Goal: Task Accomplishment & Management: Use online tool/utility

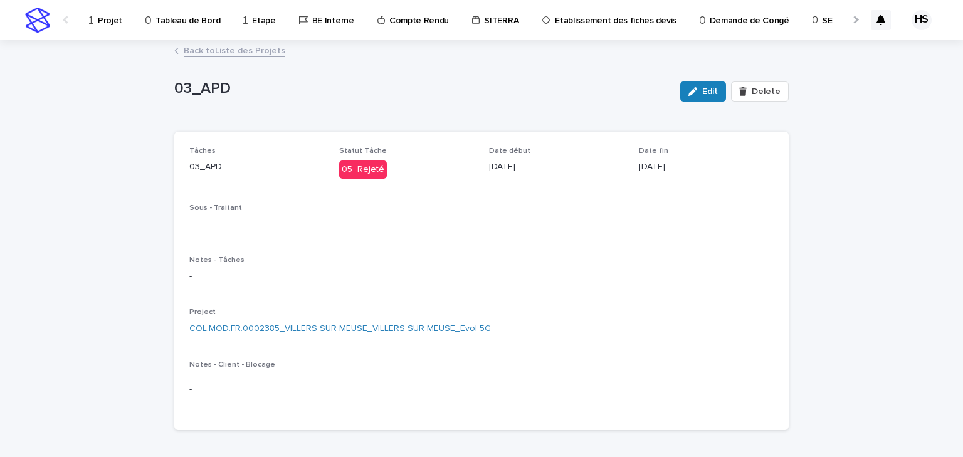
click at [114, 23] on p "Projet" at bounding box center [110, 13] width 24 height 26
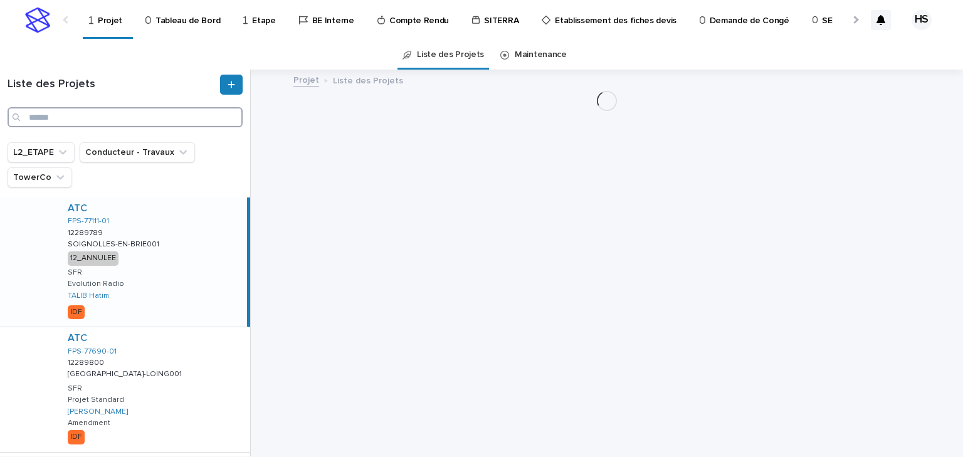
click at [93, 125] on input "Search" at bounding box center [125, 117] width 235 height 20
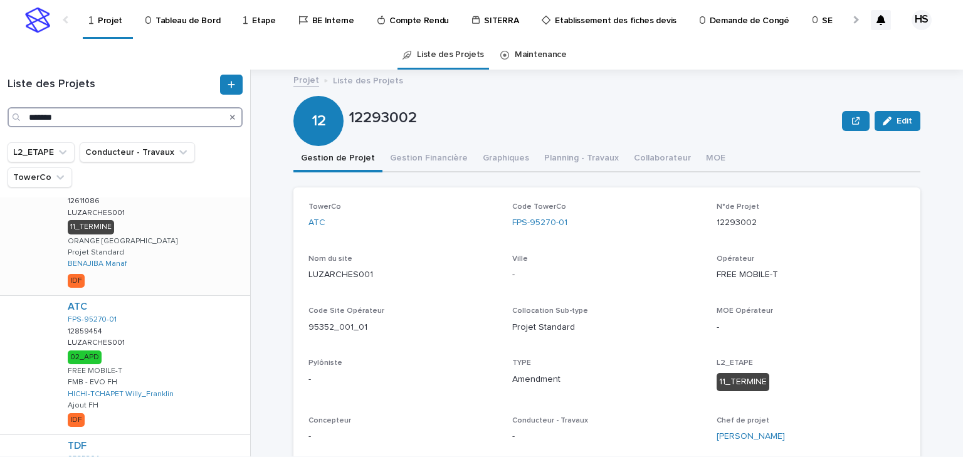
scroll to position [602, 0]
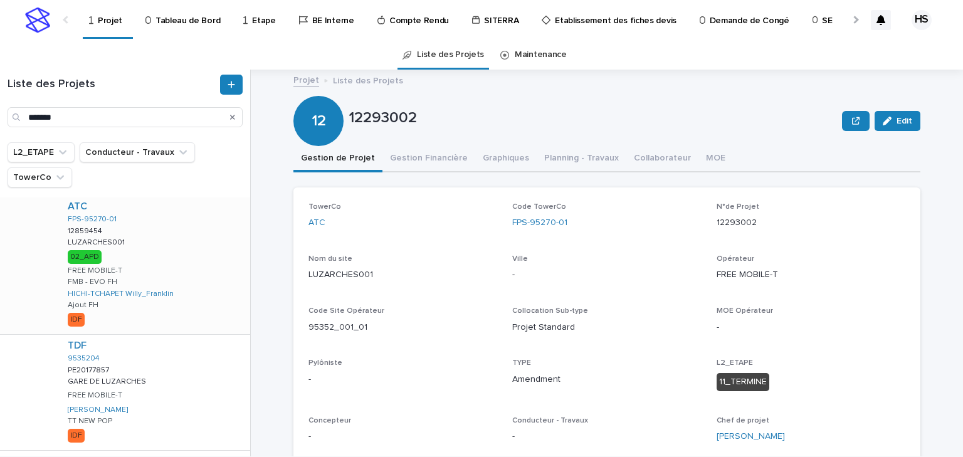
click at [147, 255] on div "ATC FPS-95270-01 12859454 12859454 LUZARCHES001 LUZARCHES001 02_APD FREE MOBILE…" at bounding box center [154, 265] width 193 height 139
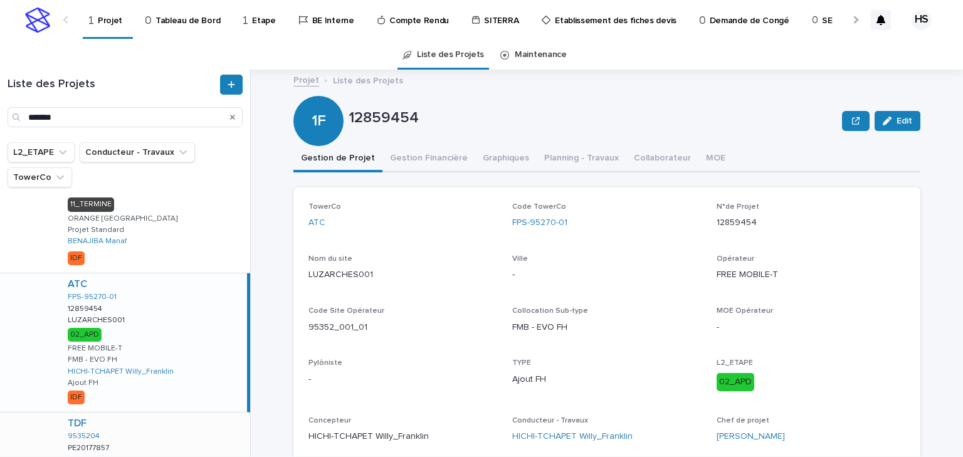
scroll to position [223, 0]
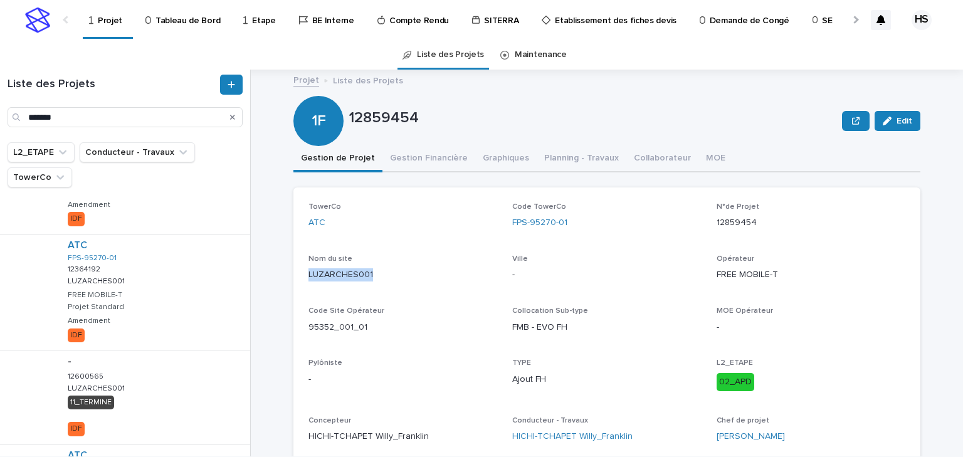
drag, startPoint x: 376, startPoint y: 276, endPoint x: 299, endPoint y: 282, distance: 77.3
click at [298, 282] on div "TowerCo ATC Code TowerCo FPS-95270-01 N°de Projet 12859454 Nom du site LUZARCHE…" at bounding box center [607, 328] width 627 height 281
copy p "LUZARCHES001"
click at [80, 122] on input "*******" at bounding box center [125, 117] width 235 height 20
drag, startPoint x: 95, startPoint y: 117, endPoint x: -33, endPoint y: 110, distance: 128.7
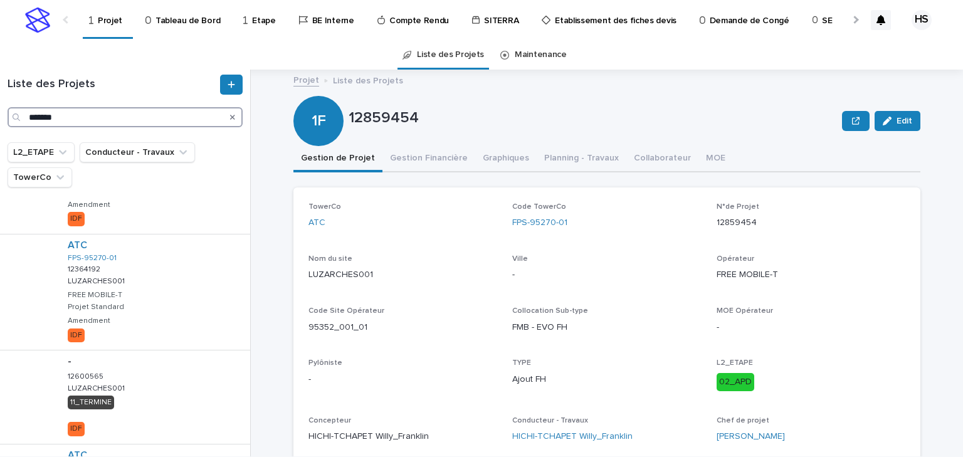
click at [0, 110] on html "Projet Tableau de Bord Etape BE Interne Compte Rendu SITERRA Etablissement des …" at bounding box center [481, 228] width 963 height 457
paste input "*****"
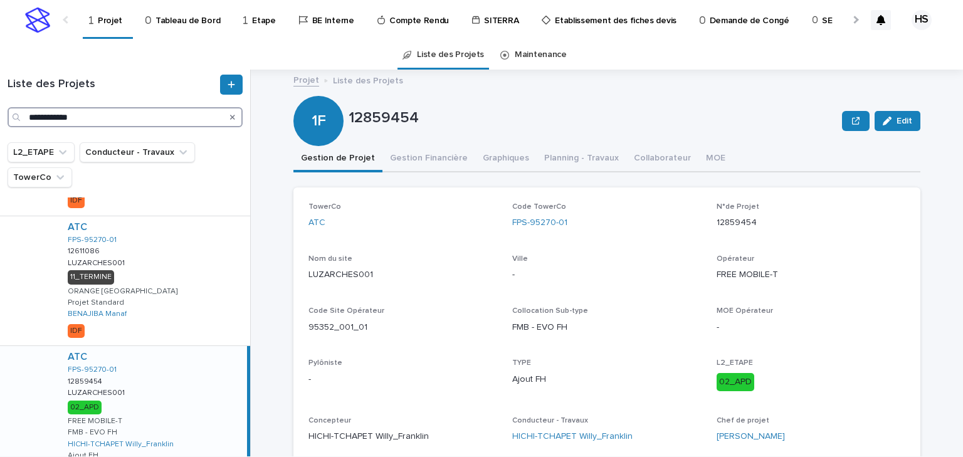
scroll to position [520, 0]
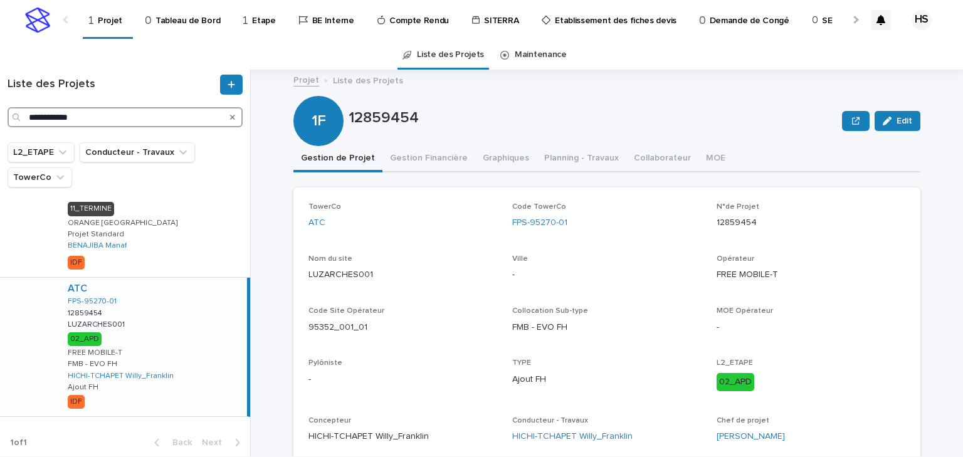
type input "**********"
click at [183, 341] on div "ATC FPS-95270-01 12859454 12859454 LUZARCHES001 LUZARCHES001 02_APD FREE MOBILE…" at bounding box center [152, 347] width 189 height 139
click at [440, 162] on button "Gestion Financière" at bounding box center [429, 159] width 93 height 26
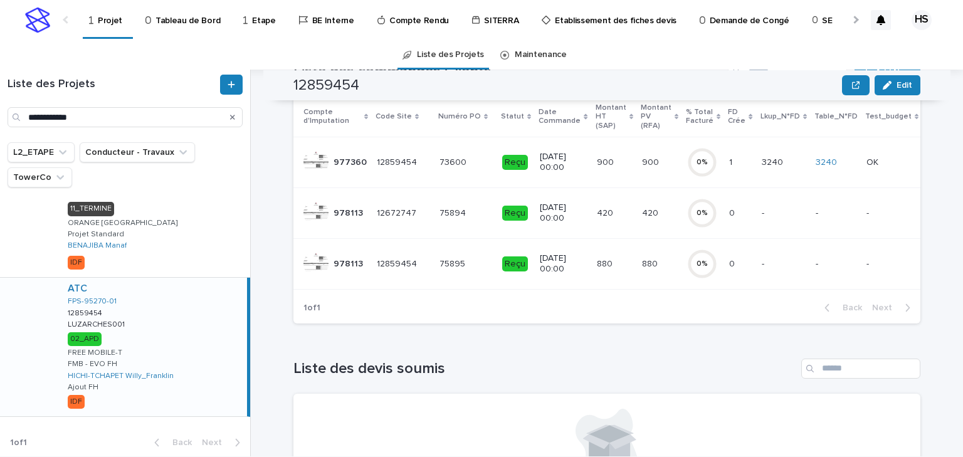
scroll to position [100, 0]
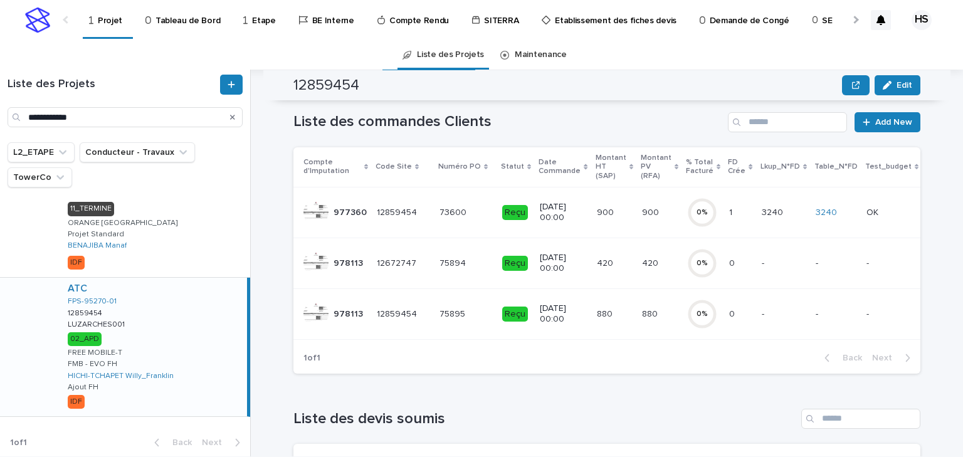
click at [642, 268] on p "420" at bounding box center [651, 262] width 19 height 13
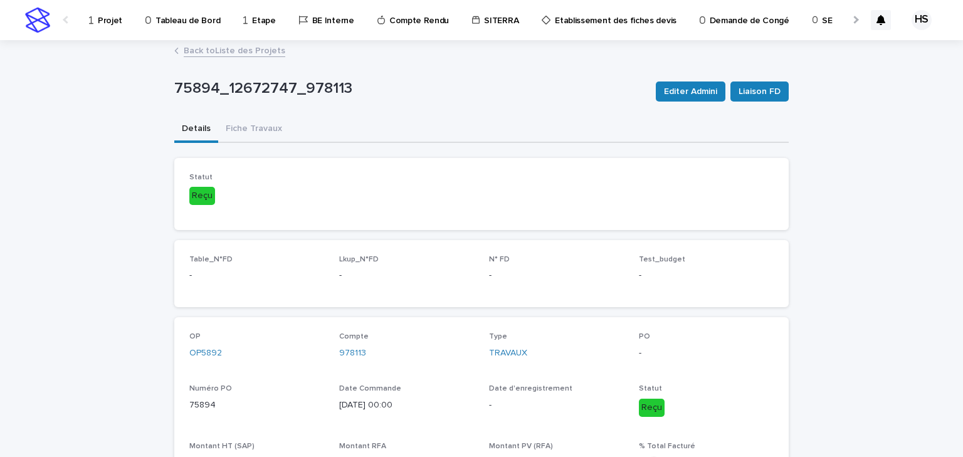
click at [199, 48] on link "Back to Liste des Projets" at bounding box center [235, 50] width 102 height 14
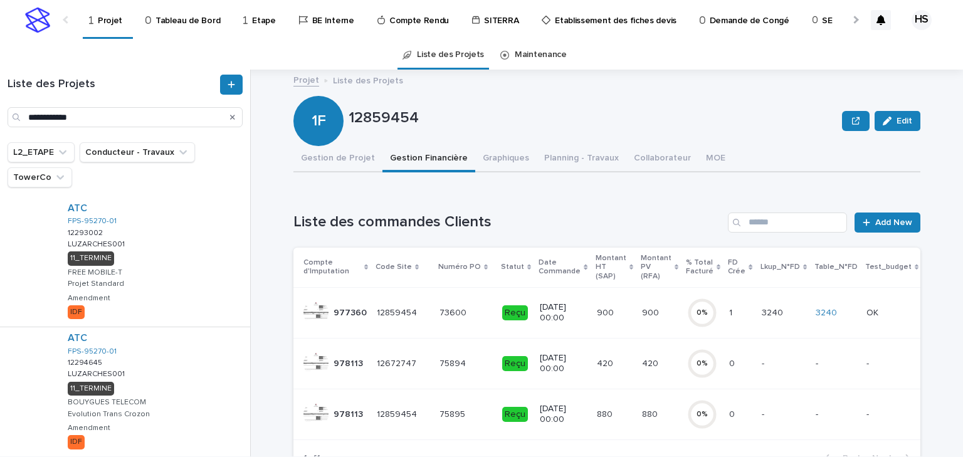
scroll to position [50, 0]
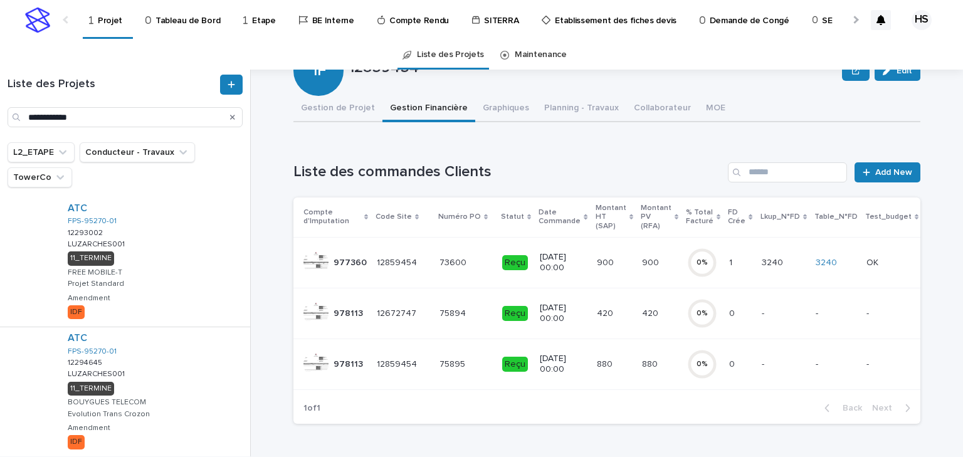
click at [642, 364] on p "880" at bounding box center [651, 363] width 18 height 13
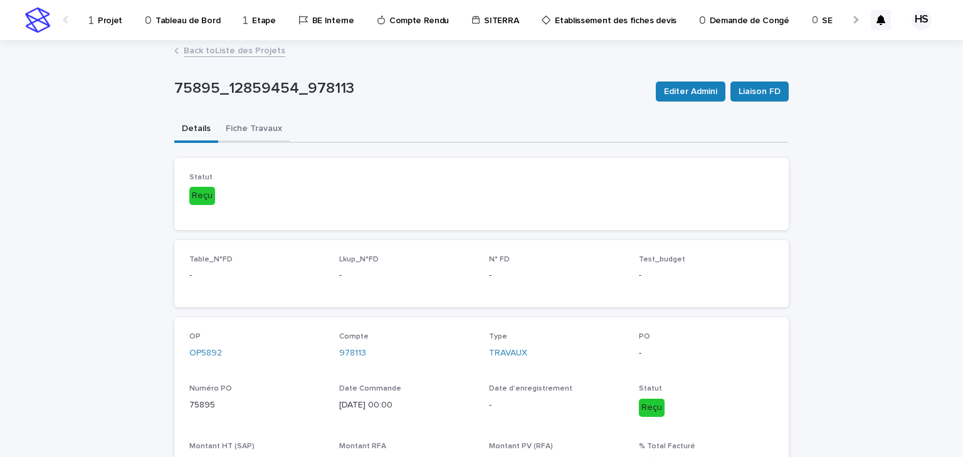
drag, startPoint x: 250, startPoint y: 124, endPoint x: 281, endPoint y: 138, distance: 34.5
click at [250, 124] on button "Fiche Travaux" at bounding box center [253, 130] width 71 height 26
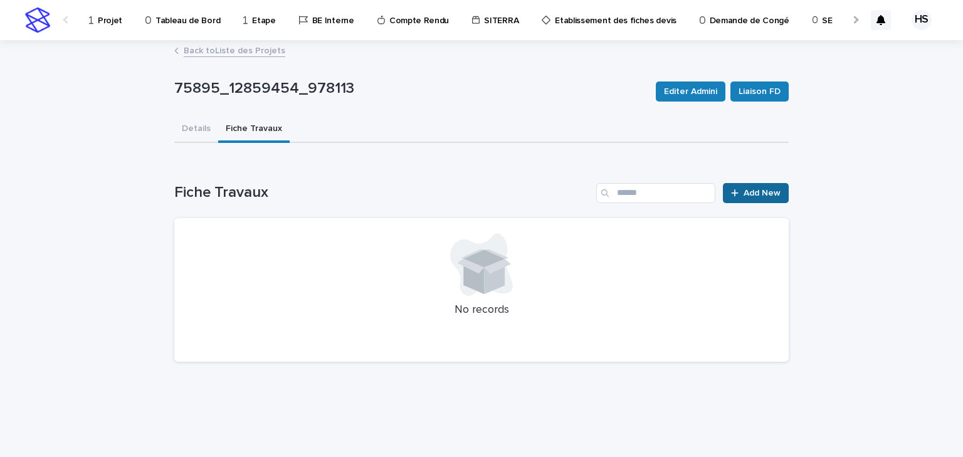
click at [750, 189] on span "Add New" at bounding box center [762, 193] width 37 height 9
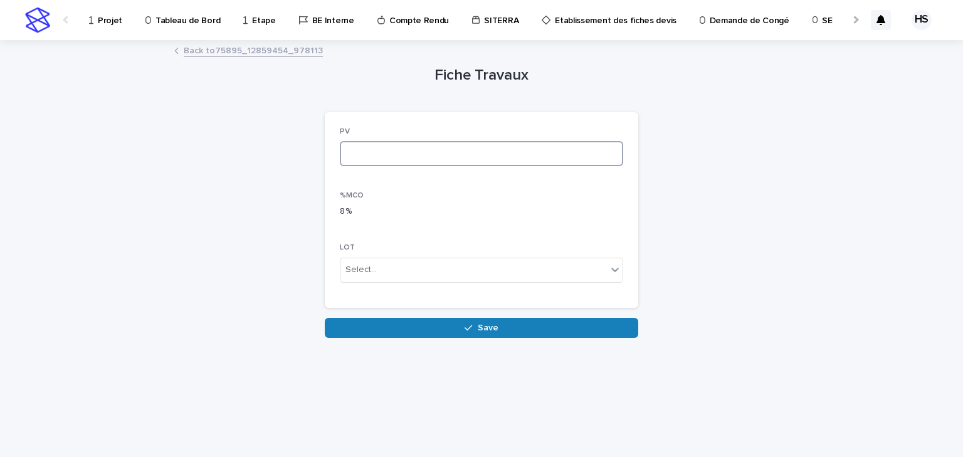
click at [380, 161] on input at bounding box center [481, 153] width 283 height 25
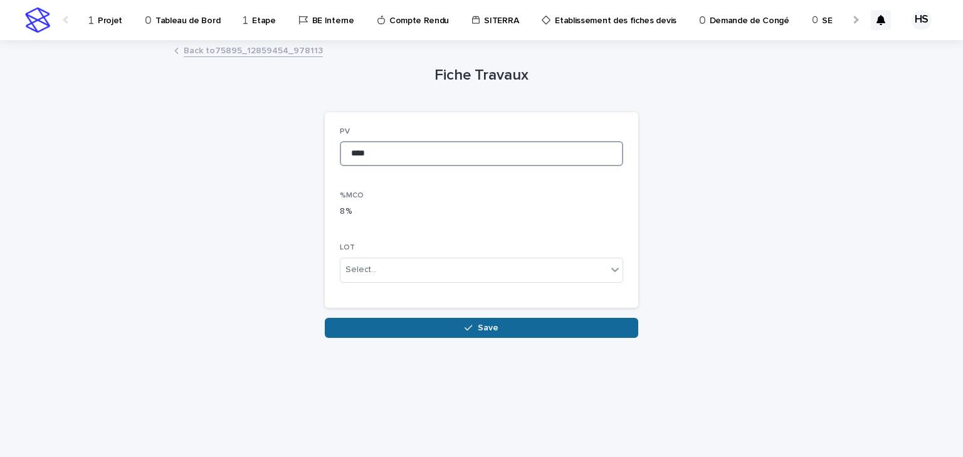
type input "****"
click at [434, 318] on button "Save" at bounding box center [482, 328] width 314 height 20
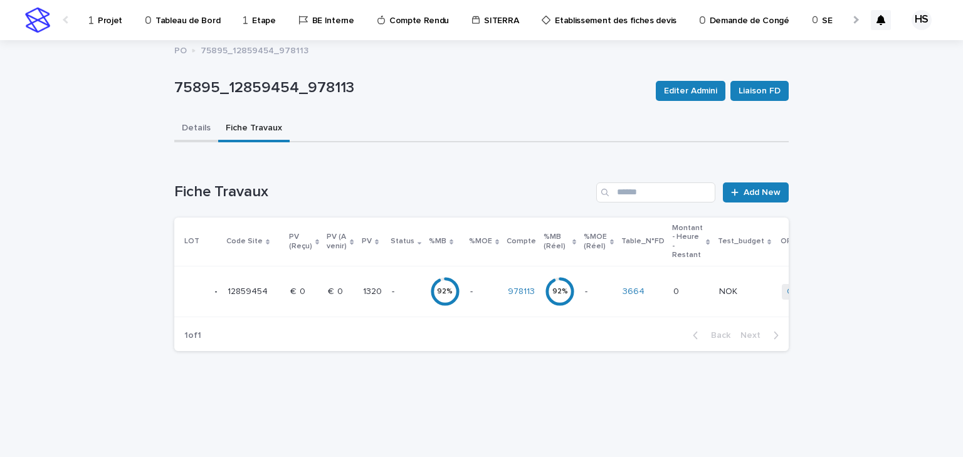
click at [206, 132] on button "Details" at bounding box center [196, 129] width 44 height 26
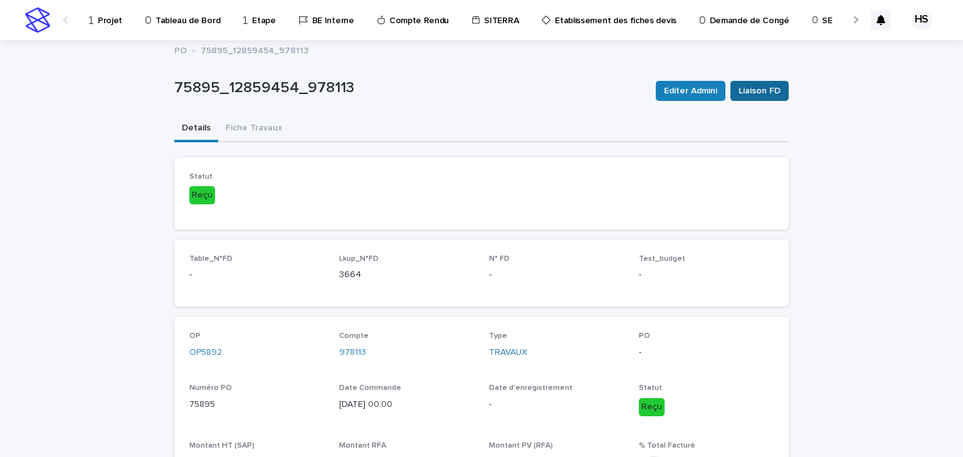
click at [755, 90] on span "Liaison FD" at bounding box center [760, 91] width 42 height 13
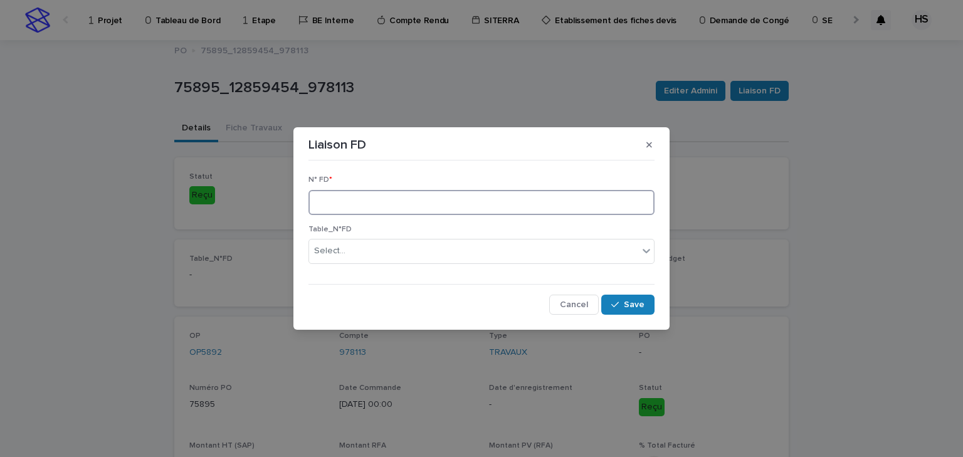
click at [354, 204] on input at bounding box center [482, 202] width 346 height 25
type input "****"
click at [627, 293] on div "N° FD * **** Table_N°FD Select... Cancel Save" at bounding box center [482, 240] width 346 height 149
click at [630, 303] on span "Save" at bounding box center [634, 304] width 21 height 9
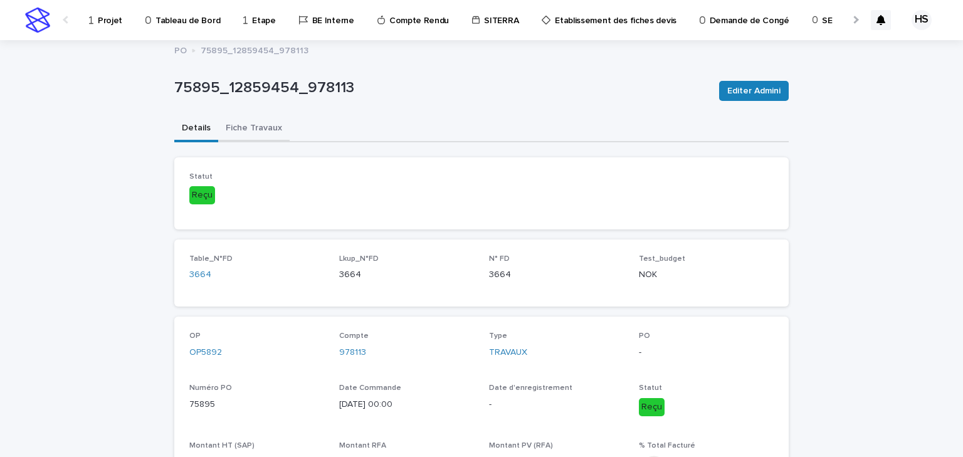
click at [259, 134] on button "Fiche Travaux" at bounding box center [253, 129] width 71 height 26
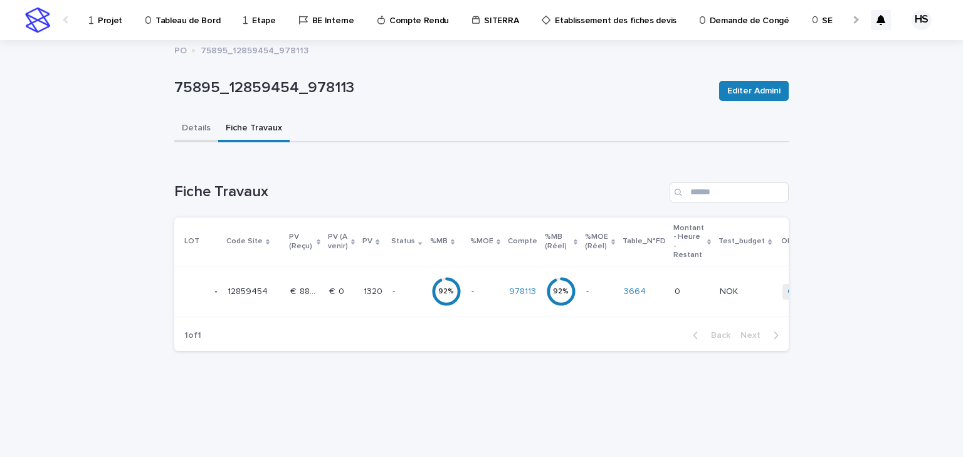
click at [196, 127] on button "Details" at bounding box center [196, 129] width 44 height 26
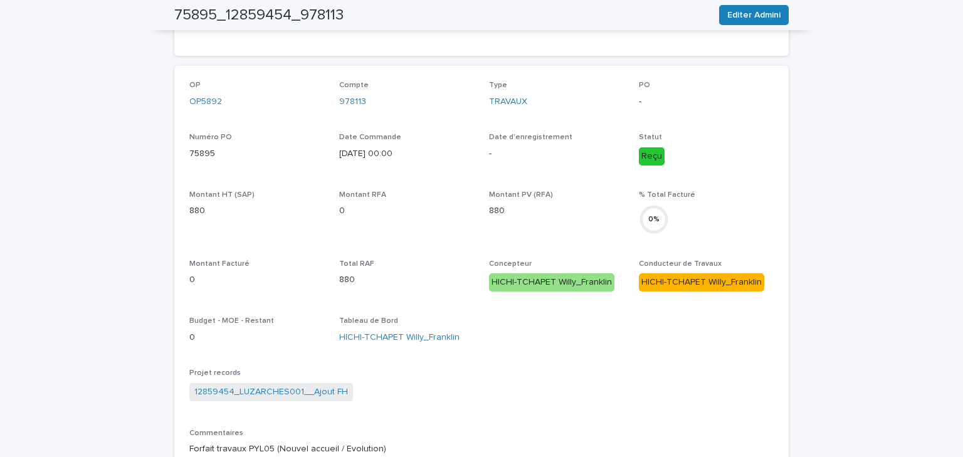
scroll to position [301, 0]
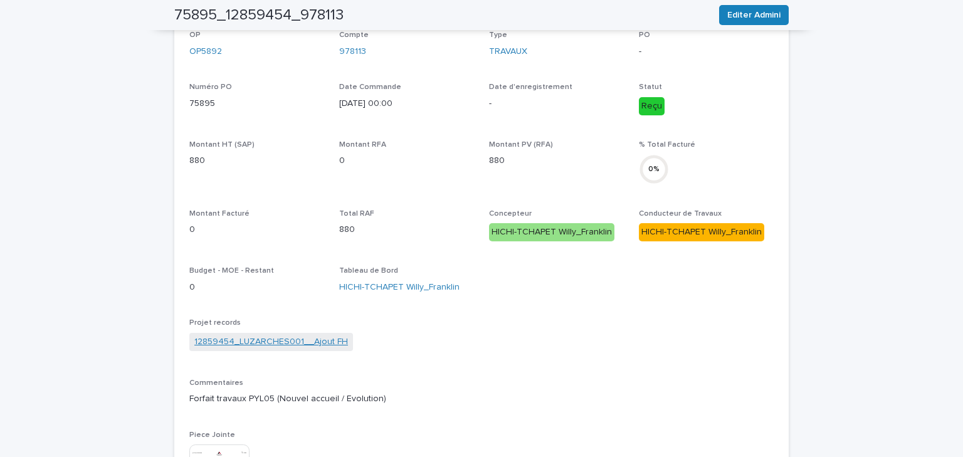
click at [266, 340] on link "12859454_LUZARCHES001__Ajout FH" at bounding box center [271, 342] width 154 height 13
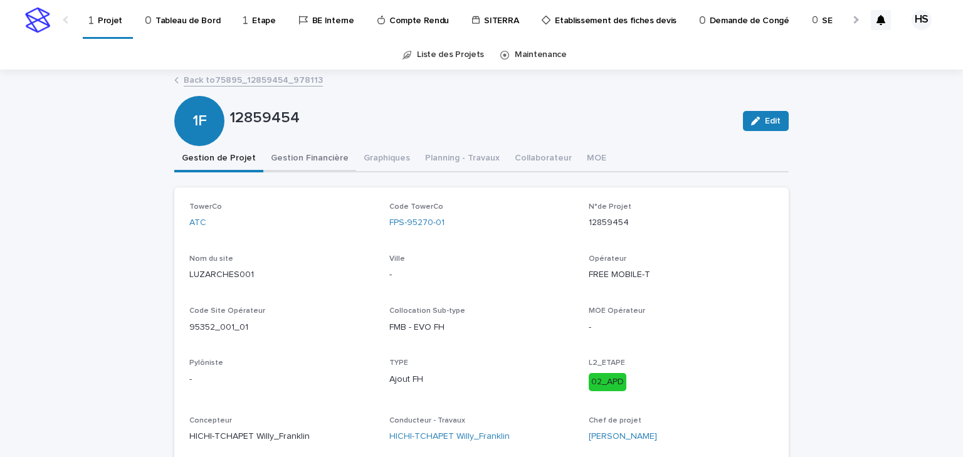
click at [282, 161] on button "Gestion Financière" at bounding box center [309, 159] width 93 height 26
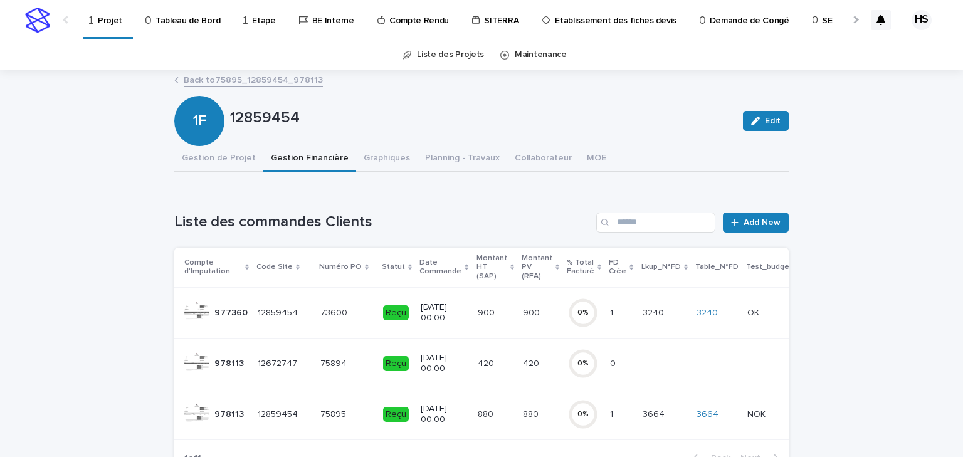
scroll to position [100, 0]
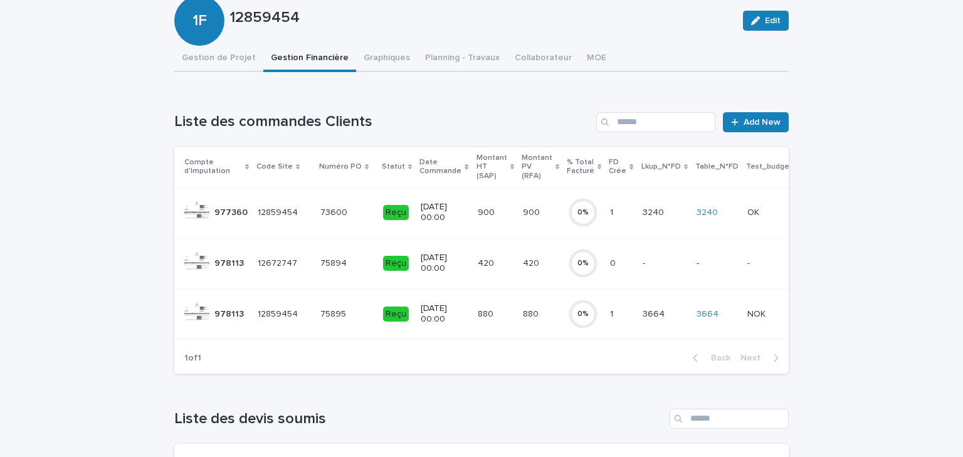
click at [523, 262] on p "420" at bounding box center [532, 262] width 19 height 13
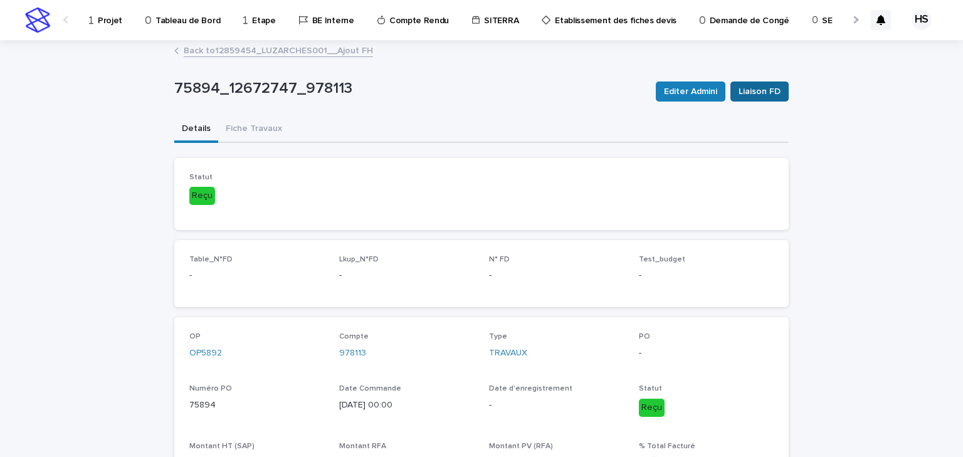
click at [753, 88] on span "Liaison FD" at bounding box center [760, 91] width 42 height 13
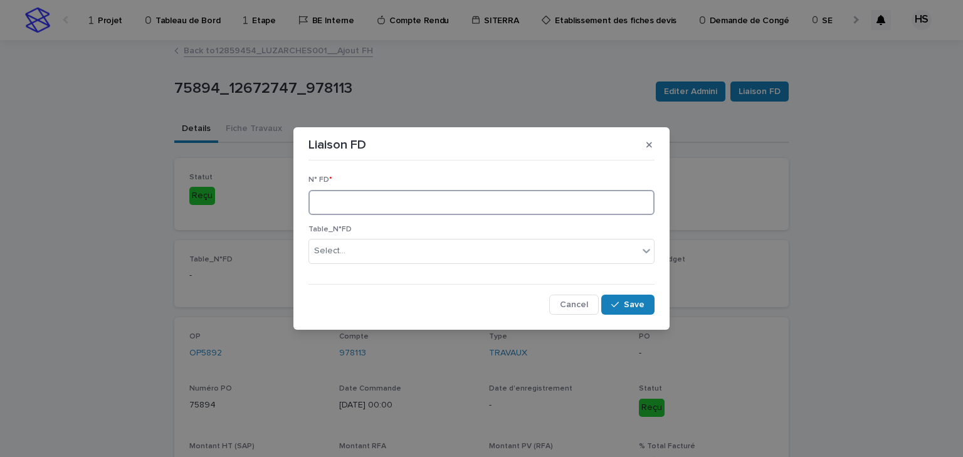
click at [348, 210] on input at bounding box center [482, 202] width 346 height 25
type input "****"
click at [647, 310] on button "Save" at bounding box center [627, 305] width 53 height 20
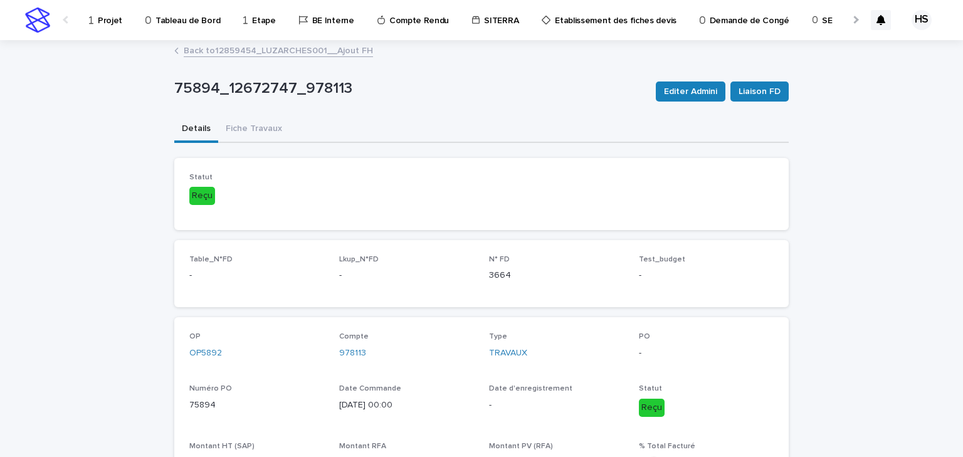
click at [213, 51] on link "Back to 12859454_LUZARCHES001__Ajout FH" at bounding box center [278, 50] width 189 height 14
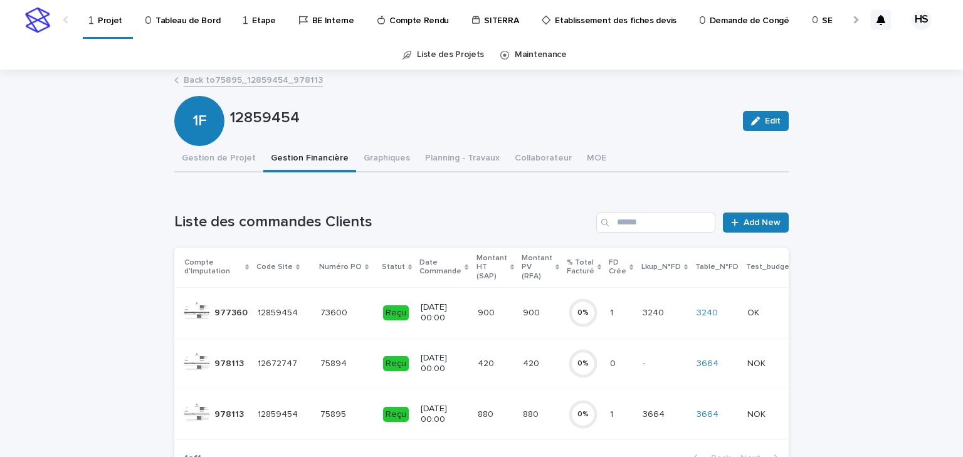
click at [523, 411] on p "880" at bounding box center [532, 413] width 18 height 13
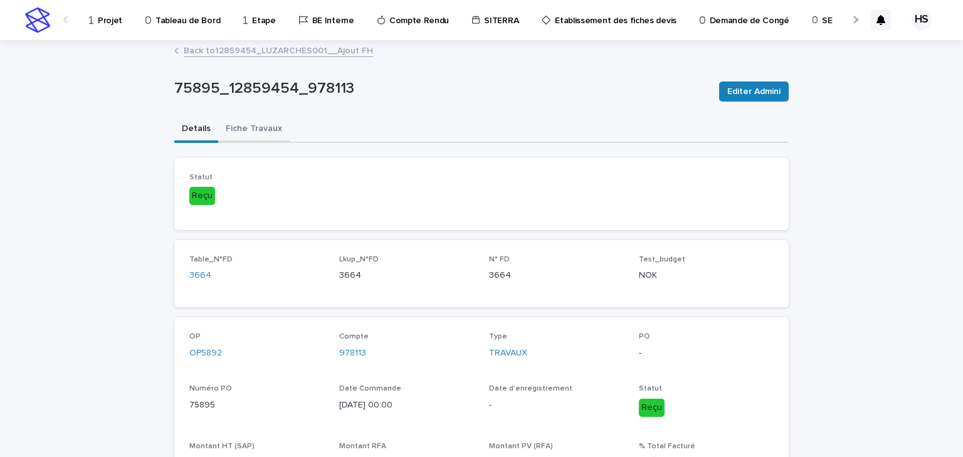
click at [232, 129] on button "Fiche Travaux" at bounding box center [253, 130] width 71 height 26
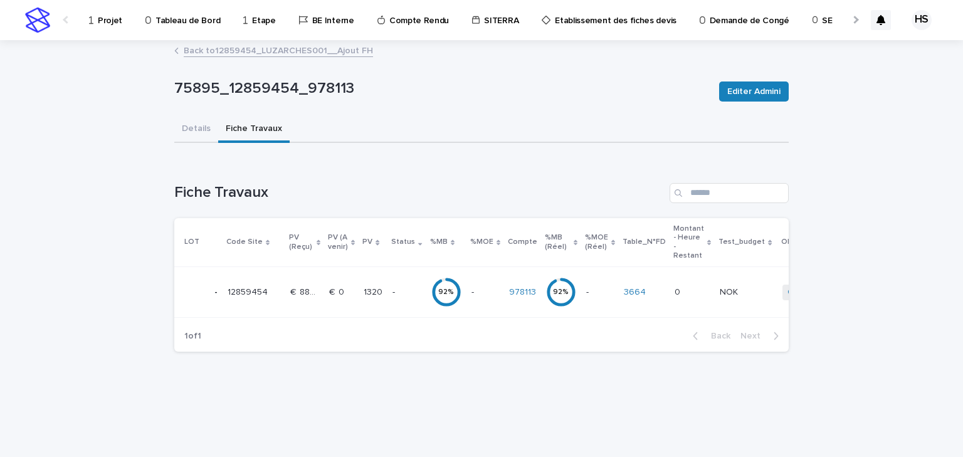
click at [381, 297] on p "1320" at bounding box center [374, 291] width 21 height 13
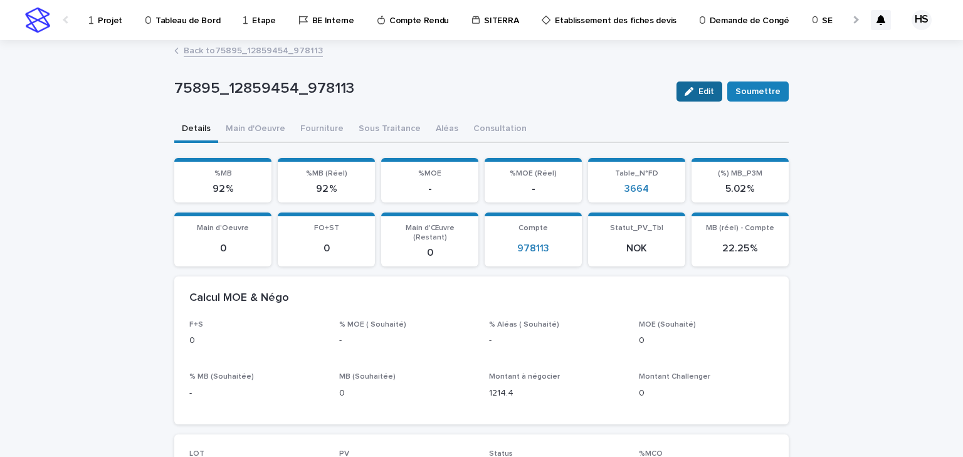
click at [694, 95] on icon "button" at bounding box center [689, 91] width 9 height 9
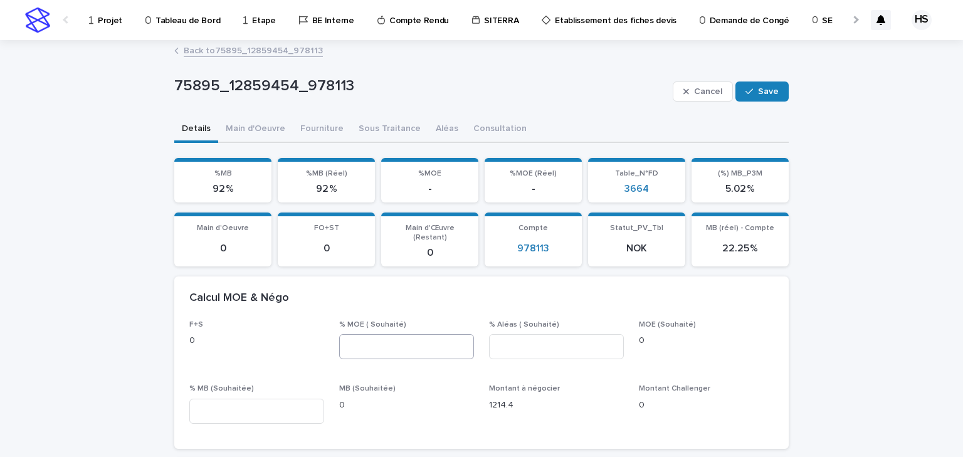
scroll to position [151, 0]
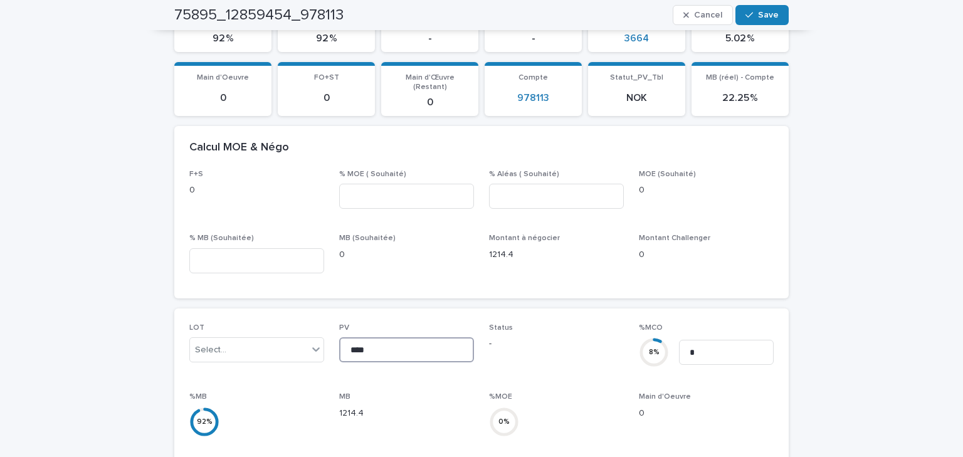
drag, startPoint x: 364, startPoint y: 329, endPoint x: 366, endPoint y: 337, distance: 7.9
click at [364, 337] on input "****" at bounding box center [406, 349] width 135 height 25
drag, startPoint x: 351, startPoint y: 339, endPoint x: 320, endPoint y: 339, distance: 30.7
type input "****"
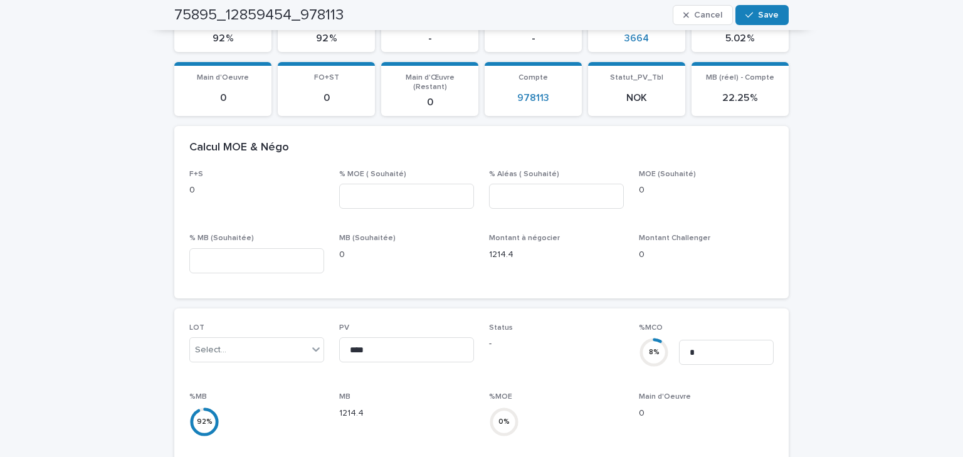
click at [445, 393] on div "MB 1214.4" at bounding box center [406, 411] width 135 height 37
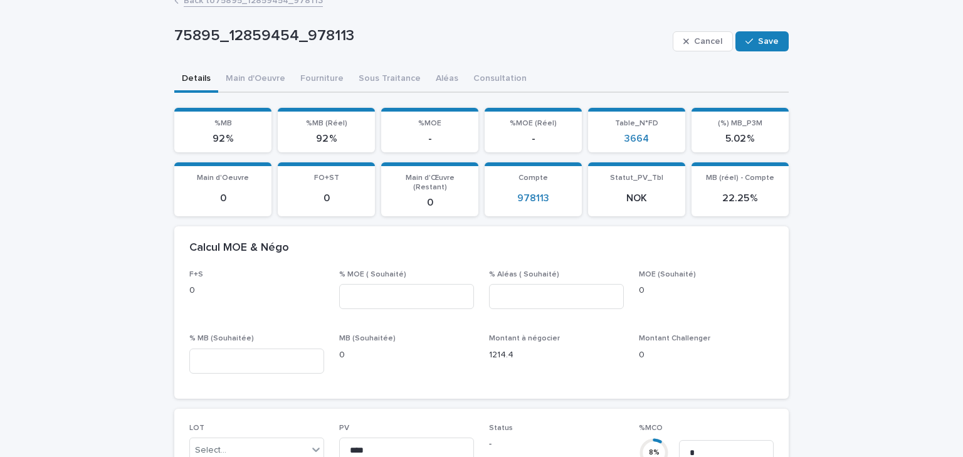
scroll to position [0, 0]
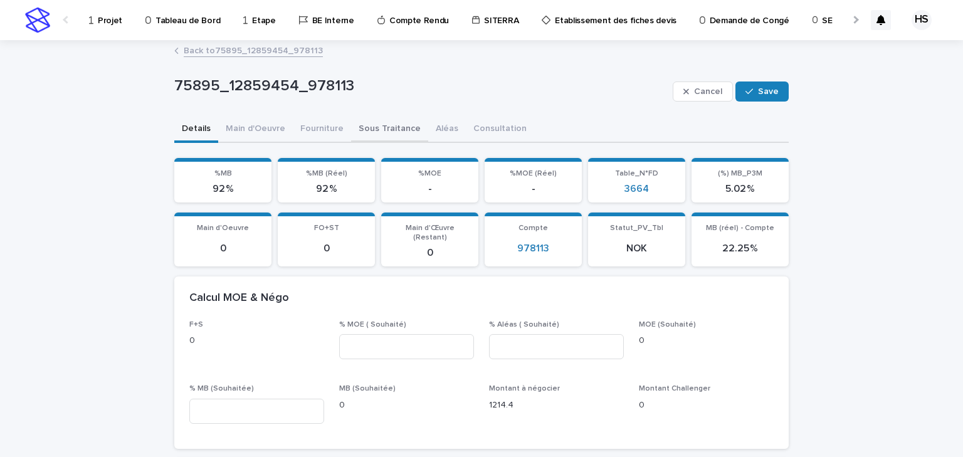
click at [359, 134] on button "Sous Traitance" at bounding box center [389, 130] width 77 height 26
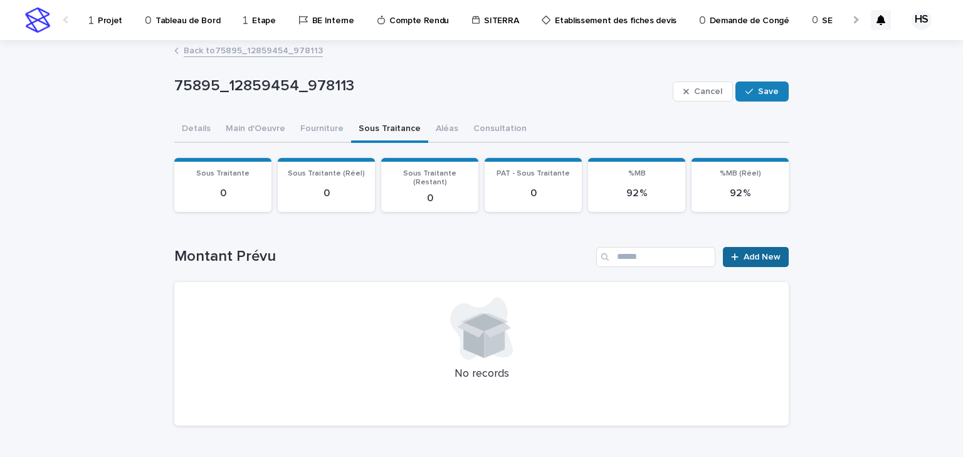
click at [738, 253] on div at bounding box center [737, 257] width 13 height 9
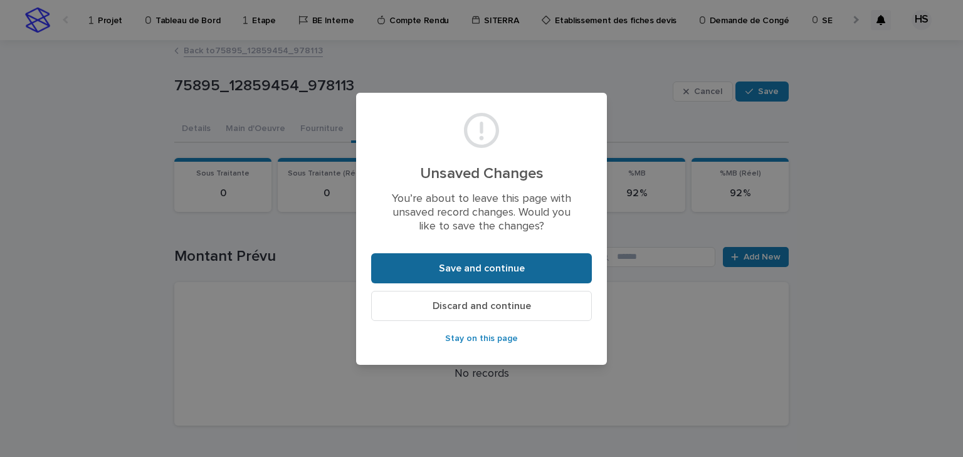
click at [461, 272] on span "Save and continue" at bounding box center [482, 268] width 86 height 10
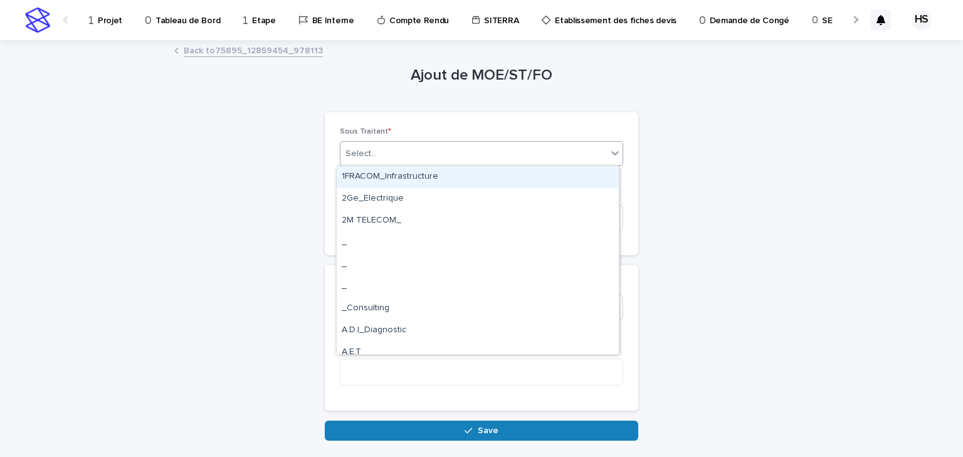
click at [387, 152] on div "Select..." at bounding box center [474, 154] width 267 height 21
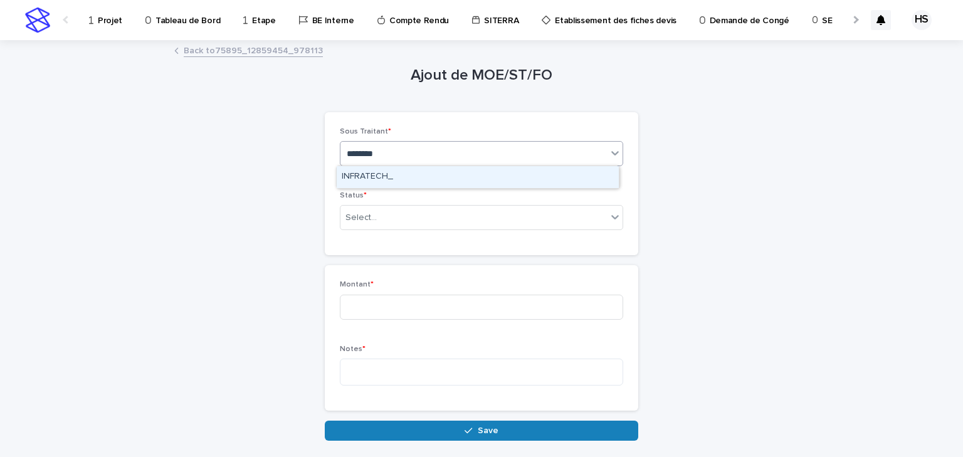
type input "*********"
click at [359, 174] on div "INFRATECH_" at bounding box center [478, 177] width 282 height 22
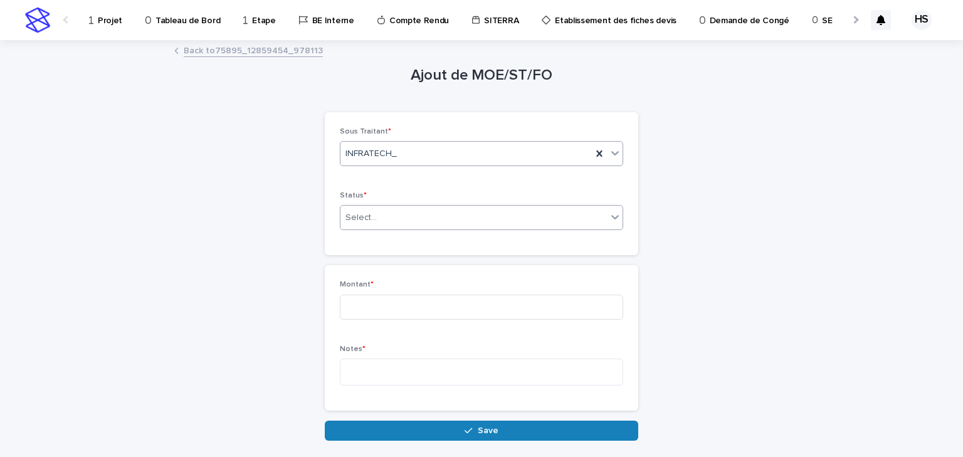
click at [361, 210] on div "Select..." at bounding box center [474, 218] width 267 height 21
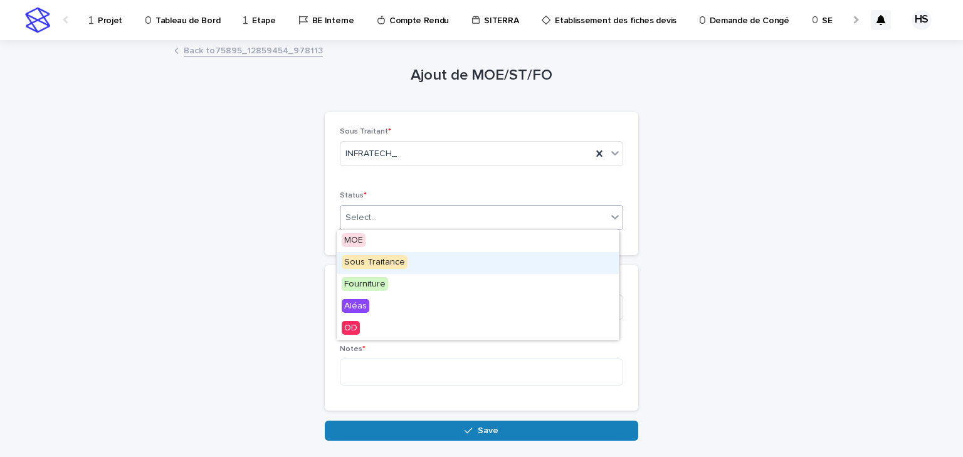
drag, startPoint x: 376, startPoint y: 250, endPoint x: 377, endPoint y: 261, distance: 11.4
click at [377, 261] on span "Sous Traitance" at bounding box center [375, 262] width 66 height 14
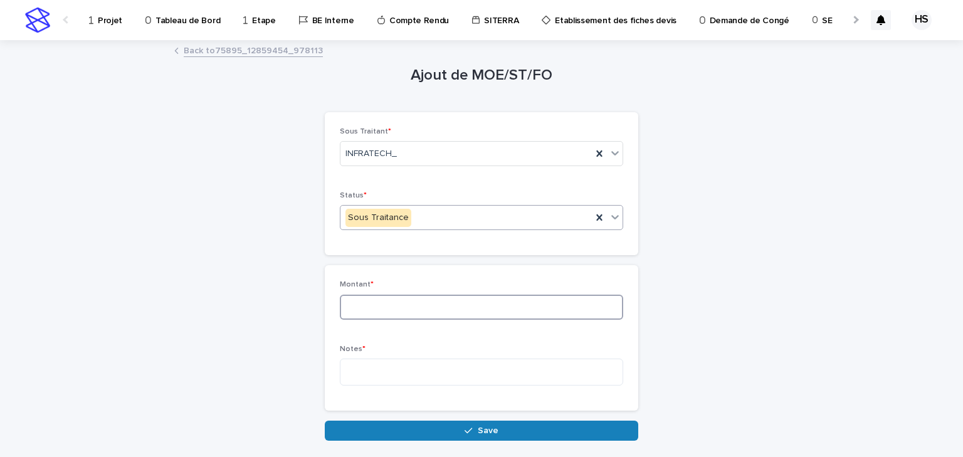
click at [378, 306] on input at bounding box center [481, 307] width 283 height 25
type input "***"
click at [376, 372] on textarea at bounding box center [481, 372] width 283 height 27
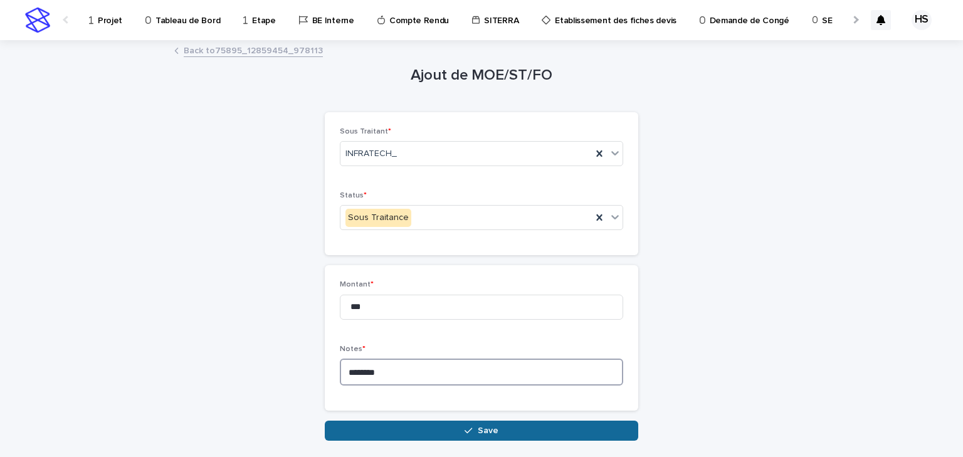
type textarea "********"
click at [386, 423] on button "Save" at bounding box center [482, 431] width 314 height 20
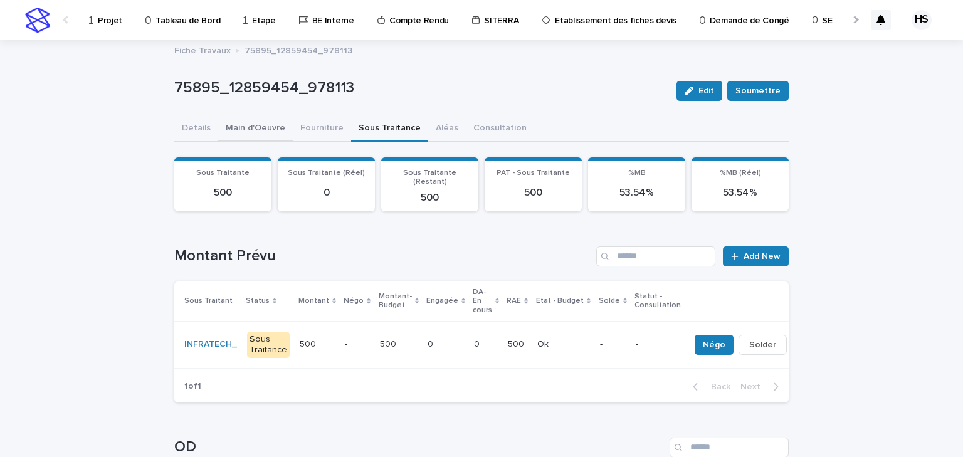
click at [268, 134] on button "Main d'Oeuvre" at bounding box center [255, 129] width 75 height 26
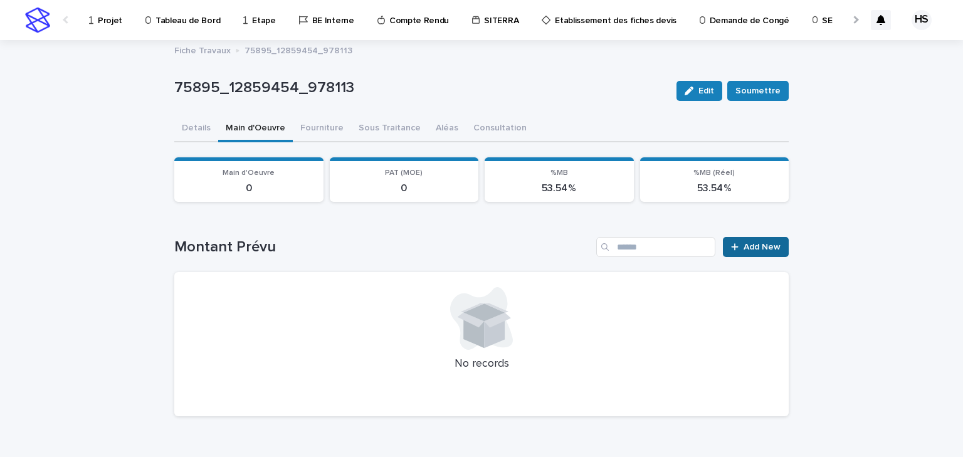
click at [736, 241] on link "Add New" at bounding box center [756, 247] width 66 height 20
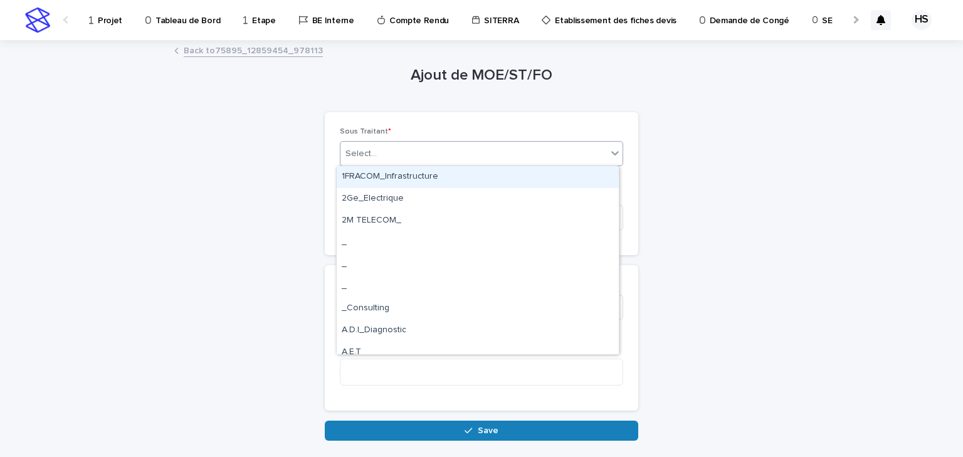
click at [363, 149] on div "Select..." at bounding box center [361, 153] width 31 height 13
type input "****"
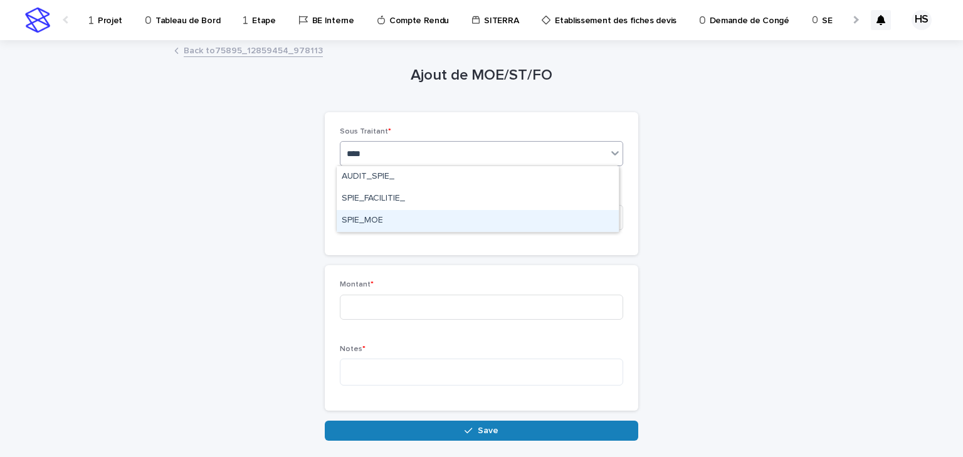
click at [398, 218] on div "SPIE_MOE" at bounding box center [478, 221] width 282 height 22
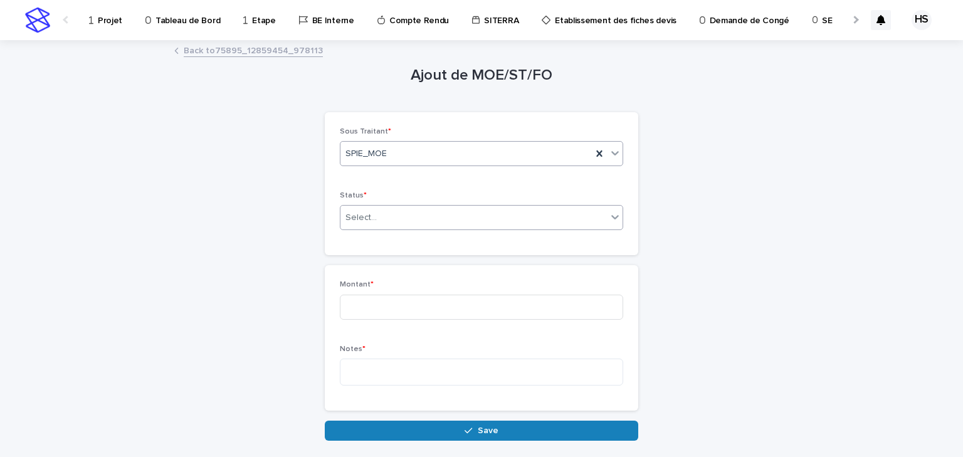
click at [357, 215] on div "Select..." at bounding box center [361, 217] width 31 height 13
type input "*****"
click at [397, 215] on div "déhia" at bounding box center [474, 218] width 267 height 21
type input "*"
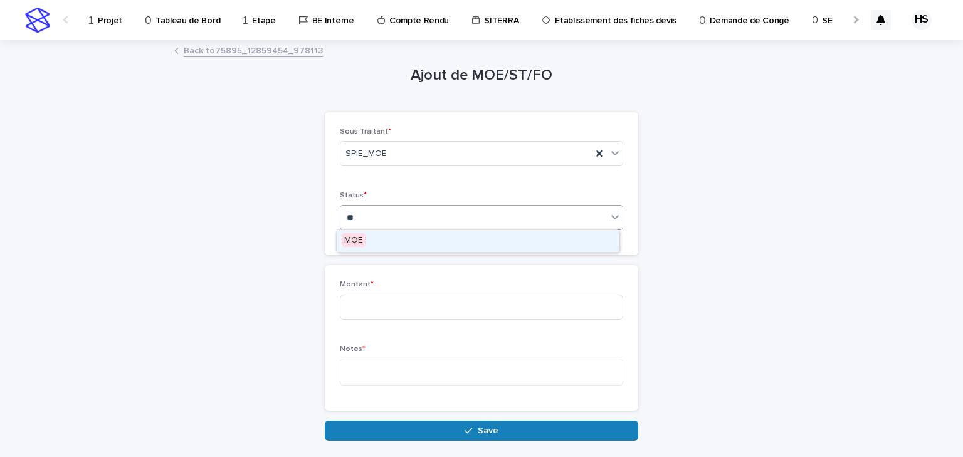
type input "***"
click at [368, 238] on div "MOE" at bounding box center [478, 241] width 282 height 22
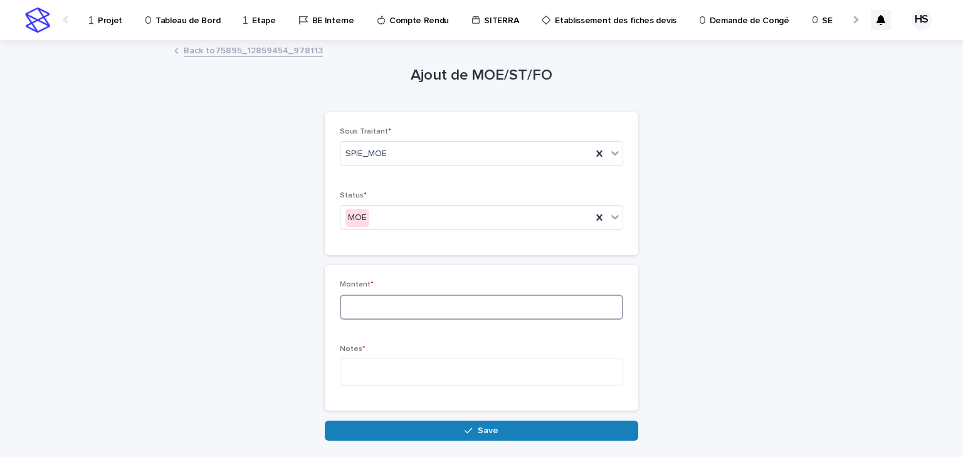
click at [374, 304] on input at bounding box center [481, 307] width 283 height 25
type input "***"
click at [396, 371] on textarea at bounding box center [481, 372] width 283 height 27
type textarea "*"
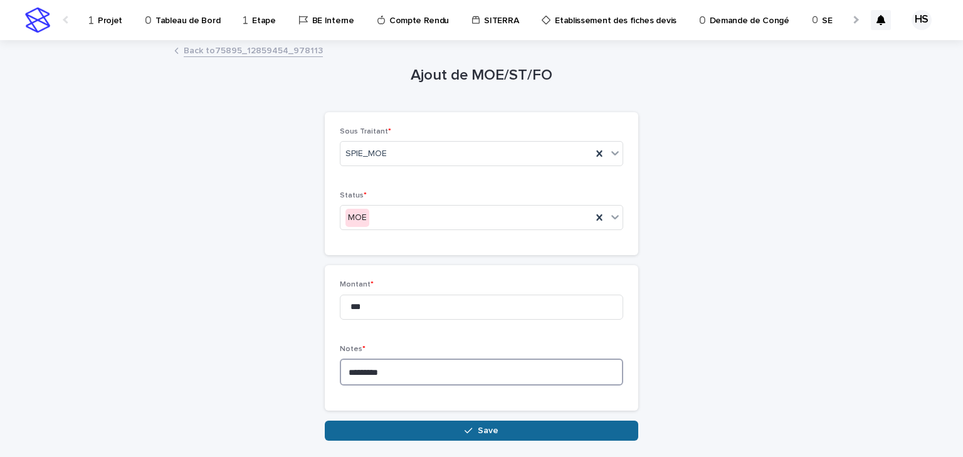
type textarea "********"
click at [354, 437] on button "Save" at bounding box center [482, 431] width 314 height 20
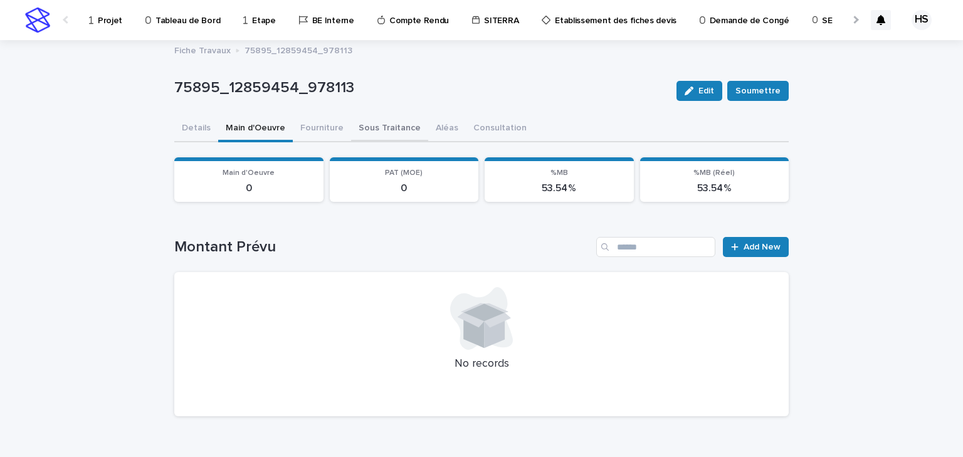
click at [377, 125] on button "Sous Traitance" at bounding box center [389, 129] width 77 height 26
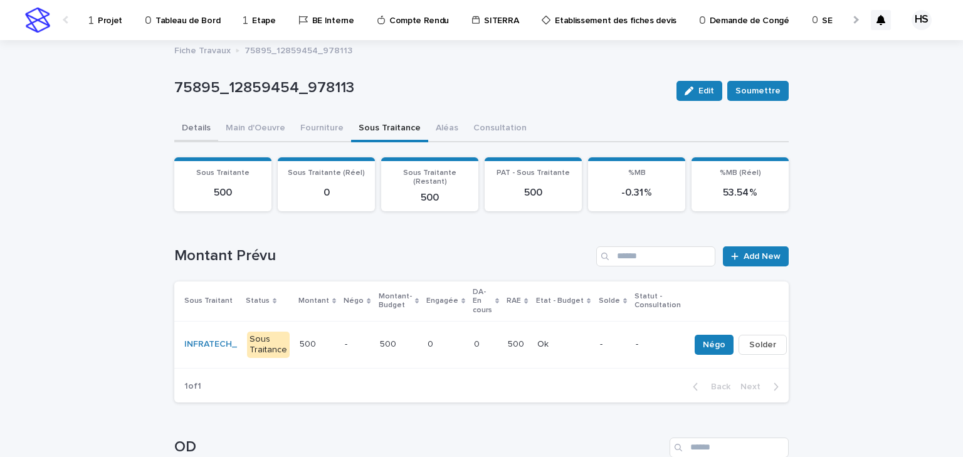
click at [199, 137] on button "Details" at bounding box center [196, 129] width 44 height 26
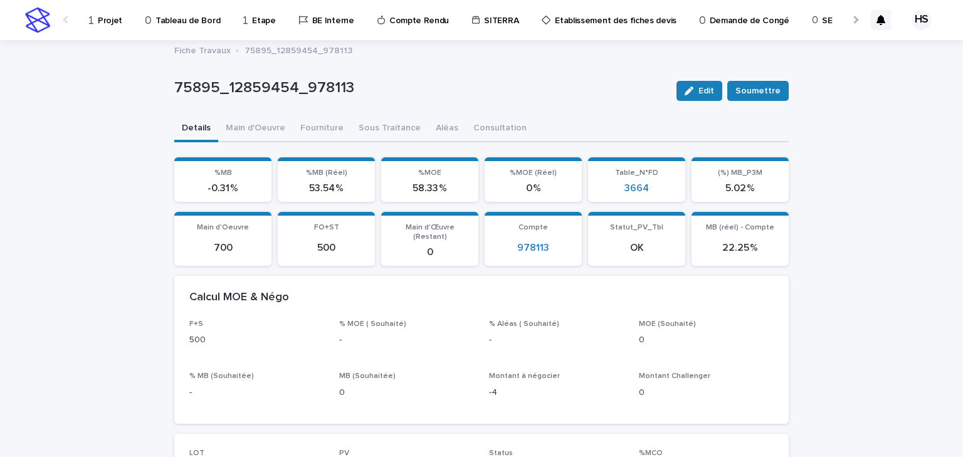
click at [388, 137] on button "Sous Traitance" at bounding box center [389, 129] width 77 height 26
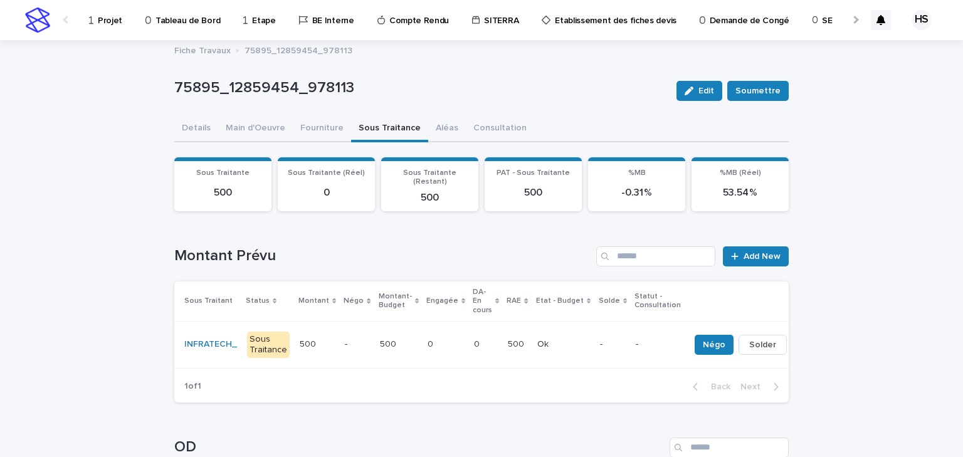
click at [375, 342] on td "500 500" at bounding box center [399, 344] width 48 height 47
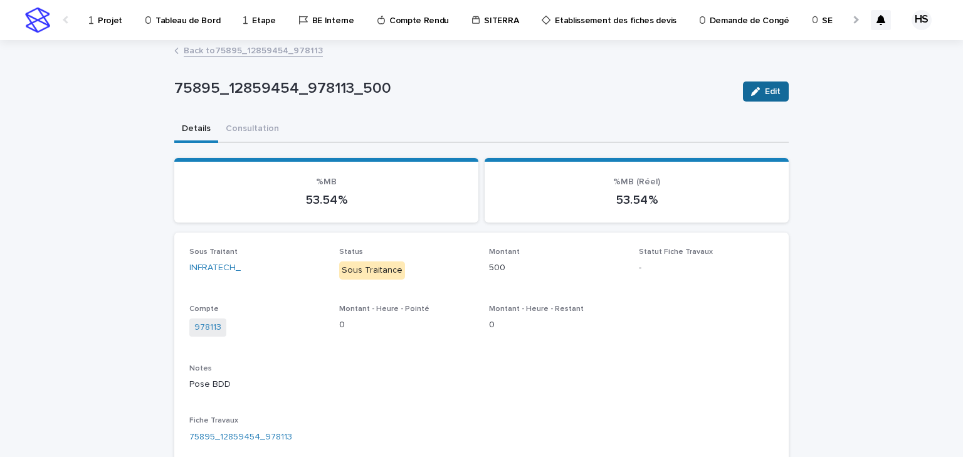
click at [760, 88] on div "button" at bounding box center [758, 91] width 14 height 9
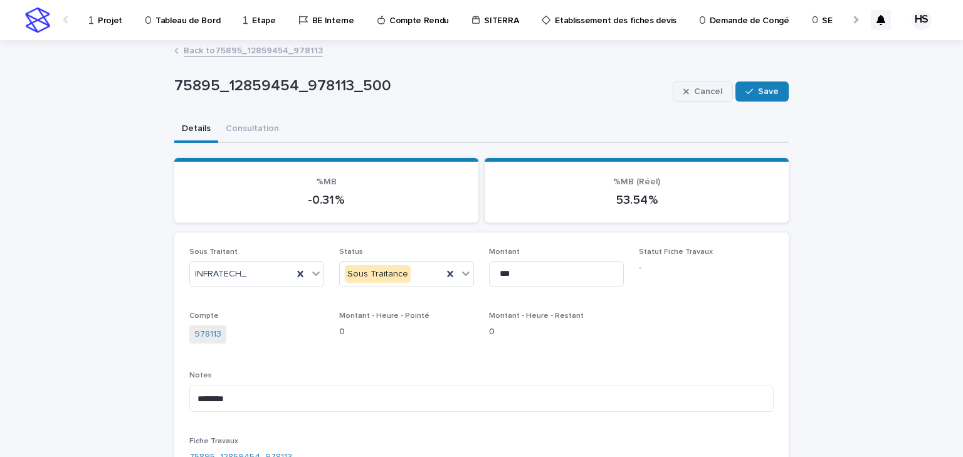
click at [717, 91] on span "Cancel" at bounding box center [708, 91] width 28 height 9
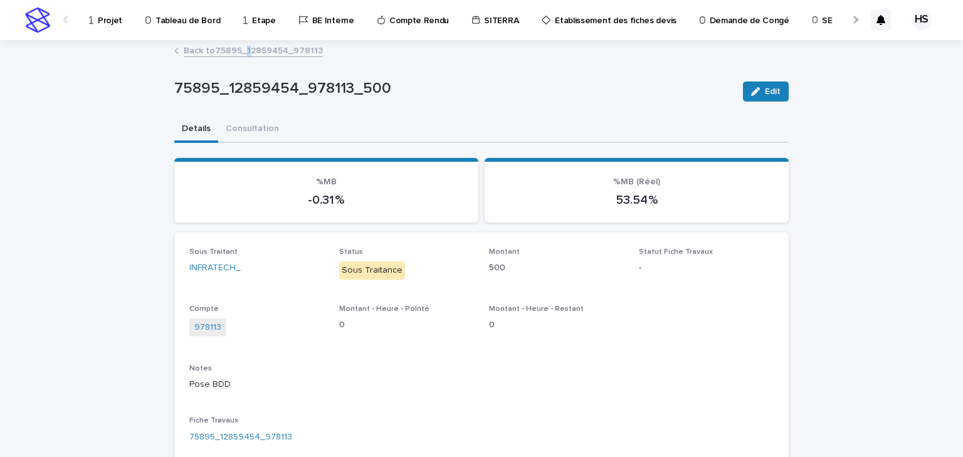
click at [244, 58] on div "Back to 75895_12859454_978113" at bounding box center [481, 52] width 627 height 18
click at [249, 55] on link "Back to 75895_12859454_978113" at bounding box center [253, 50] width 139 height 14
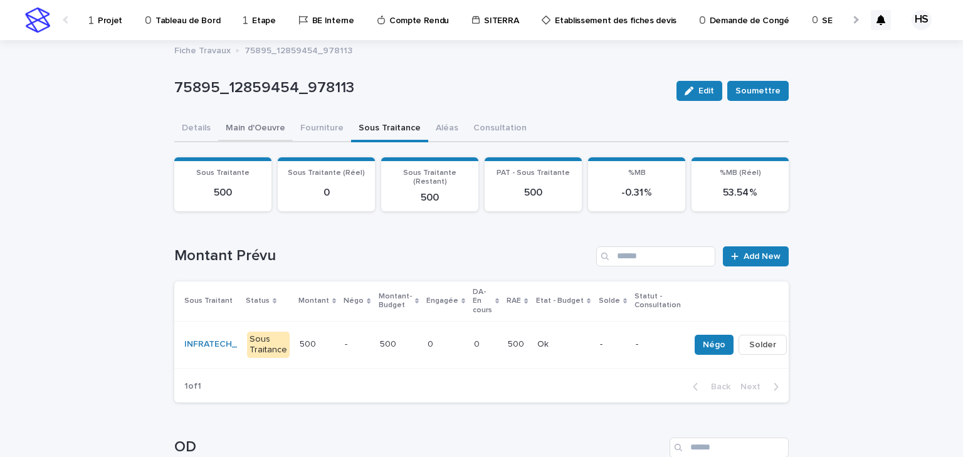
click at [249, 139] on button "Main d'Oeuvre" at bounding box center [255, 129] width 75 height 26
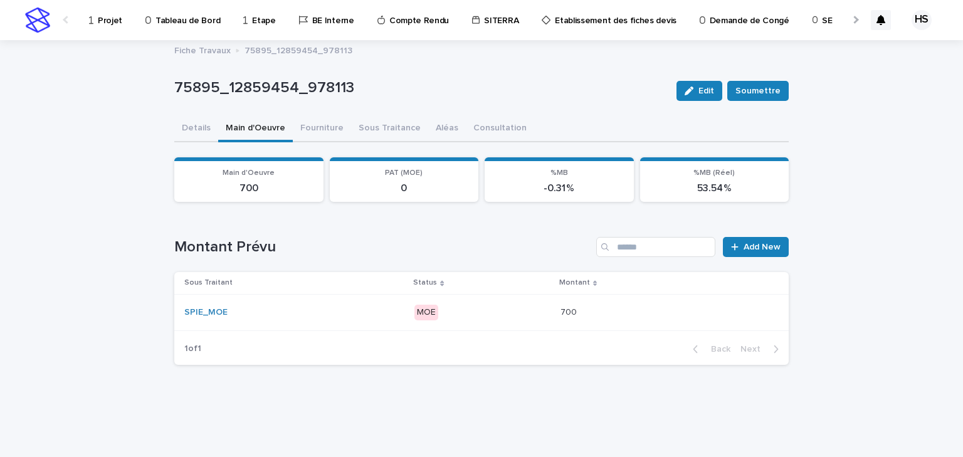
click at [356, 319] on div "SPIE_MOE" at bounding box center [294, 312] width 220 height 21
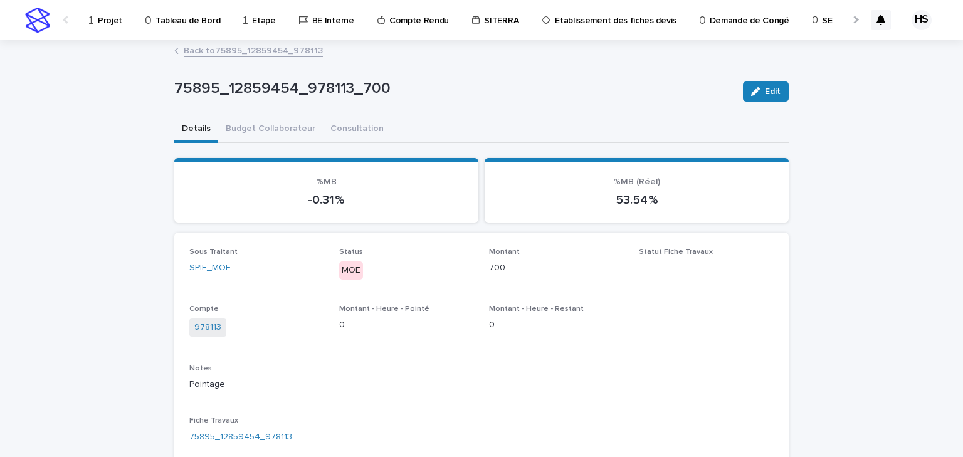
click at [95, 20] on div "Projet" at bounding box center [108, 13] width 40 height 26
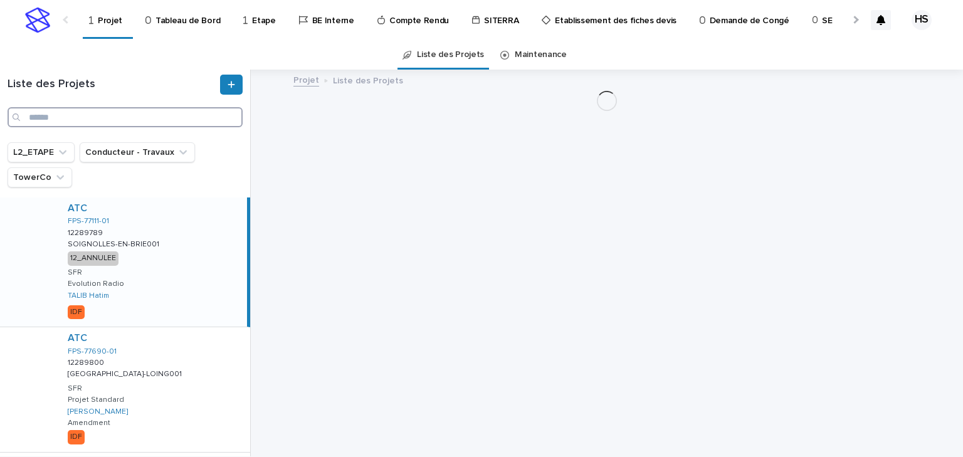
click at [88, 118] on input "Search" at bounding box center [125, 117] width 235 height 20
paste input "********"
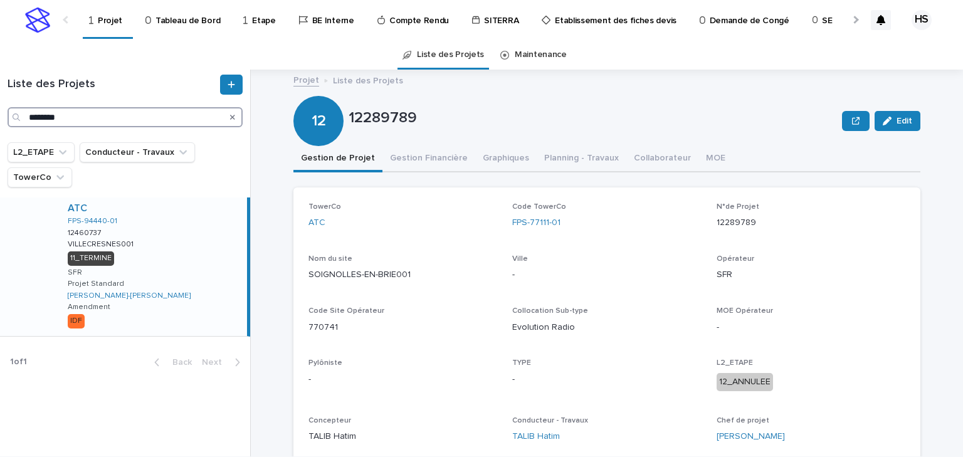
type input "********"
click at [159, 262] on div "ATC FPS-94440-01 12460737 12460737 VILLECRESNES001 VILLECRESNES001 11_TERMINE S…" at bounding box center [152, 267] width 189 height 139
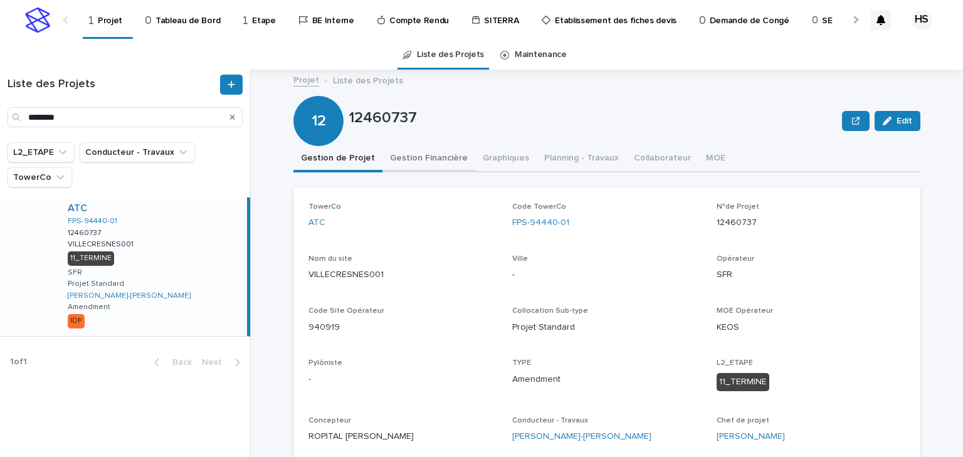
click at [398, 169] on button "Gestion Financière" at bounding box center [429, 159] width 93 height 26
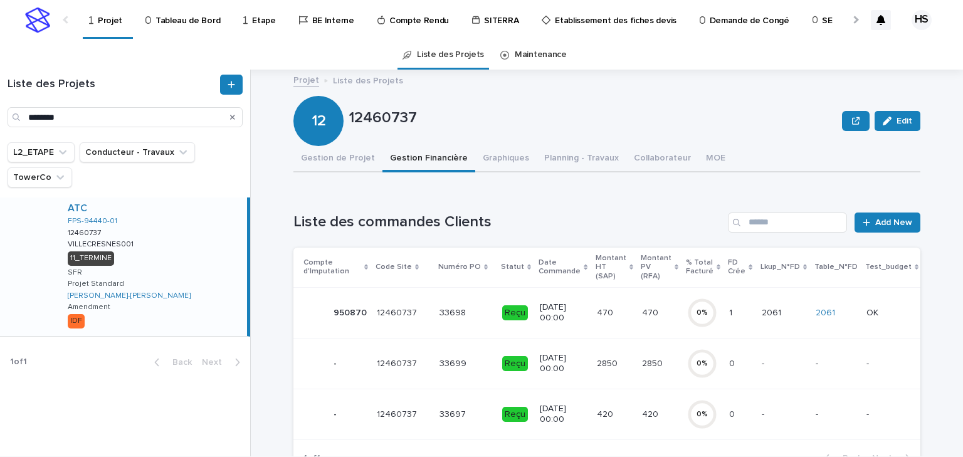
scroll to position [100, 0]
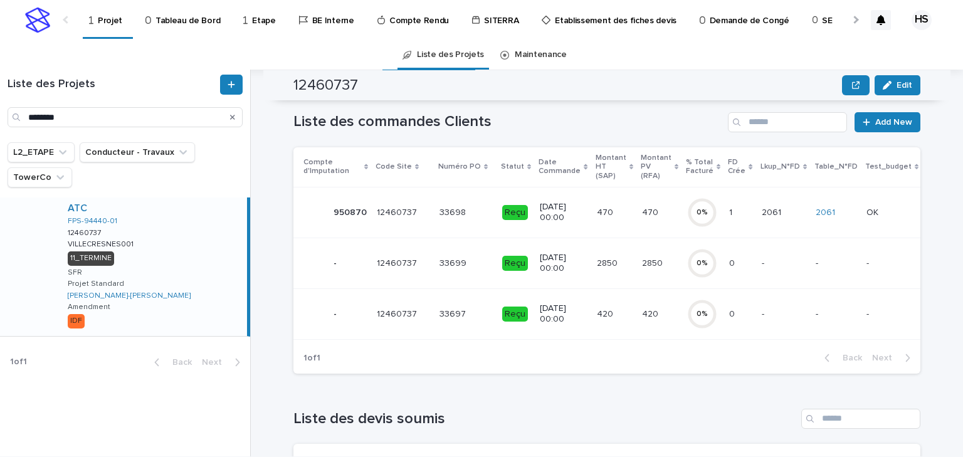
click at [600, 265] on p "2850" at bounding box center [608, 262] width 23 height 13
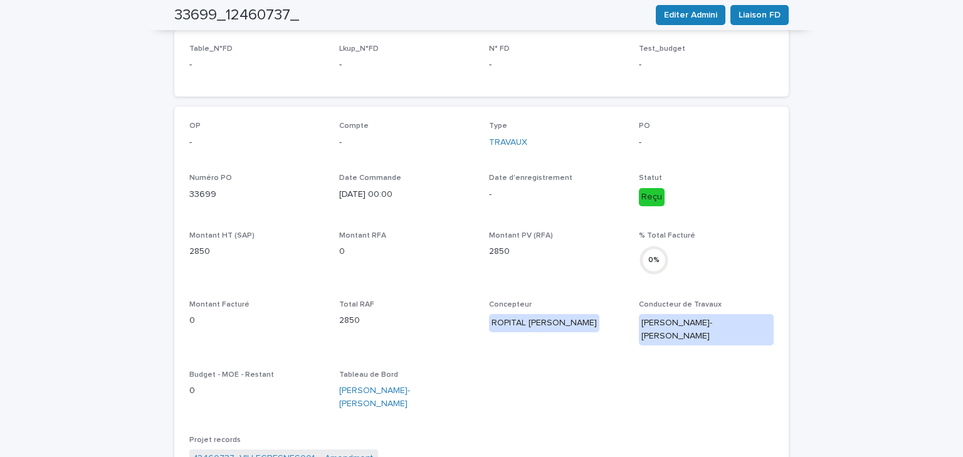
scroll to position [10, 0]
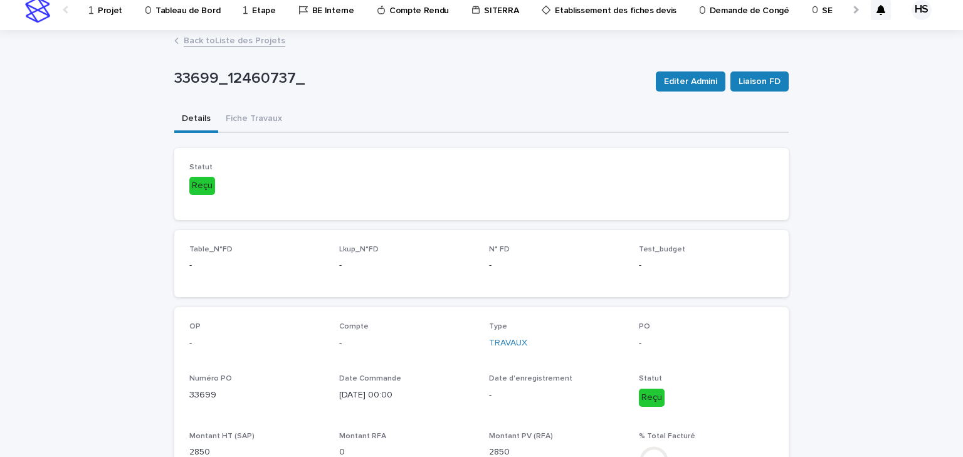
click at [237, 42] on link "Back to Liste des Projets" at bounding box center [235, 40] width 102 height 14
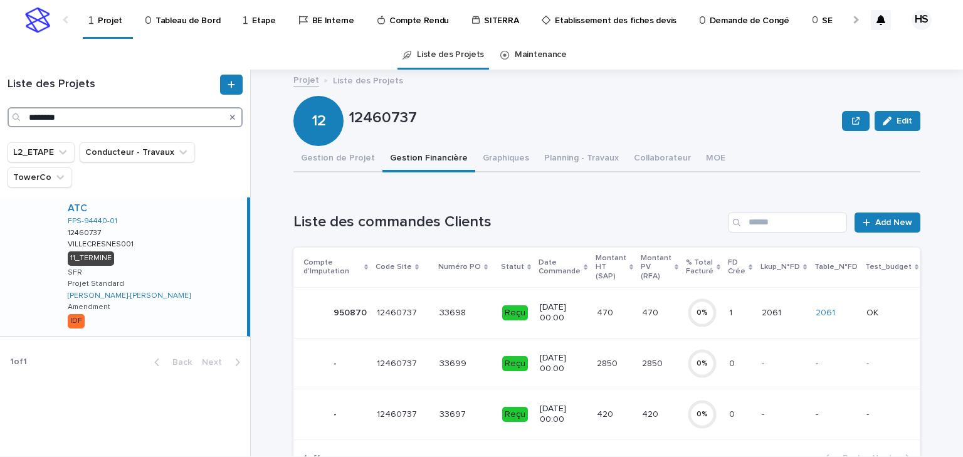
drag, startPoint x: 79, startPoint y: 120, endPoint x: -67, endPoint y: 142, distance: 147.8
click at [0, 142] on html "Projet Tableau de Bord Etape BE Interne Compte Rendu SITERRA Etablissement des …" at bounding box center [481, 228] width 963 height 457
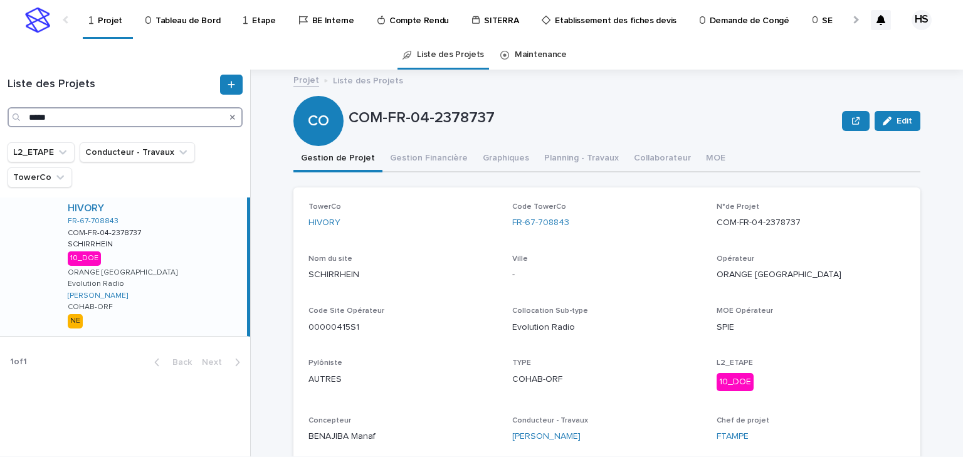
drag, startPoint x: 96, startPoint y: 115, endPoint x: -41, endPoint y: 110, distance: 136.8
click at [0, 110] on html "Projet Tableau de Bord Etape BE Interne Compte Rendu SITERRA Etablissement des …" at bounding box center [481, 228] width 963 height 457
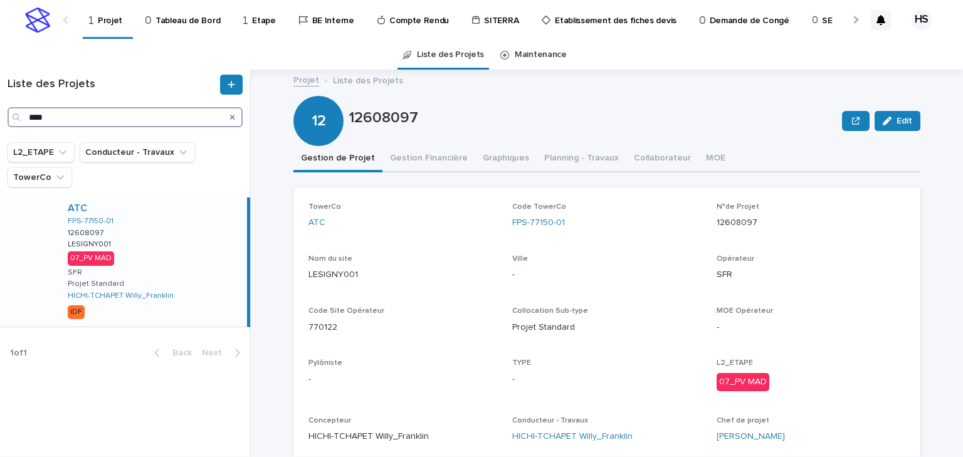
type input "****"
drag, startPoint x: 428, startPoint y: 114, endPoint x: 346, endPoint y: 122, distance: 81.9
click at [349, 122] on p "12608097" at bounding box center [593, 118] width 489 height 18
copy p "12608097"
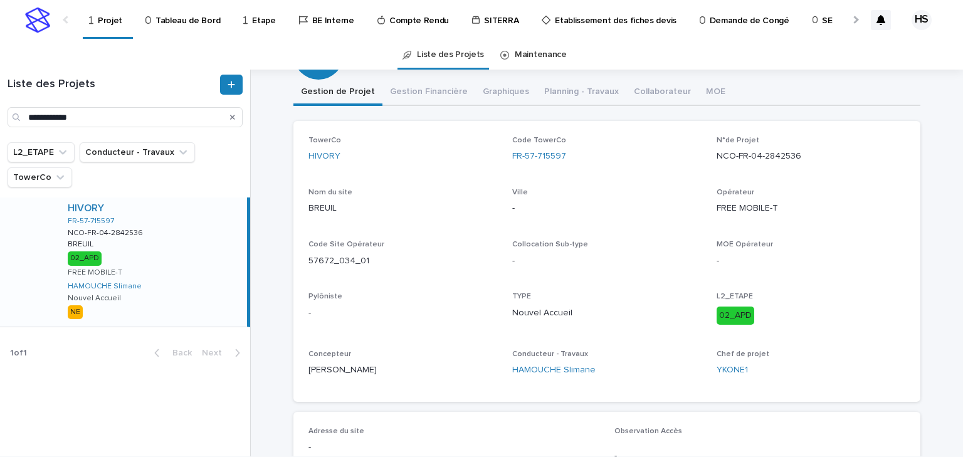
scroll to position [16, 0]
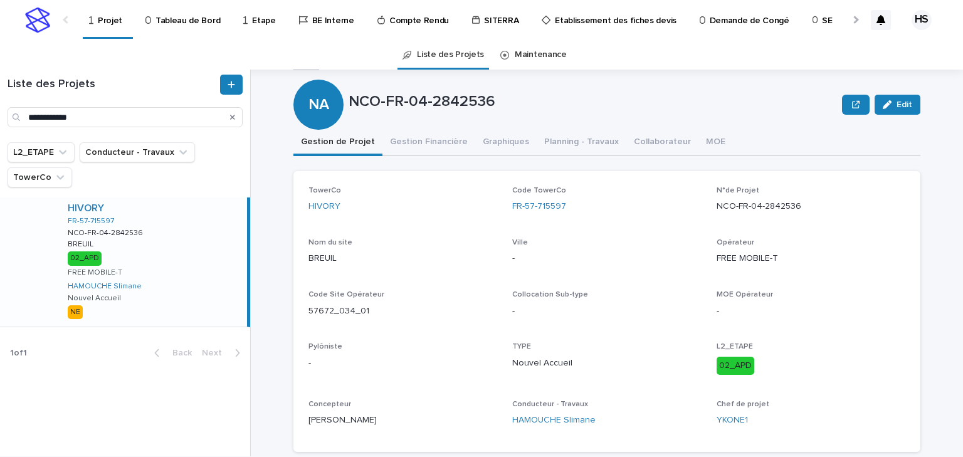
click at [850, 23] on div at bounding box center [855, 19] width 20 height 39
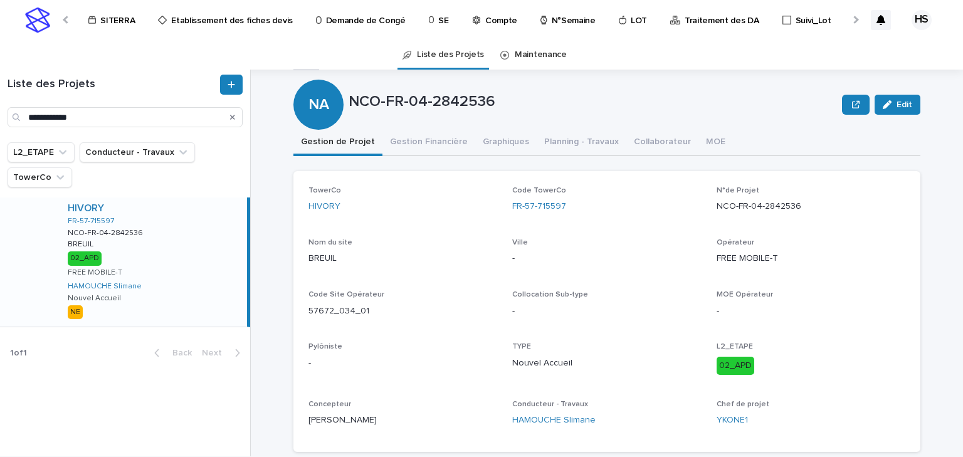
click at [485, 24] on p "Compte" at bounding box center [501, 13] width 32 height 26
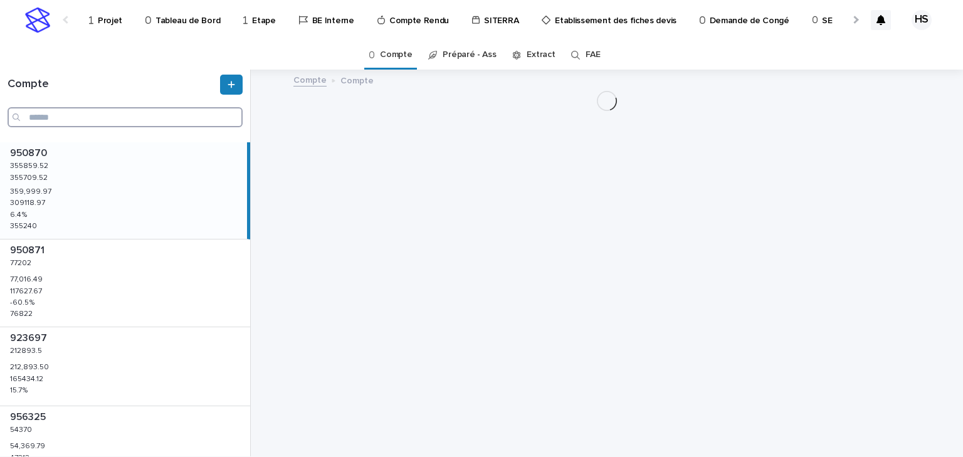
click at [93, 122] on input "Search" at bounding box center [125, 117] width 235 height 20
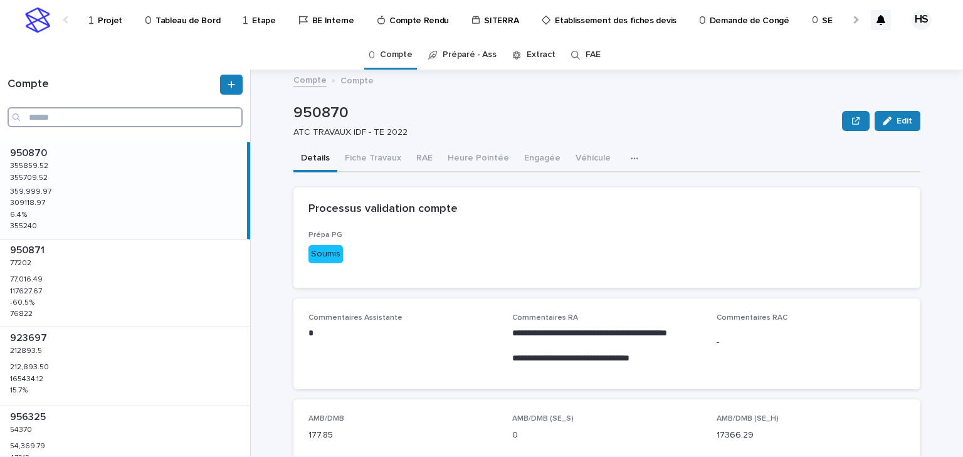
paste input "******"
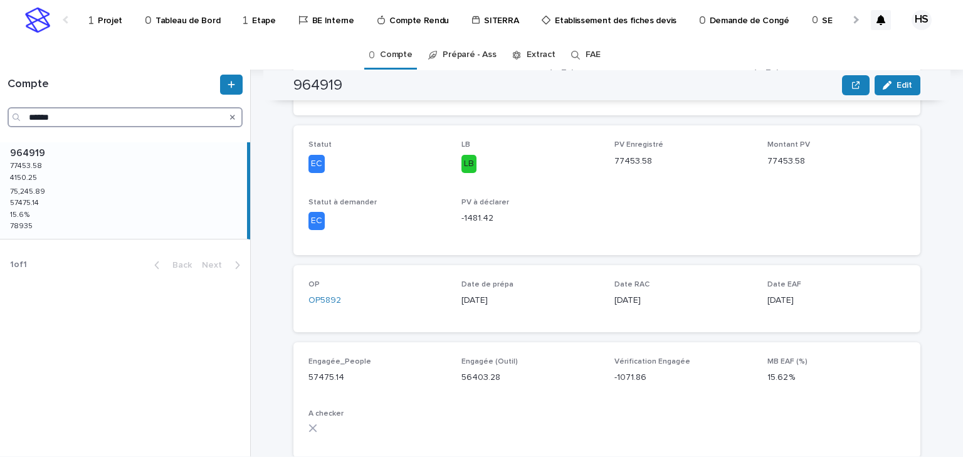
scroll to position [401, 0]
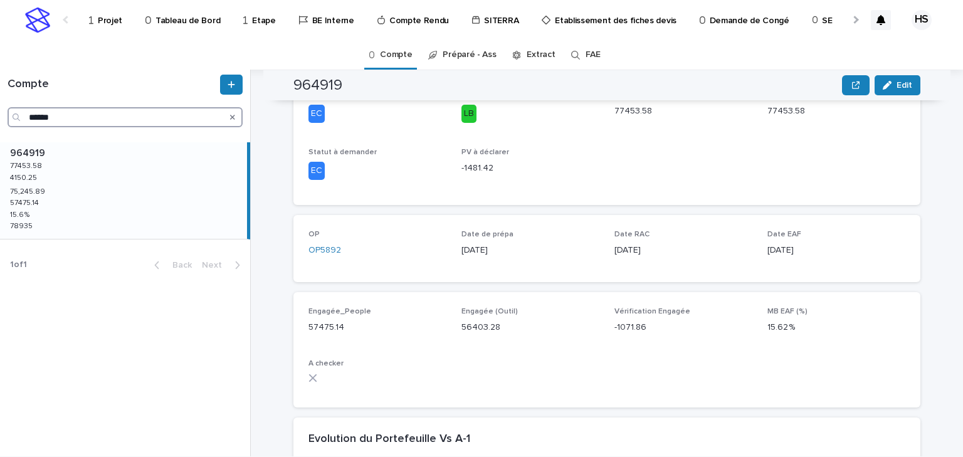
type input "******"
drag, startPoint x: 647, startPoint y: 328, endPoint x: 588, endPoint y: 333, distance: 59.8
click at [588, 333] on div "Engagée_People 57475.14 Engagée (Outil) 56403.28 Vérification Engagée -1071.86 …" at bounding box center [607, 349] width 597 height 85
click at [554, 321] on p "56403.28" at bounding box center [531, 327] width 138 height 13
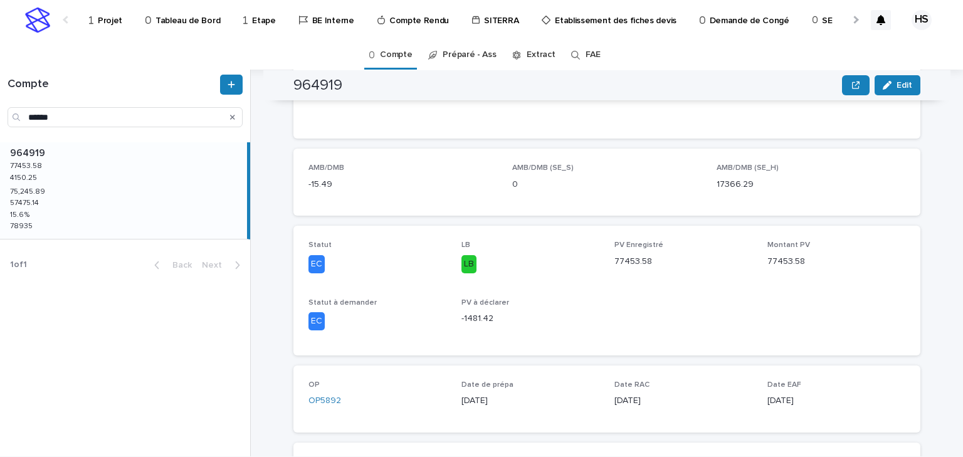
scroll to position [0, 0]
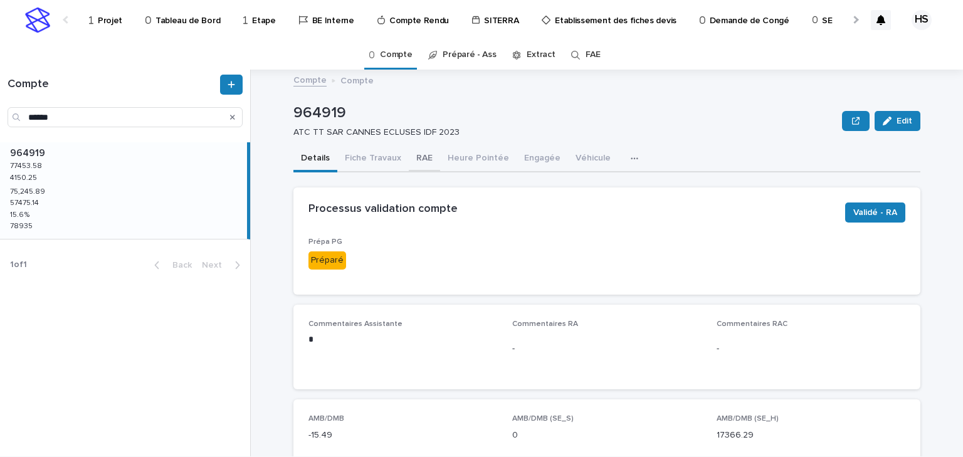
click at [421, 156] on button "RAE" at bounding box center [424, 159] width 31 height 26
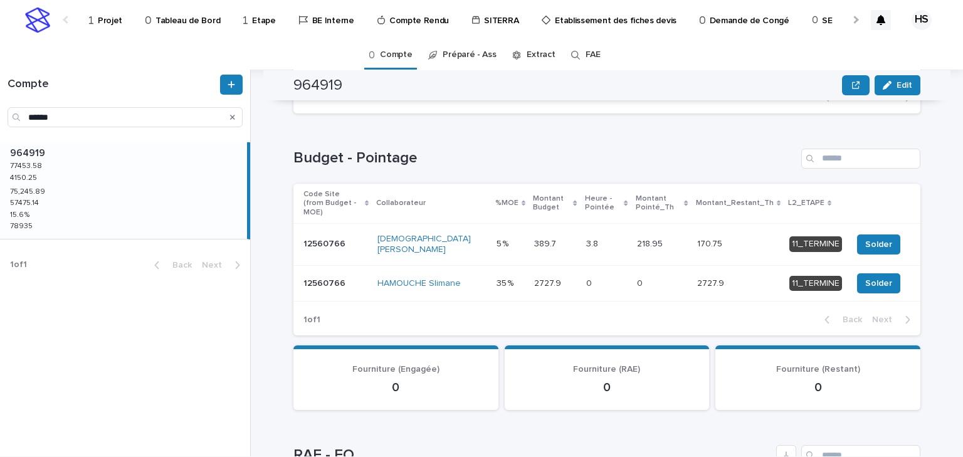
scroll to position [151, 0]
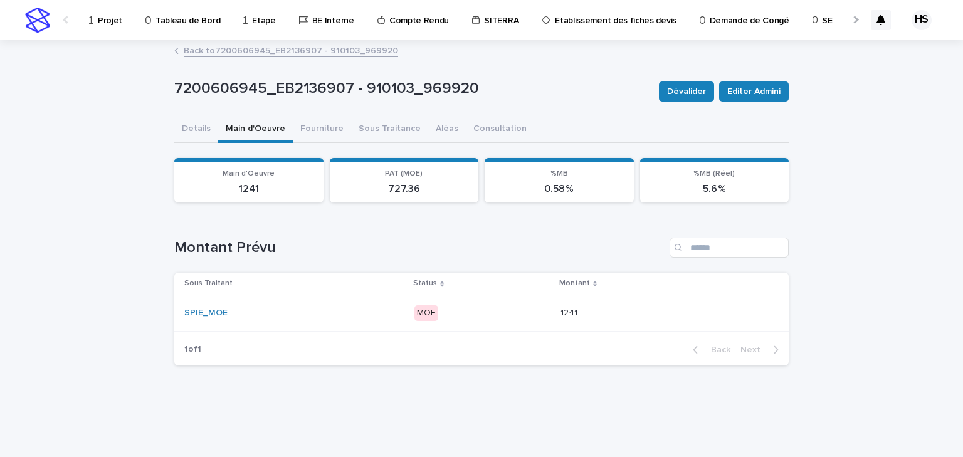
click at [847, 21] on div at bounding box center [855, 19] width 20 height 39
click at [477, 26] on link "Compte" at bounding box center [497, 19] width 52 height 39
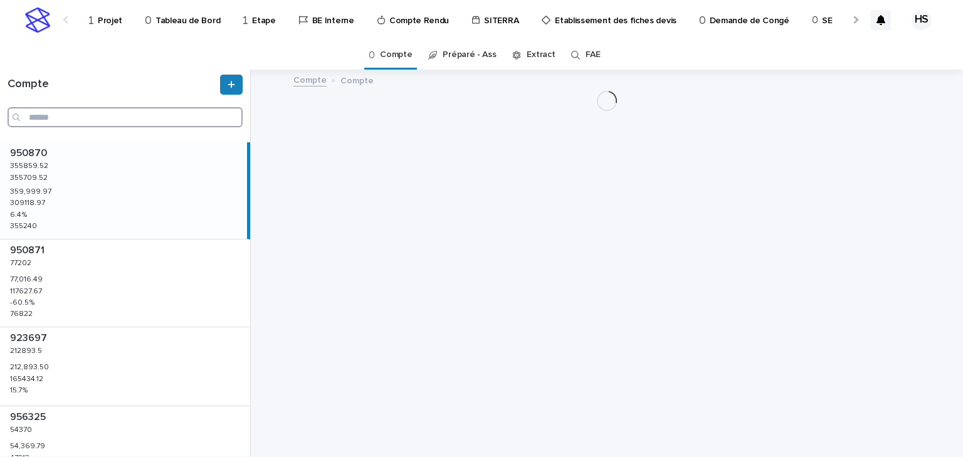
click at [80, 120] on input "Search" at bounding box center [125, 117] width 235 height 20
paste input "******"
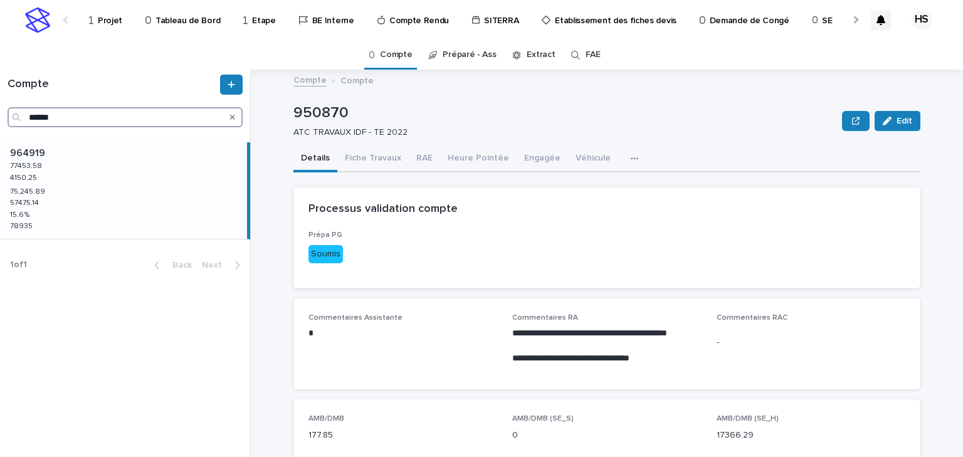
type input "******"
click at [146, 183] on div "964919 964919 77453.58 77453.58 4150.25 4150.25 75,245.89 75,245.89 57475.14 57…" at bounding box center [123, 190] width 247 height 97
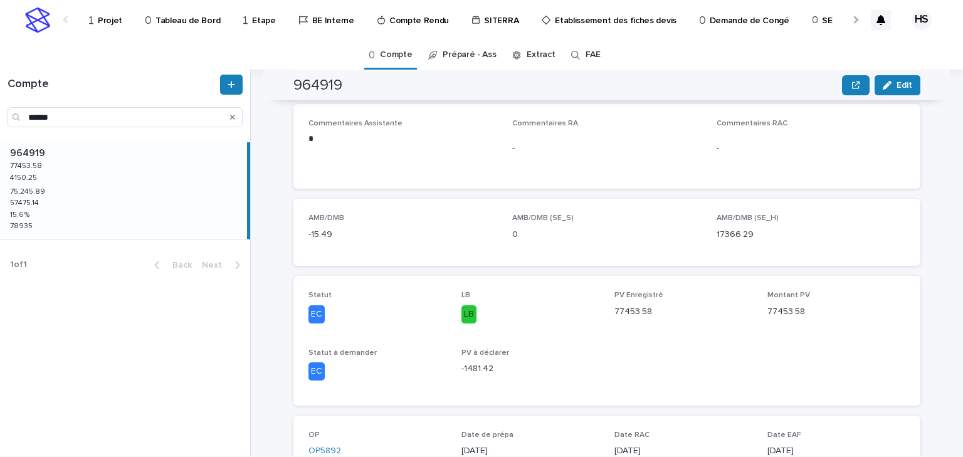
scroll to position [351, 0]
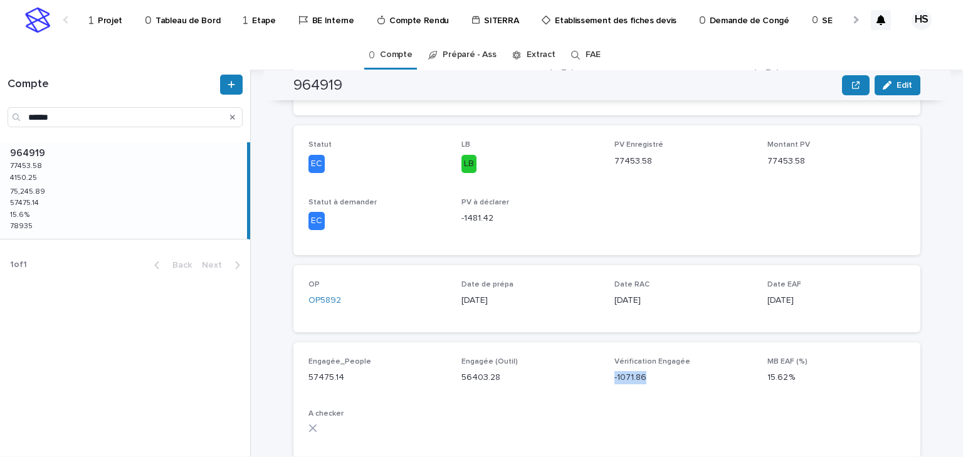
drag, startPoint x: 650, startPoint y: 379, endPoint x: 611, endPoint y: 381, distance: 38.3
click at [615, 381] on p "-1071.86" at bounding box center [684, 377] width 138 height 13
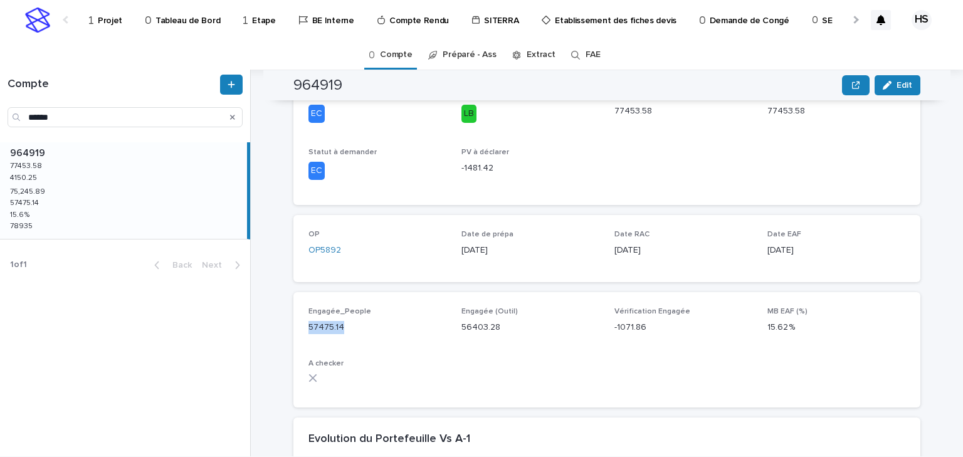
drag, startPoint x: 346, startPoint y: 330, endPoint x: 301, endPoint y: 325, distance: 45.4
click at [301, 324] on div "Engagée_People 57475.14 Engagée (Outil) 56403.28 Vérification Engagée -1071.86 …" at bounding box center [607, 349] width 627 height 115
click at [353, 334] on div "Engagée_People 57475.14" at bounding box center [378, 325] width 138 height 37
click at [504, 330] on p "56403.28" at bounding box center [531, 327] width 138 height 13
drag, startPoint x: 642, startPoint y: 329, endPoint x: 607, endPoint y: 331, distance: 35.2
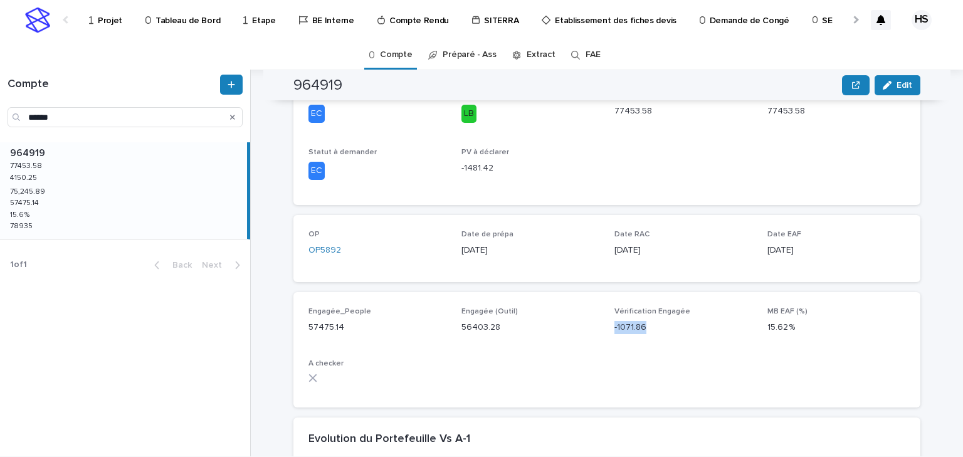
click at [607, 331] on div "Engagée_People 57475.14 Engagée (Outil) 56403.28 Vérification Engagée -1071.86 …" at bounding box center [607, 349] width 597 height 85
click at [610, 339] on div "Engagée_People 57475.14 Engagée (Outil) 56403.28 Vérification Engagée -1071.86 …" at bounding box center [607, 349] width 597 height 85
drag, startPoint x: 650, startPoint y: 327, endPoint x: 607, endPoint y: 328, distance: 42.7
click at [607, 328] on div "Engagée_People 57475.14 Engagée (Outil) 56403.28 Vérification Engagée -1071.86 …" at bounding box center [607, 349] width 597 height 85
click at [683, 354] on div "Engagée_People 57475.14 Engagée (Outil) 56403.28 Vérification Engagée -1071.86 …" at bounding box center [607, 349] width 597 height 85
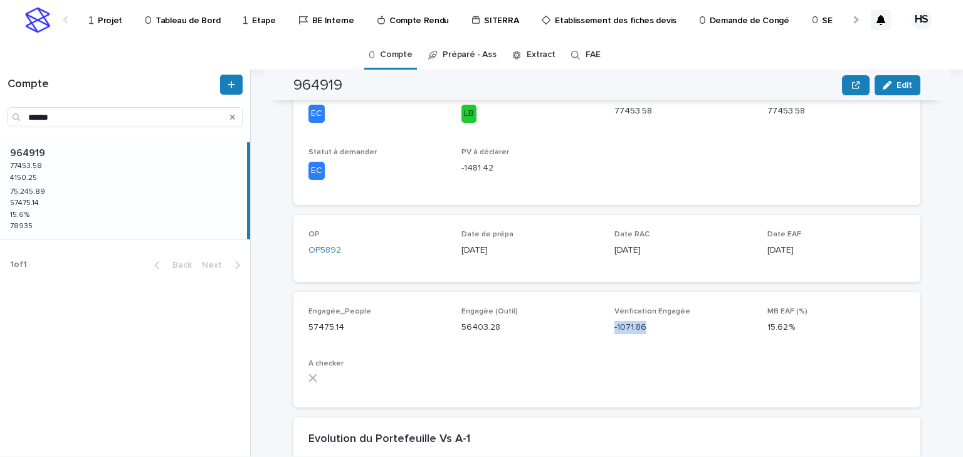
drag, startPoint x: 647, startPoint y: 331, endPoint x: 608, endPoint y: 332, distance: 38.9
click at [608, 332] on div "Engagée_People 57475.14 Engagée (Outil) 56403.28 Vérification Engagée -1071.86 …" at bounding box center [607, 349] width 597 height 85
click at [628, 349] on div "Engagée_People 57475.14 Engagée (Outil) 56403.28 Vérification Engagée -1071.86 …" at bounding box center [607, 349] width 597 height 85
click at [641, 343] on div "Vérification Engagée -1071.86" at bounding box center [684, 325] width 138 height 37
drag, startPoint x: 655, startPoint y: 328, endPoint x: 607, endPoint y: 329, distance: 47.7
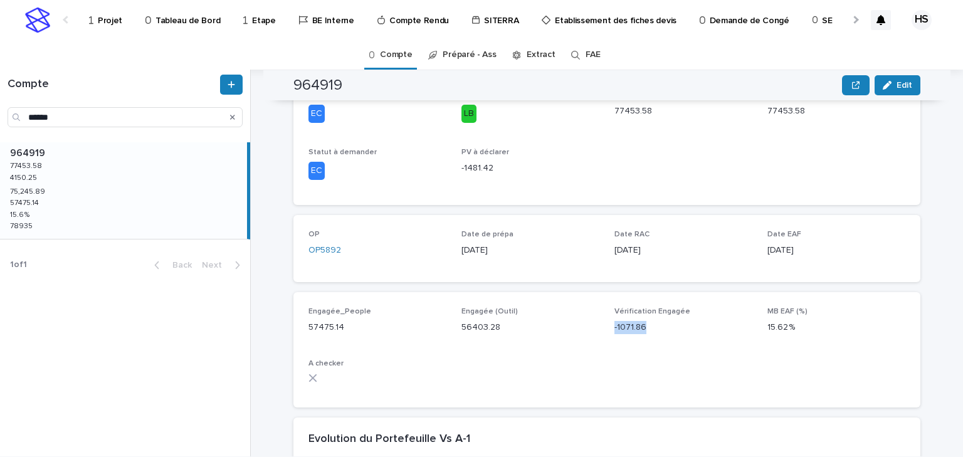
click at [607, 329] on div "Engagée_People 57475.14 Engagée (Outil) 56403.28 Vérification Engagée -1071.86 …" at bounding box center [607, 349] width 597 height 85
click at [580, 359] on div "Engagée_People 57475.14 Engagée (Outil) 56403.28 Vérification Engagée -1071.86 …" at bounding box center [607, 349] width 597 height 85
drag, startPoint x: 606, startPoint y: 331, endPoint x: 648, endPoint y: 331, distance: 42.0
click at [648, 331] on div "Engagée_People 57475.14 Engagée (Outil) 56403.28 Vérification Engagée -1071.86 …" at bounding box center [607, 349] width 597 height 85
click at [642, 330] on p "-1071.86" at bounding box center [684, 327] width 138 height 13
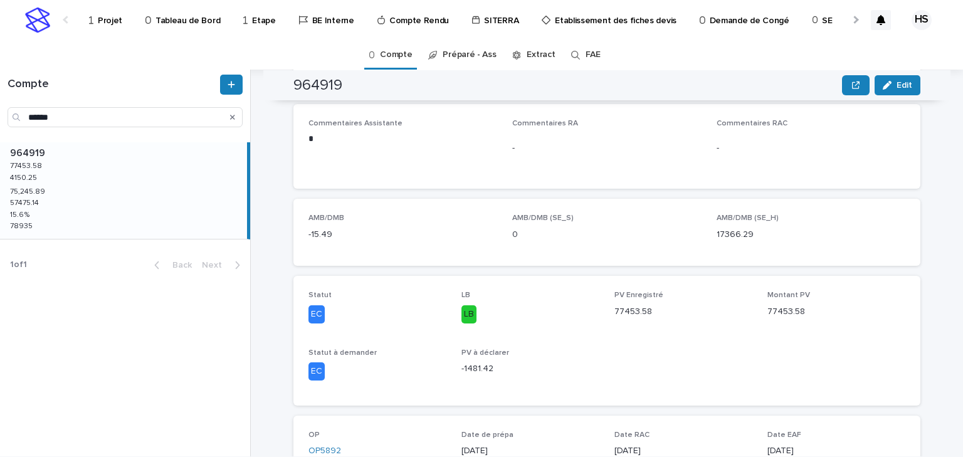
scroll to position [50, 0]
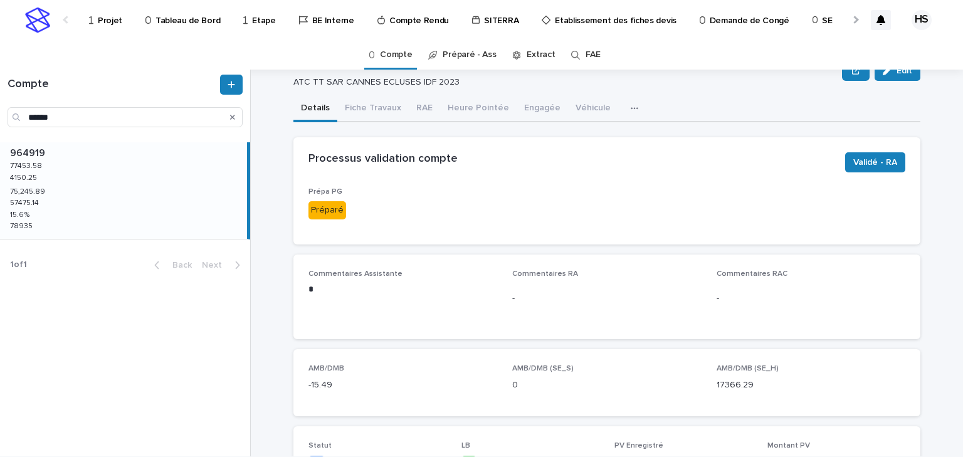
drag, startPoint x: 300, startPoint y: 294, endPoint x: 307, endPoint y: 290, distance: 7.9
click at [304, 291] on div "Commentaires Assistante * ••• Commentaires RA - Commentaires RAC -" at bounding box center [607, 297] width 627 height 85
drag, startPoint x: 307, startPoint y: 290, endPoint x: 299, endPoint y: 276, distance: 16.4
click at [299, 276] on div "Commentaires Assistante * ••• Commentaires RA - Commentaires RAC -" at bounding box center [607, 297] width 627 height 85
click at [384, 289] on p "*" at bounding box center [403, 289] width 189 height 13
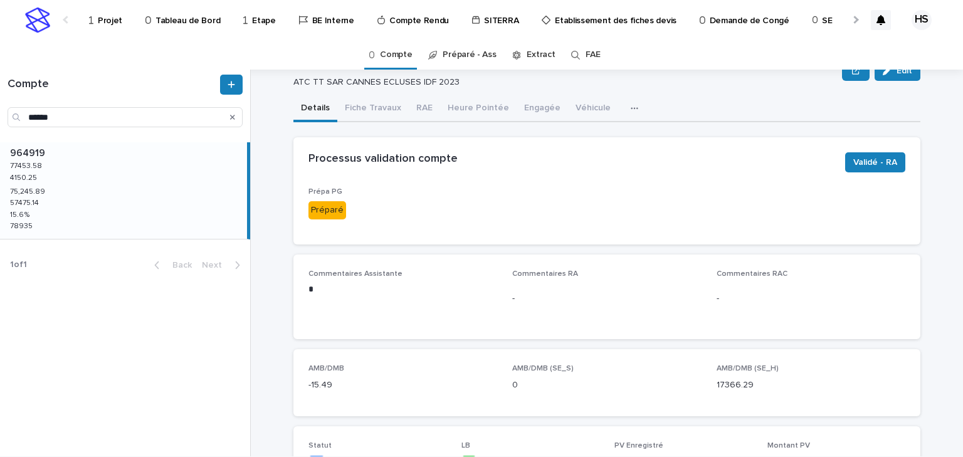
click at [304, 290] on div "Commentaires Assistante * ••• Commentaires RA - Commentaires RAC -" at bounding box center [607, 297] width 627 height 85
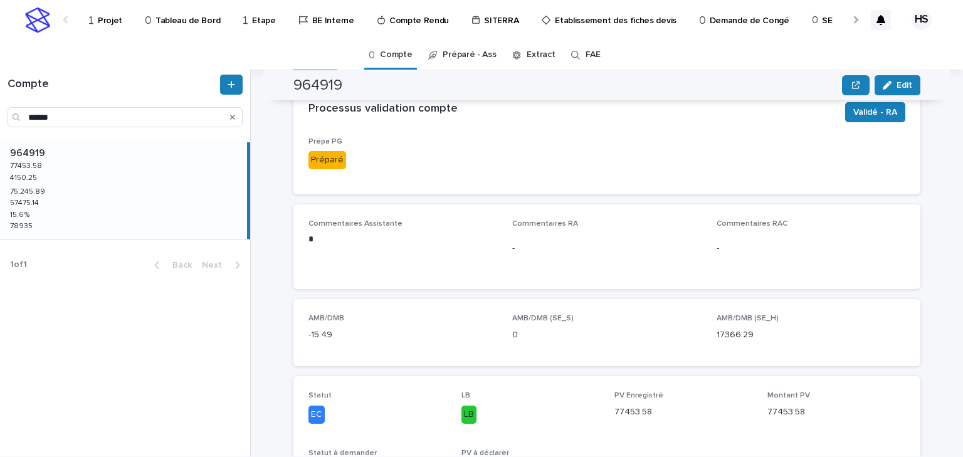
scroll to position [0, 0]
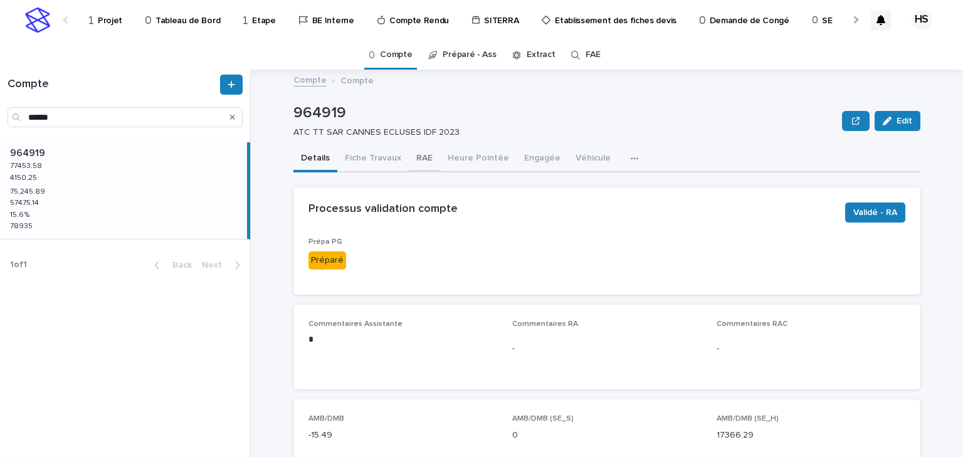
click at [418, 160] on button "RAE" at bounding box center [424, 159] width 31 height 26
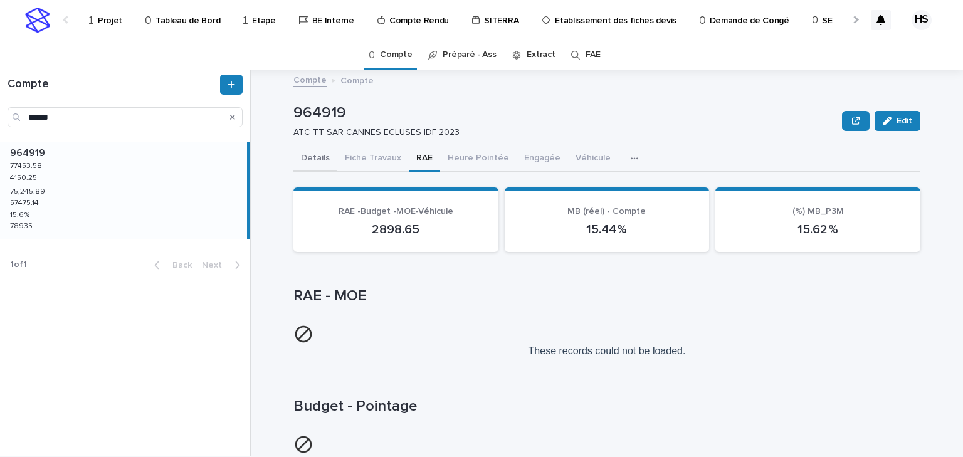
click at [314, 154] on button "Details" at bounding box center [316, 159] width 44 height 26
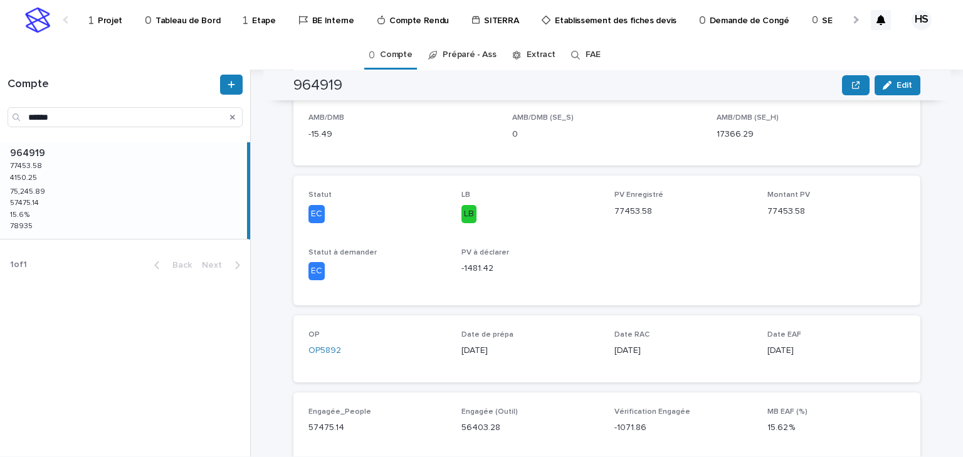
scroll to position [351, 0]
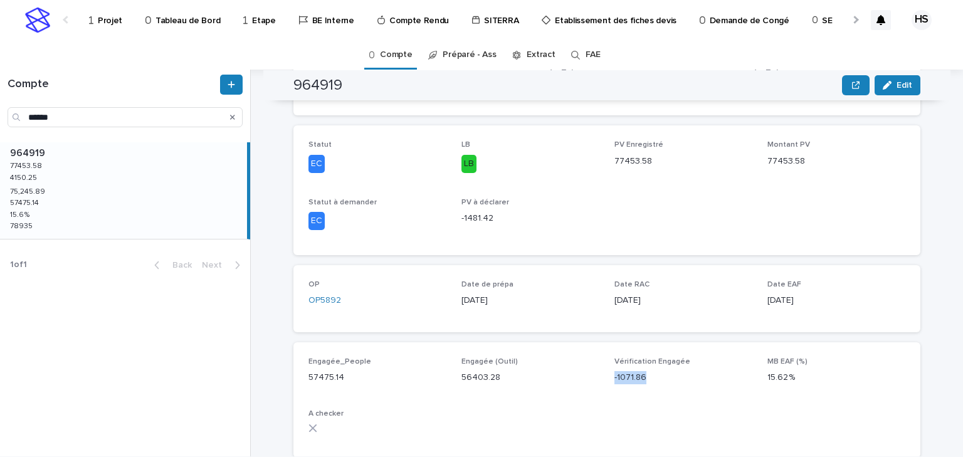
drag, startPoint x: 644, startPoint y: 379, endPoint x: 615, endPoint y: 382, distance: 29.6
click at [609, 383] on div "Engagée_People 57475.14 Engagée (Outil) 56403.28 Vérification Engagée -1071.86 …" at bounding box center [607, 399] width 597 height 85
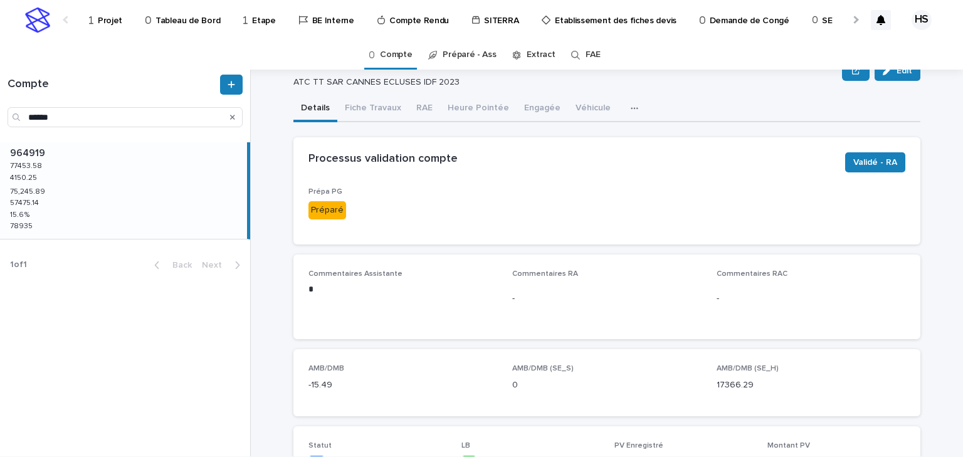
scroll to position [0, 0]
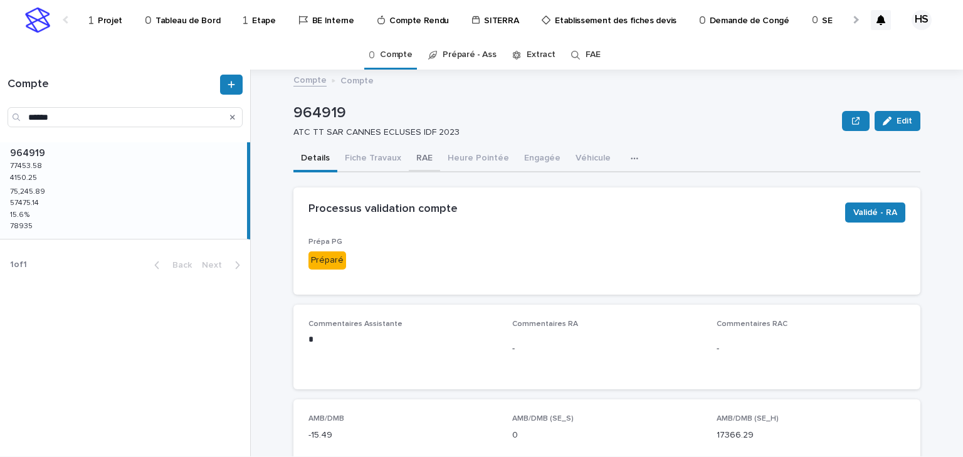
click at [422, 156] on button "RAE" at bounding box center [424, 159] width 31 height 26
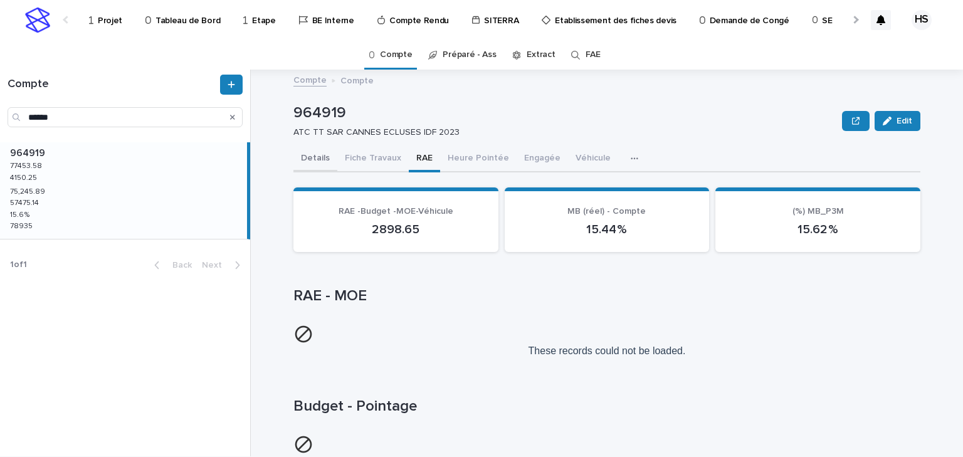
click at [317, 157] on button "Details" at bounding box center [316, 159] width 44 height 26
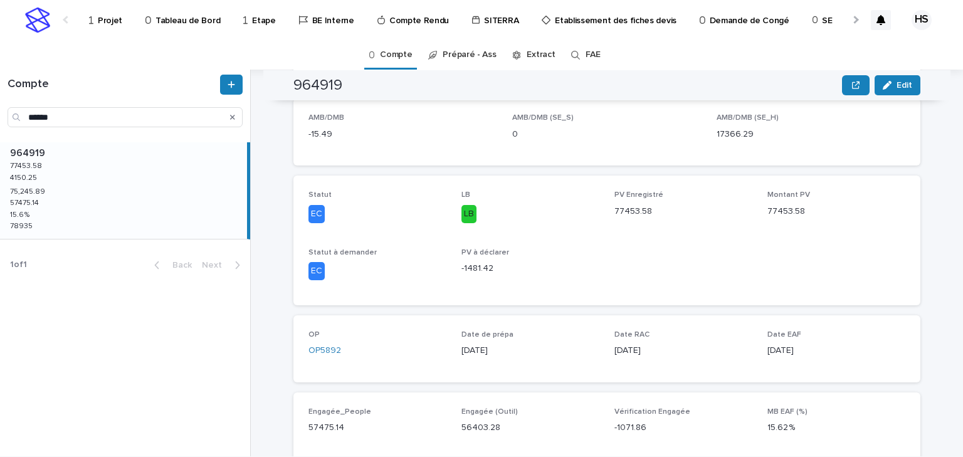
scroll to position [452, 0]
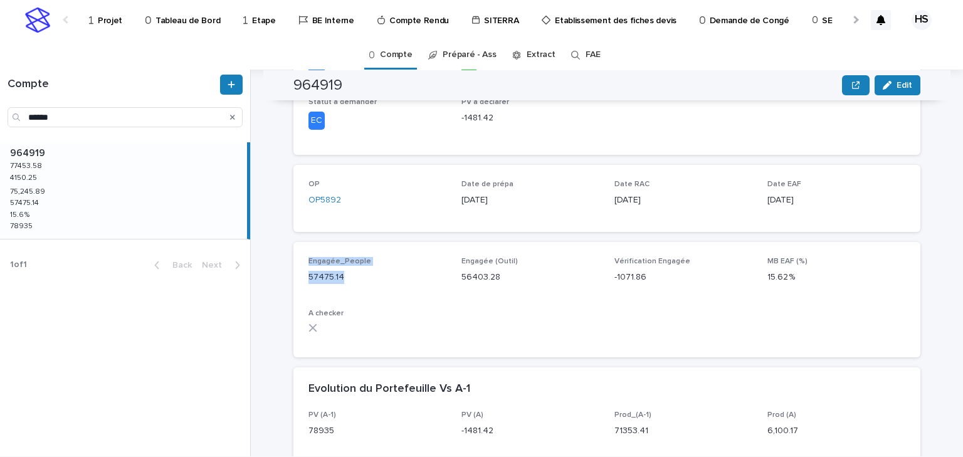
drag, startPoint x: 339, startPoint y: 278, endPoint x: 295, endPoint y: 256, distance: 48.5
click at [295, 256] on div "Engagée_People 57475.14 Engagée (Outil) 56403.28 Vérification Engagée -1071.86 …" at bounding box center [607, 299] width 627 height 115
click at [376, 282] on p "57475.14" at bounding box center [378, 277] width 138 height 13
drag, startPoint x: 649, startPoint y: 281, endPoint x: 613, endPoint y: 258, distance: 42.3
click at [615, 258] on div "Vérification Engagée -1071.86" at bounding box center [684, 275] width 138 height 37
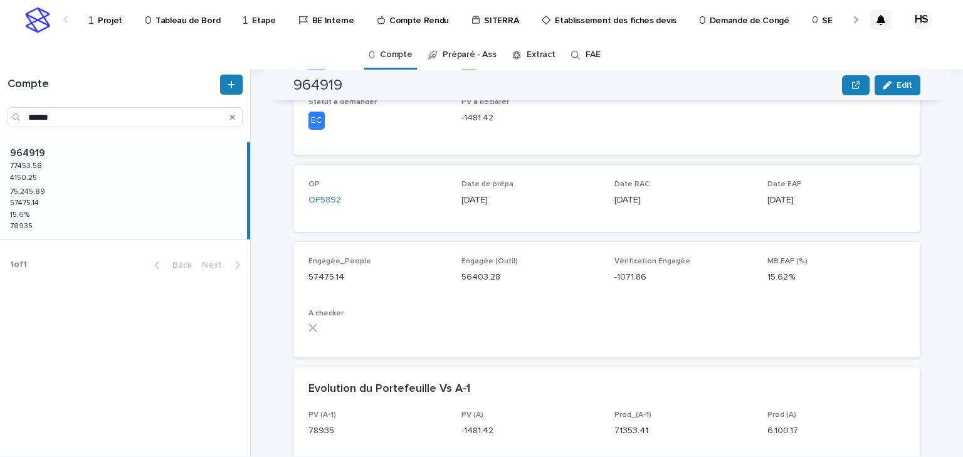
click at [597, 297] on div "Engagée_People 57475.14 Engagée (Outil) 56403.28 Vérification Engagée -1071.86 …" at bounding box center [607, 299] width 597 height 85
drag, startPoint x: 644, startPoint y: 282, endPoint x: 610, endPoint y: 252, distance: 45.4
click at [610, 252] on div "Engagée_People 57475.14 Engagée (Outil) 56403.28 Vérification Engagée -1071.86 …" at bounding box center [607, 299] width 627 height 115
click at [603, 302] on div "Engagée_People 57475.14 Engagée (Outil) 56403.28 Vérification Engagée -1071.86 …" at bounding box center [607, 299] width 597 height 85
drag, startPoint x: 351, startPoint y: 279, endPoint x: 299, endPoint y: 260, distance: 55.6
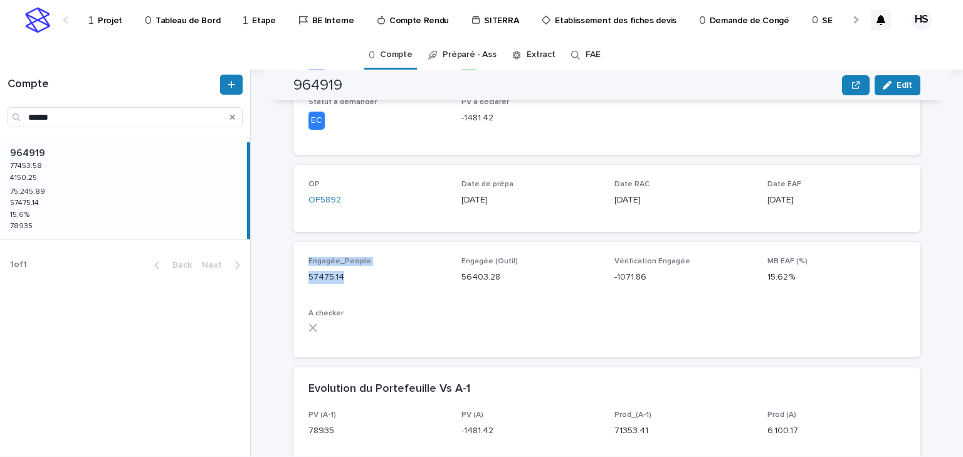
click at [299, 260] on div "Engagée_People 57475.14 Engagée (Outil) 56403.28 Vérification Engagée -1071.86 …" at bounding box center [607, 299] width 627 height 115
click at [351, 289] on div "Engagée_People 57475.14" at bounding box center [378, 275] width 138 height 37
drag, startPoint x: 304, startPoint y: 277, endPoint x: 314, endPoint y: 277, distance: 10.7
click at [314, 277] on div "Engagée_People 57475.14 Engagée (Outil) 56403.28 Vérification Engagée -1071.86 …" at bounding box center [607, 299] width 627 height 115
drag, startPoint x: 457, startPoint y: 278, endPoint x: 468, endPoint y: 279, distance: 11.3
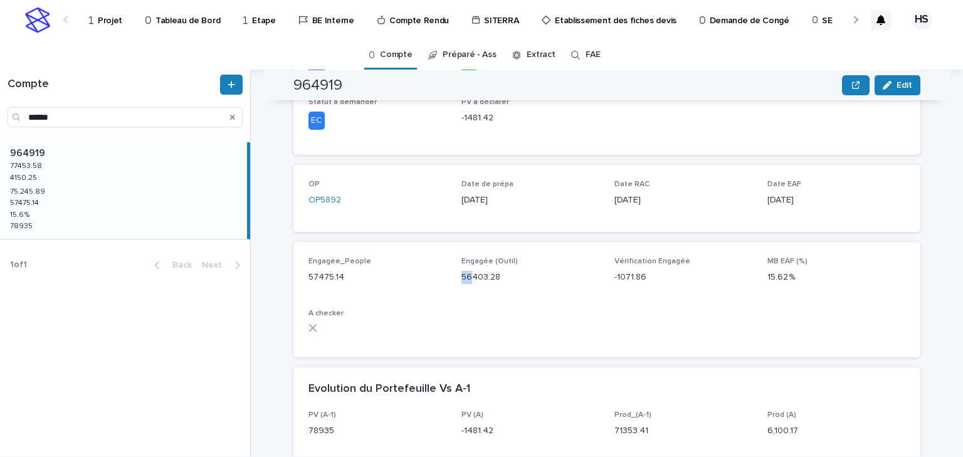
click at [468, 279] on div "Engagée_People 57475.14 Engagée (Outil) 56403.28 Vérification Engagée -1071.86 …" at bounding box center [607, 299] width 597 height 85
click at [551, 295] on div "Engagée_People 57475.14 Engagée (Outil) 56403.28 Vérification Engagée -1071.86 …" at bounding box center [607, 299] width 597 height 85
drag, startPoint x: 341, startPoint y: 83, endPoint x: 284, endPoint y: 85, distance: 57.1
click at [284, 85] on div "964919 Edit" at bounding box center [606, 85] width 687 height 30
copy h2 "964919"
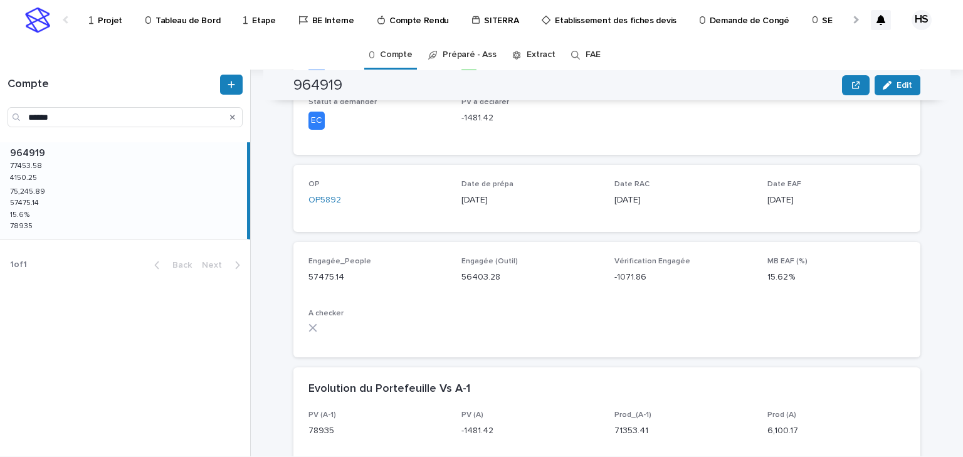
click at [517, 299] on div "Engagée_People 57475.14 Engagée (Outil) 56403.28 Vérification Engagée -1071.86 …" at bounding box center [607, 299] width 597 height 85
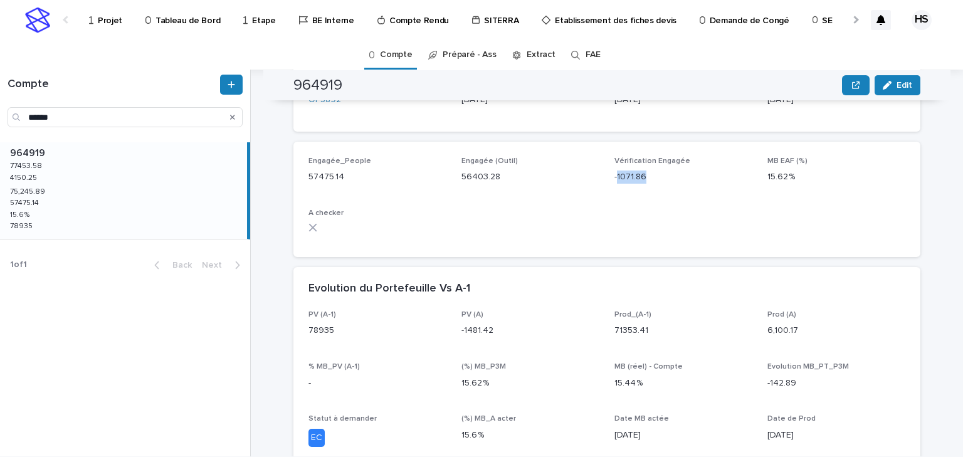
drag, startPoint x: 645, startPoint y: 176, endPoint x: 613, endPoint y: 171, distance: 32.9
click at [615, 171] on p "-1071.86" at bounding box center [684, 177] width 138 height 13
drag, startPoint x: 626, startPoint y: 167, endPoint x: 648, endPoint y: 181, distance: 25.9
click at [627, 167] on div "Vérification Engagée -1071.86" at bounding box center [684, 175] width 138 height 37
drag, startPoint x: 622, startPoint y: 181, endPoint x: 605, endPoint y: 182, distance: 17.6
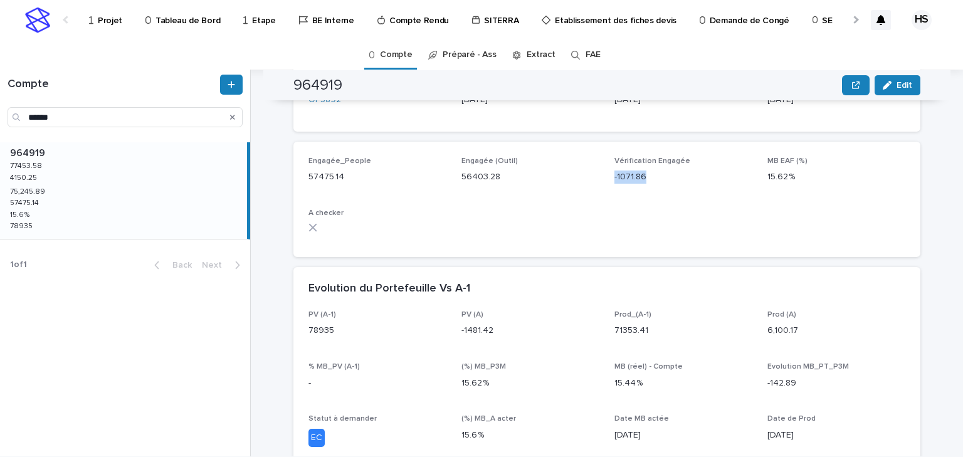
click at [606, 181] on div "Engagée_People 57475.14 Engagée (Outil) 56403.28 Vérification Engagée -1071.86 …" at bounding box center [607, 199] width 597 height 85
click at [593, 244] on div "Engagée_People 57475.14 Engagée (Outil) 56403.28 Vérification Engagée -1071.86 …" at bounding box center [607, 199] width 627 height 115
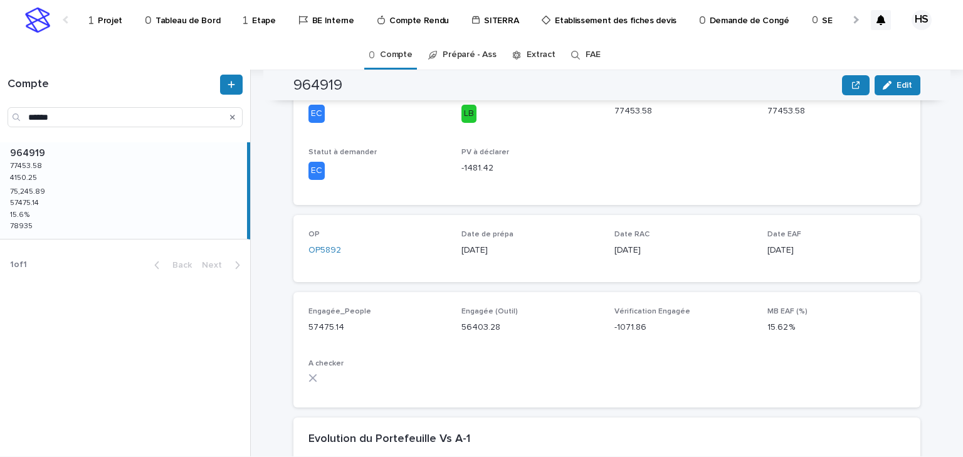
scroll to position [452, 0]
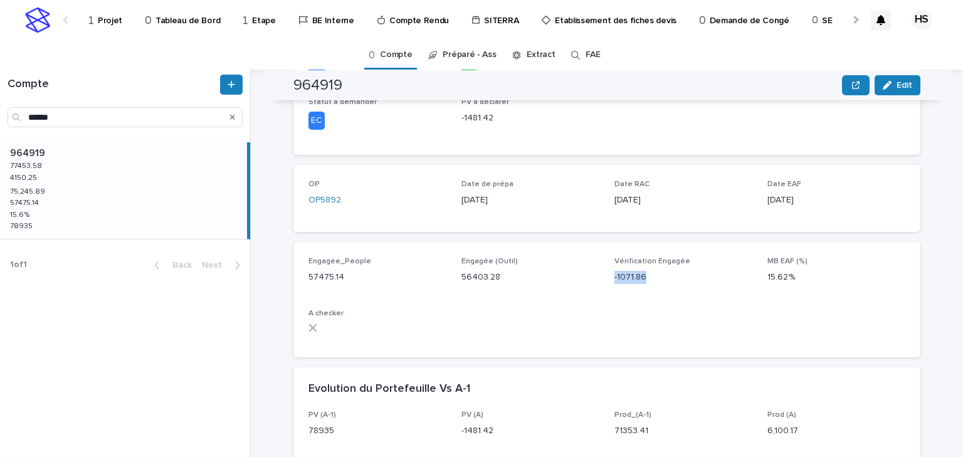
drag, startPoint x: 646, startPoint y: 282, endPoint x: 605, endPoint y: 276, distance: 41.2
click at [605, 276] on div "Engagée_People 57475.14 Engagée (Outil) 56403.28 Vérification Engagée -1071.86 …" at bounding box center [607, 299] width 597 height 85
click at [651, 297] on div "Engagée_People 57475.14 Engagée (Outil) 56403.28 Vérification Engagée -1071.86 …" at bounding box center [607, 299] width 597 height 85
drag, startPoint x: 645, startPoint y: 281, endPoint x: 588, endPoint y: 273, distance: 57.6
click at [588, 273] on div "Engagée_People 57475.14 Engagée (Outil) 56403.28 Vérification Engagée -1071.86 …" at bounding box center [607, 299] width 597 height 85
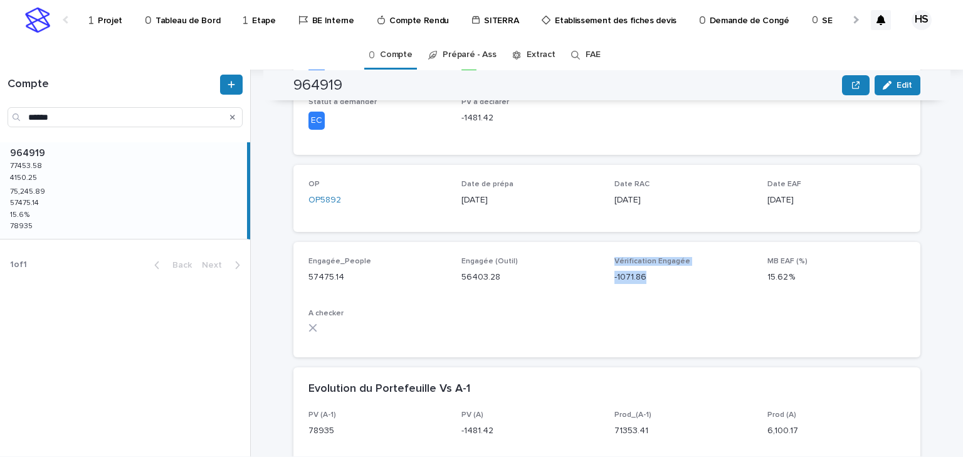
click at [572, 289] on div "Engagée (Outil) 56403.28" at bounding box center [531, 275] width 138 height 37
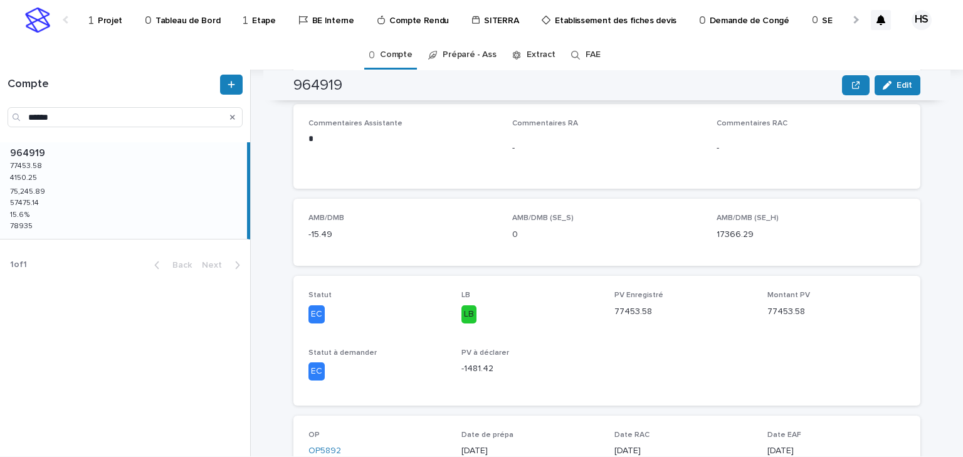
scroll to position [0, 0]
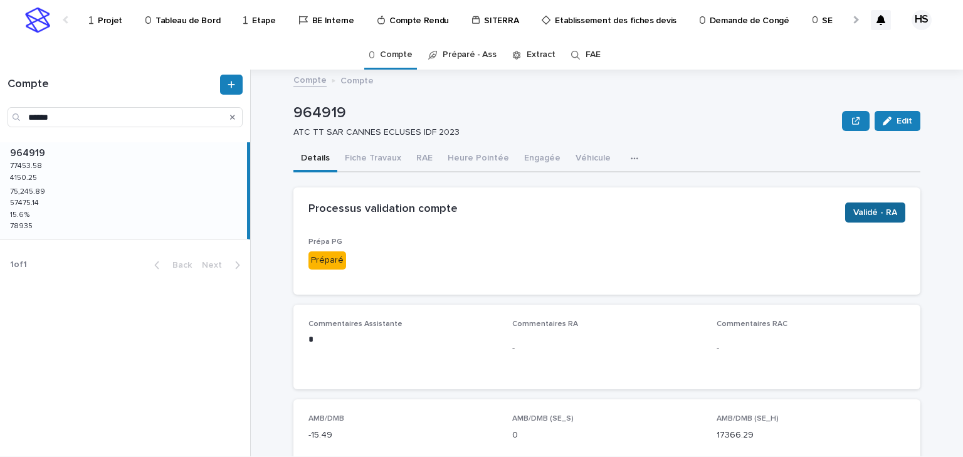
click at [888, 215] on span "Validé - RA" at bounding box center [876, 212] width 44 height 13
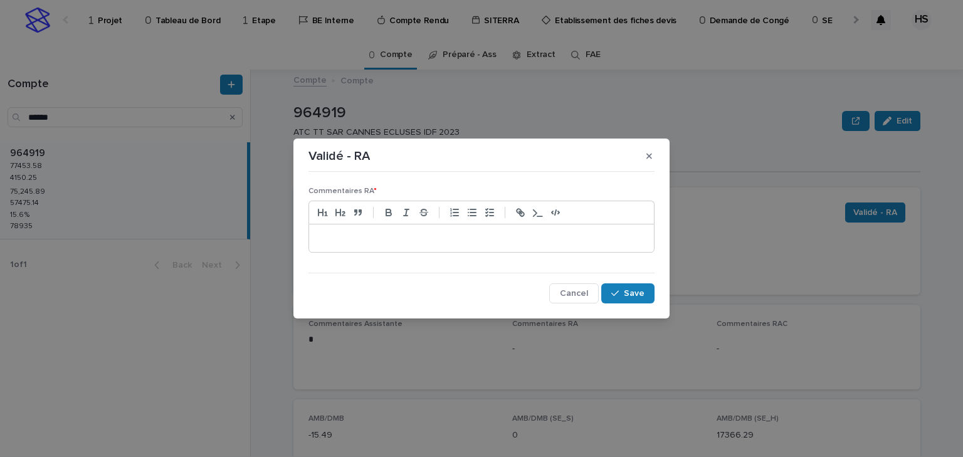
click at [370, 239] on p at bounding box center [482, 238] width 326 height 13
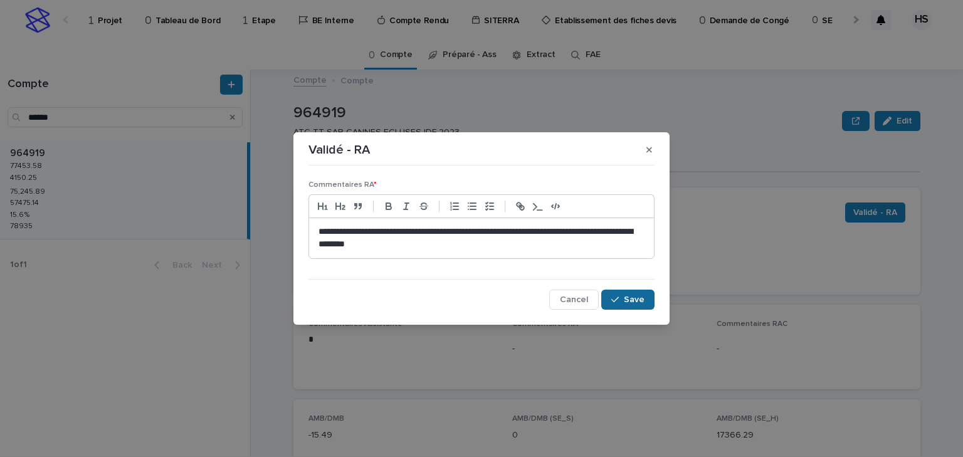
click at [627, 299] on span "Save" at bounding box center [634, 299] width 21 height 9
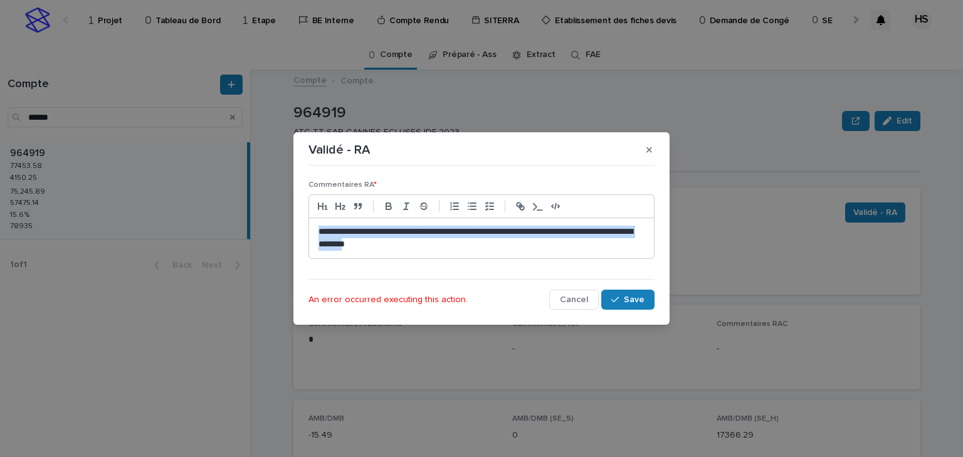
drag, startPoint x: 412, startPoint y: 248, endPoint x: 120, endPoint y: 204, distance: 295.6
click at [120, 204] on div "**********" at bounding box center [481, 228] width 963 height 457
copy p "**********"
click at [627, 297] on span "Save" at bounding box center [634, 299] width 21 height 9
click at [580, 299] on span "Cancel" at bounding box center [574, 299] width 28 height 9
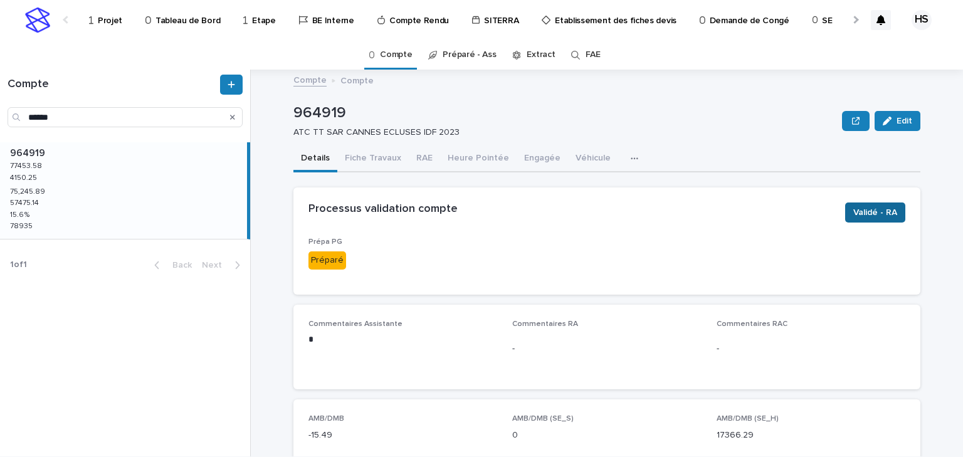
click at [856, 209] on span "Validé - RA" at bounding box center [876, 212] width 44 height 13
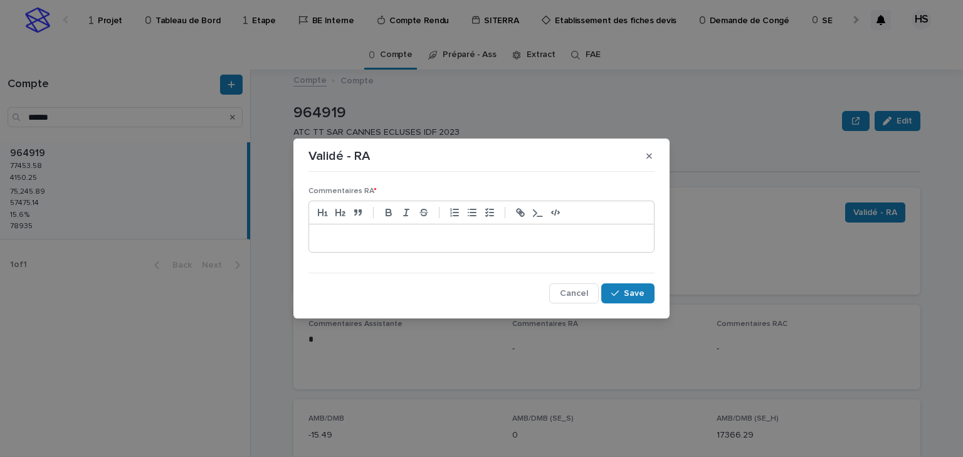
click at [428, 250] on div at bounding box center [481, 239] width 345 height 28
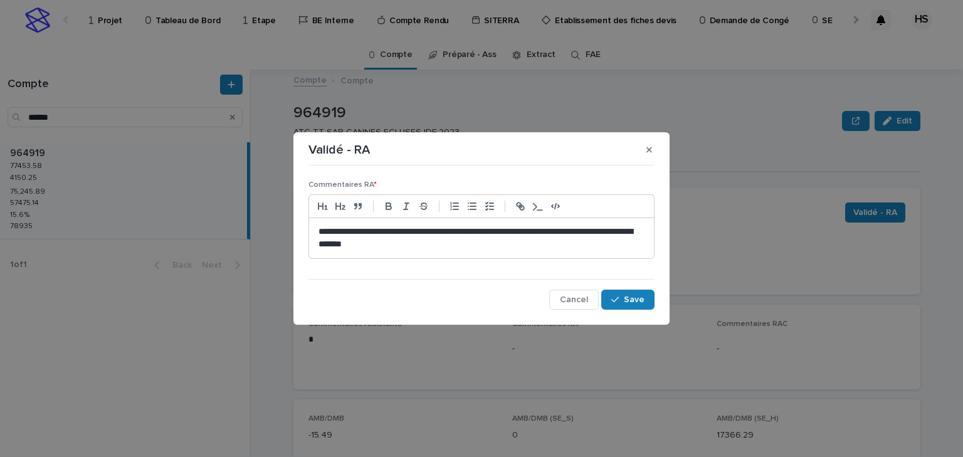
click at [651, 287] on div "**********" at bounding box center [482, 240] width 346 height 139
click at [633, 298] on span "Save" at bounding box center [634, 299] width 21 height 9
click at [650, 152] on icon "button" at bounding box center [650, 150] width 6 height 9
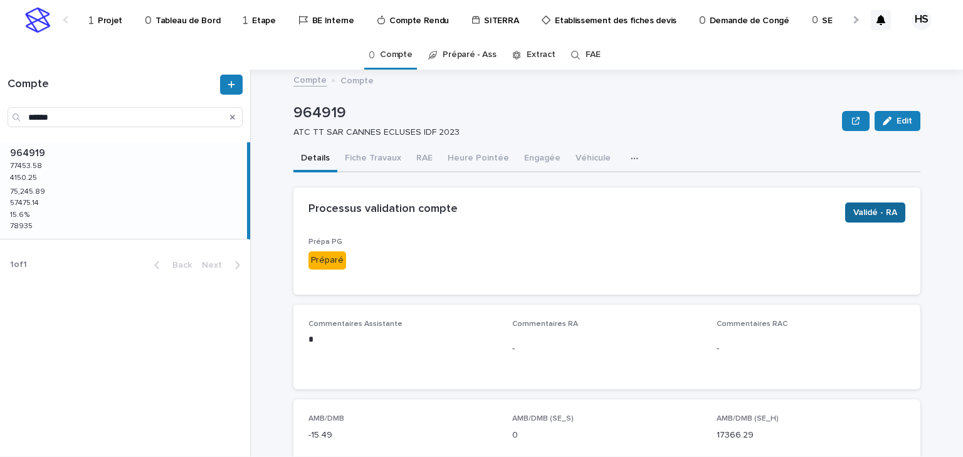
click at [881, 210] on span "Validé - RA" at bounding box center [876, 212] width 44 height 13
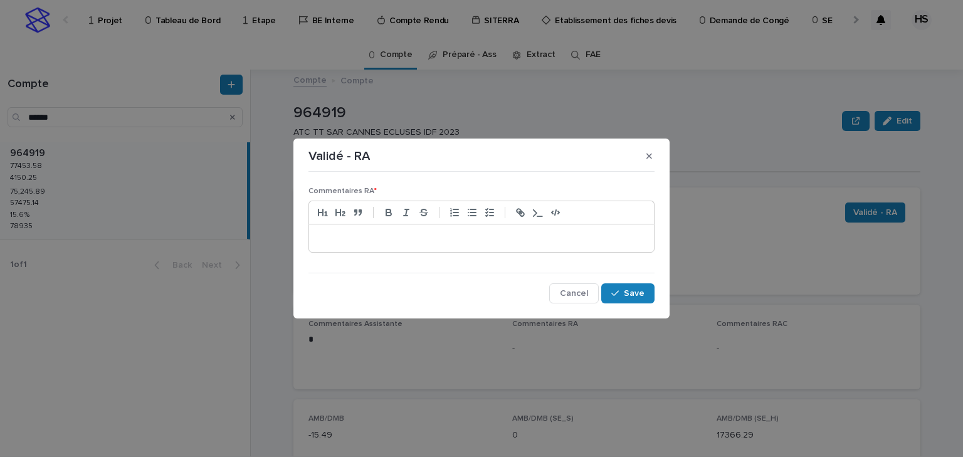
click at [462, 221] on div at bounding box center [482, 212] width 346 height 23
click at [462, 235] on p at bounding box center [482, 238] width 326 height 13
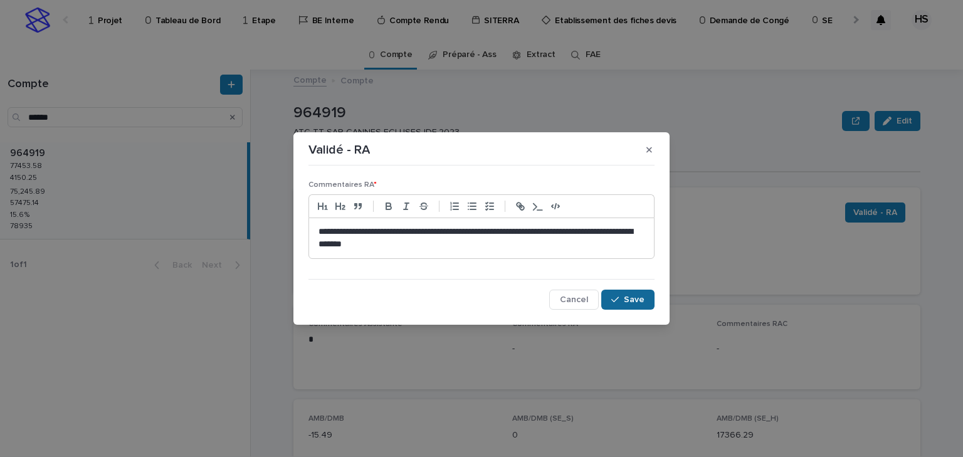
click at [638, 299] on span "Save" at bounding box center [634, 299] width 21 height 9
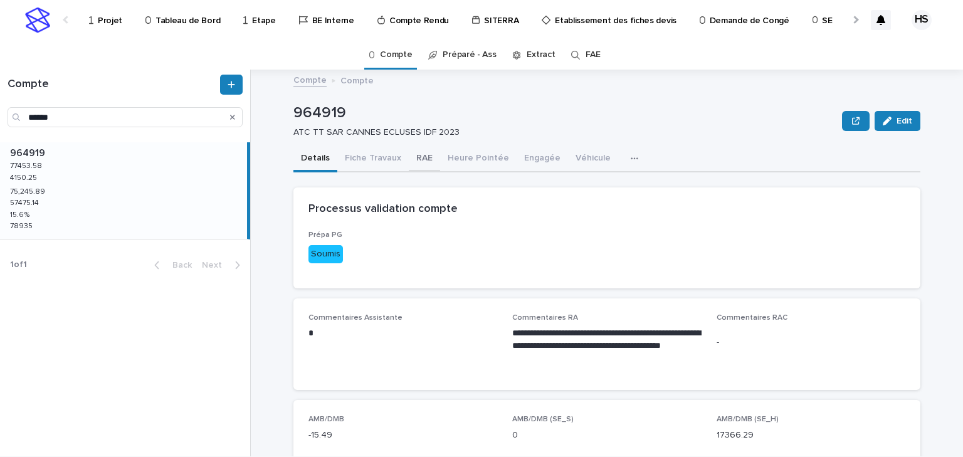
click at [411, 158] on button "RAE" at bounding box center [424, 159] width 31 height 26
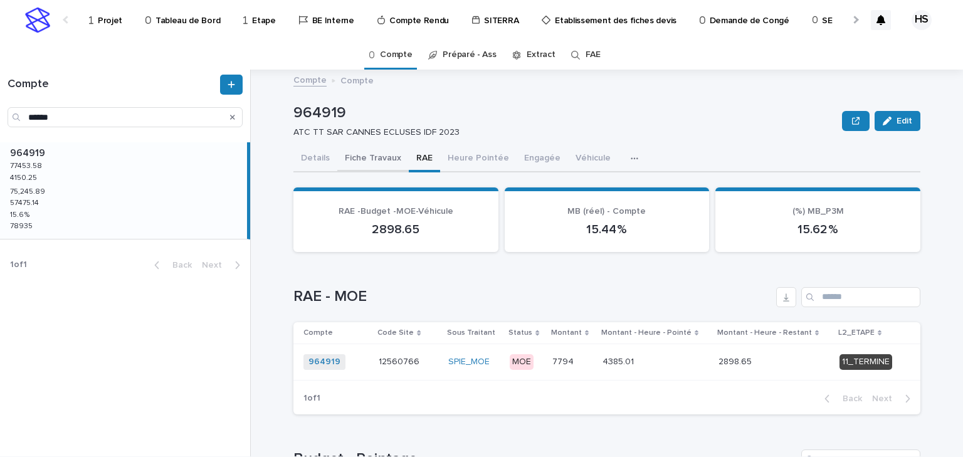
click at [368, 155] on button "Fiche Travaux" at bounding box center [372, 159] width 71 height 26
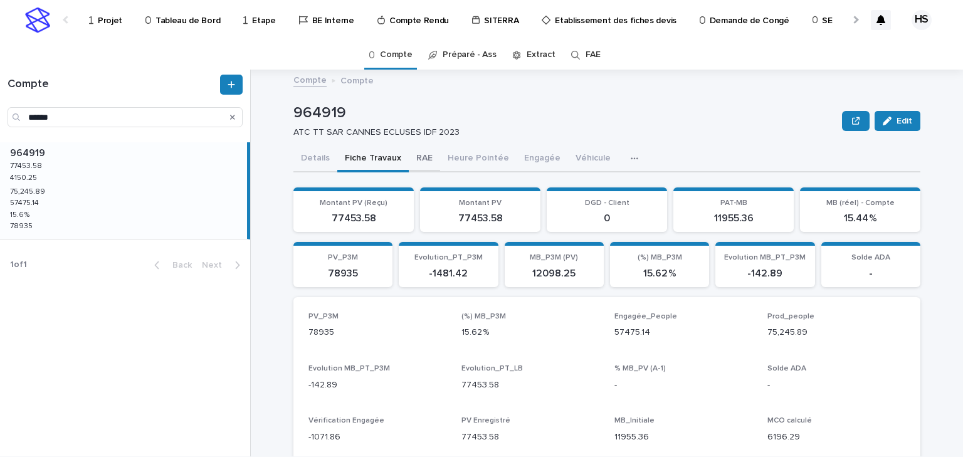
click at [413, 155] on button "RAE" at bounding box center [424, 159] width 31 height 26
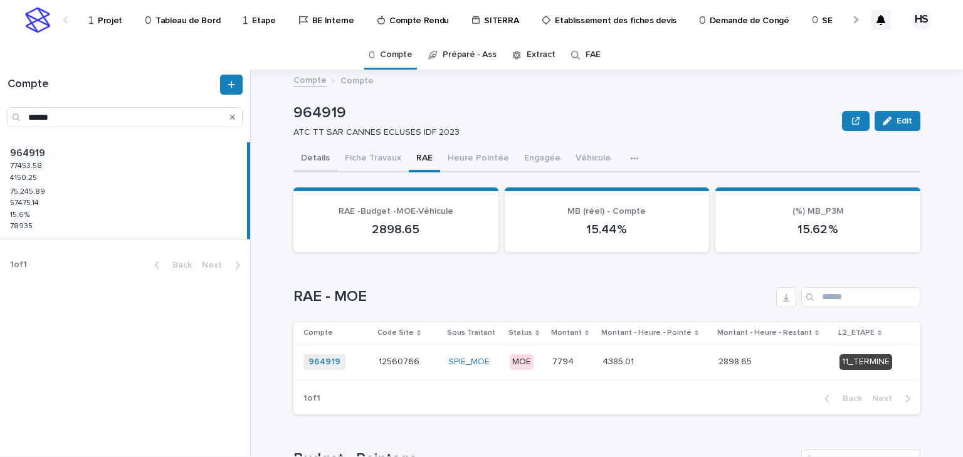
click at [302, 161] on button "Details" at bounding box center [316, 159] width 44 height 26
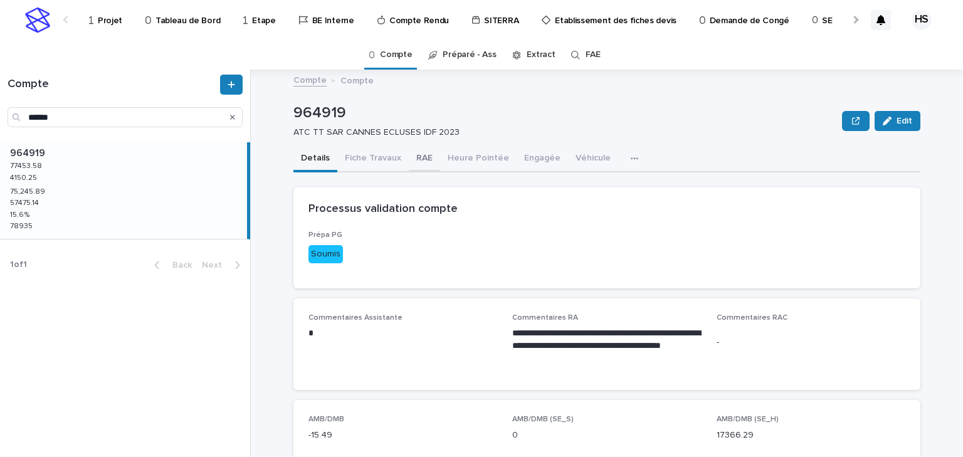
click at [418, 155] on button "RAE" at bounding box center [424, 159] width 31 height 26
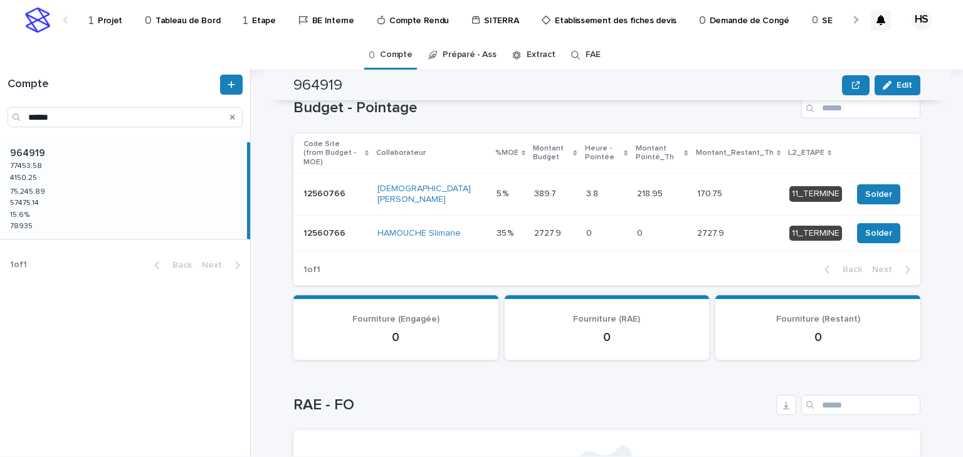
scroll to position [151, 0]
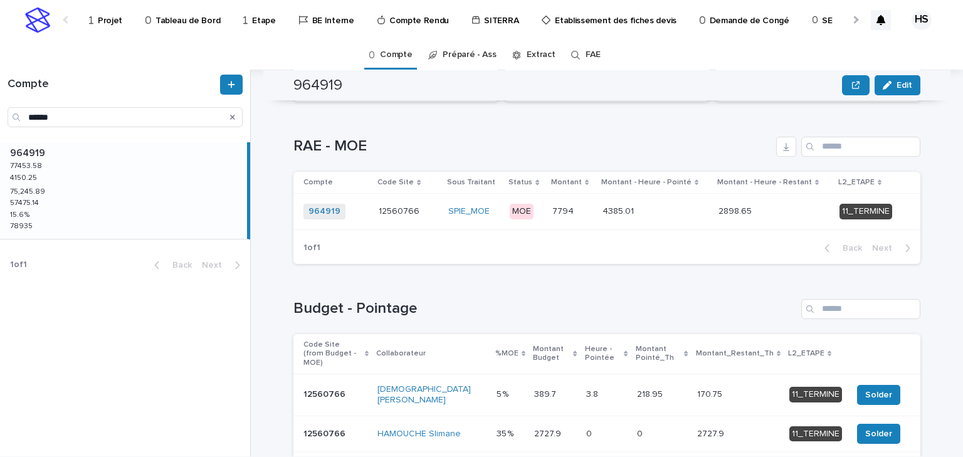
click at [669, 216] on div "4385.01 4385.01" at bounding box center [656, 211] width 106 height 21
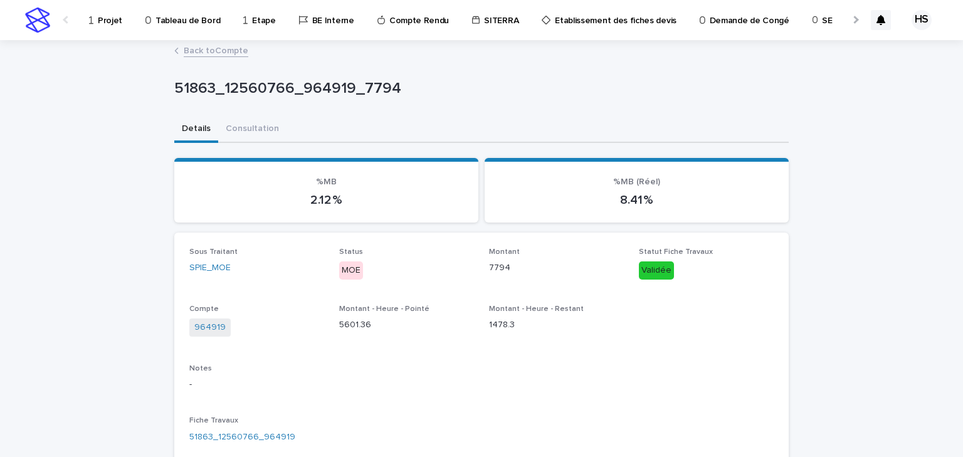
click at [223, 50] on link "Back to Compte" at bounding box center [216, 50] width 65 height 14
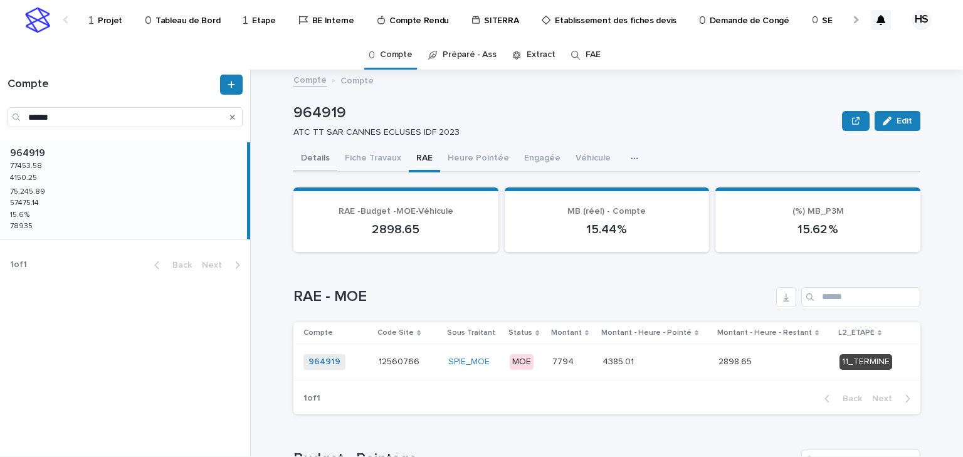
click at [319, 161] on button "Details" at bounding box center [316, 159] width 44 height 26
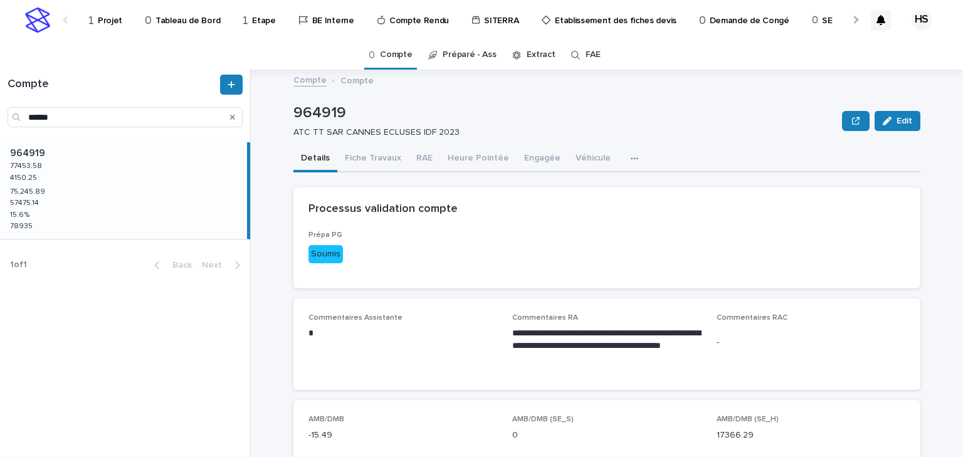
click at [194, 23] on p "Tableau de Bord" at bounding box center [188, 13] width 65 height 26
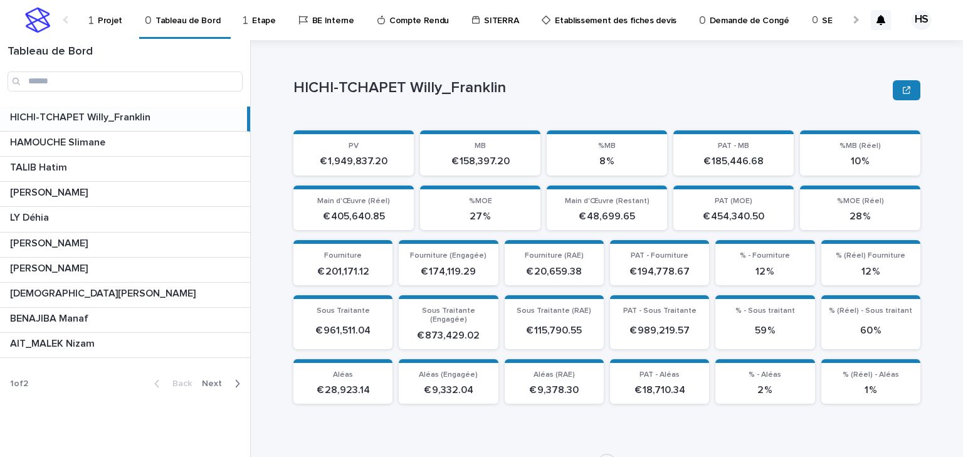
click at [125, 117] on p "HICHI-TCHAPET Willy_Franklin" at bounding box center [81, 116] width 143 height 14
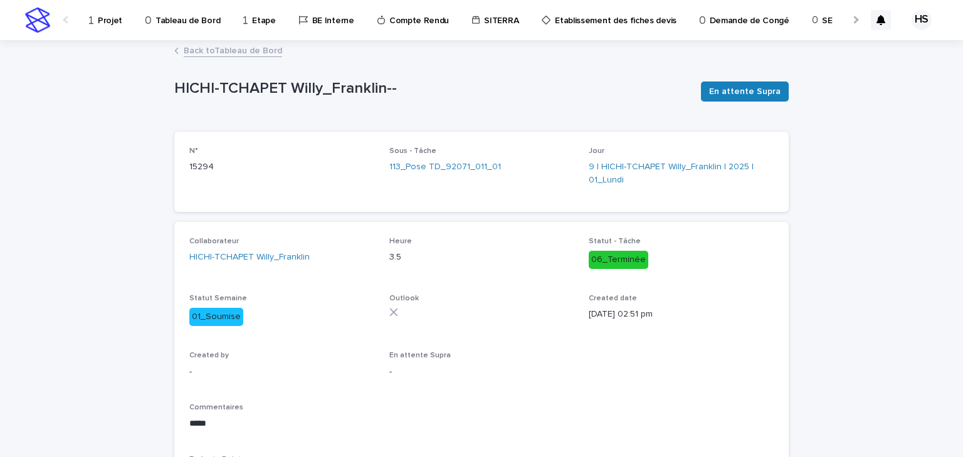
click at [231, 47] on link "Back to Tableau de Bord" at bounding box center [233, 50] width 98 height 14
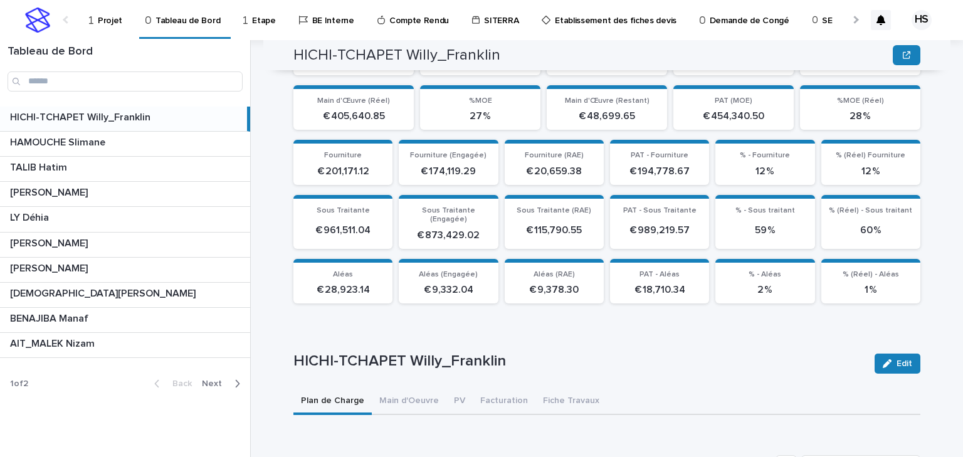
scroll to position [201, 0]
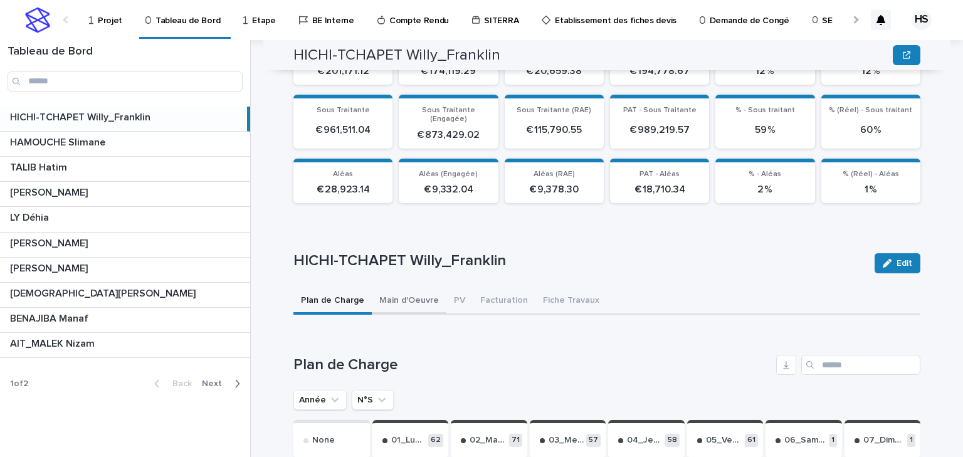
click at [400, 292] on button "Main d'Oeuvre" at bounding box center [409, 302] width 75 height 26
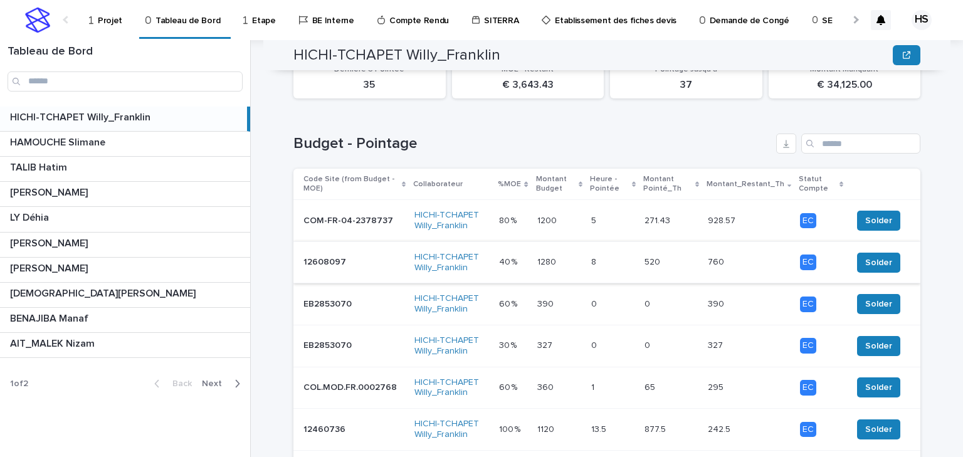
scroll to position [582, 0]
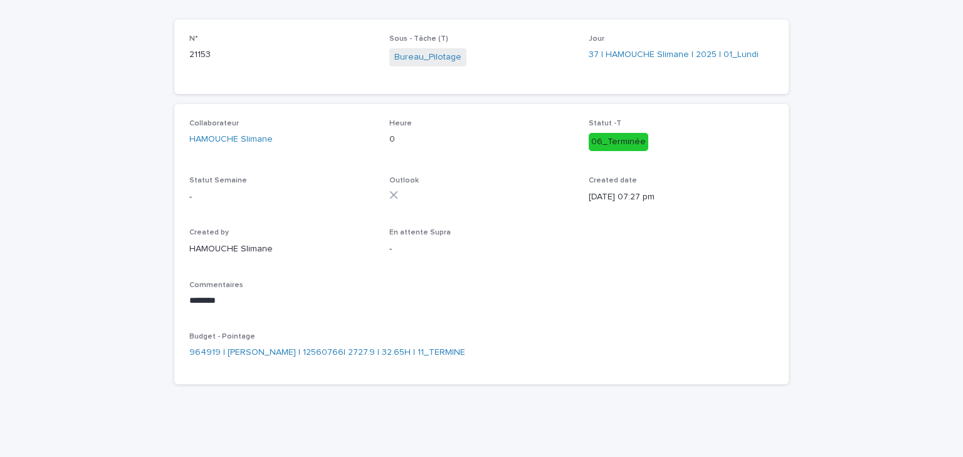
scroll to position [12, 0]
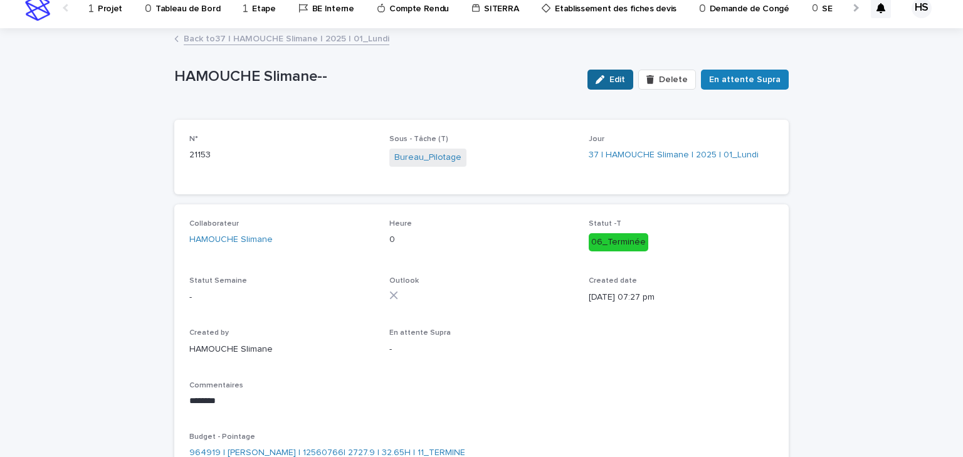
click at [623, 85] on button "Edit" at bounding box center [611, 80] width 46 height 20
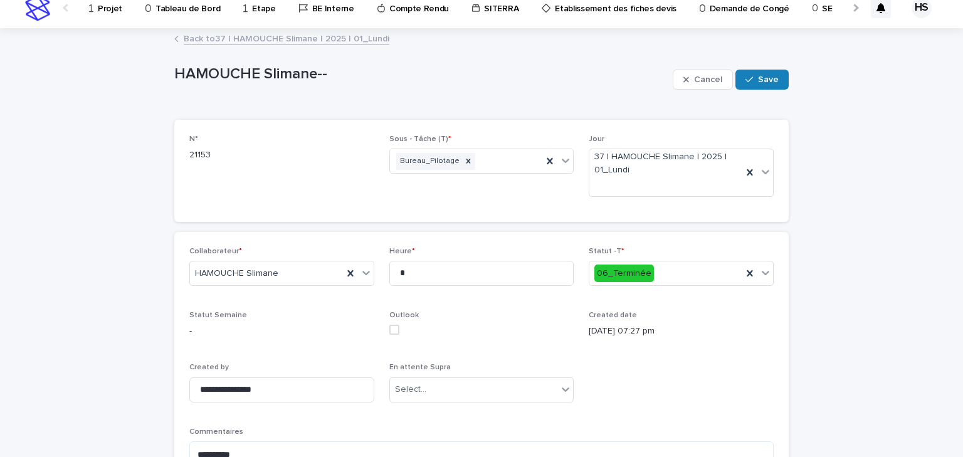
scroll to position [112, 0]
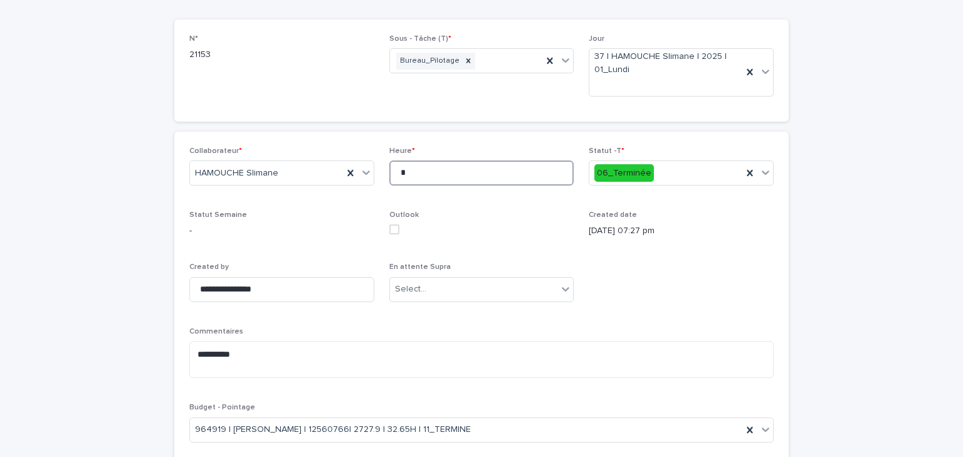
drag, startPoint x: 393, startPoint y: 173, endPoint x: 385, endPoint y: 174, distance: 7.6
click at [389, 174] on input "*" at bounding box center [481, 173] width 185 height 25
type input "*"
click at [503, 147] on p "Heure *" at bounding box center [481, 151] width 185 height 9
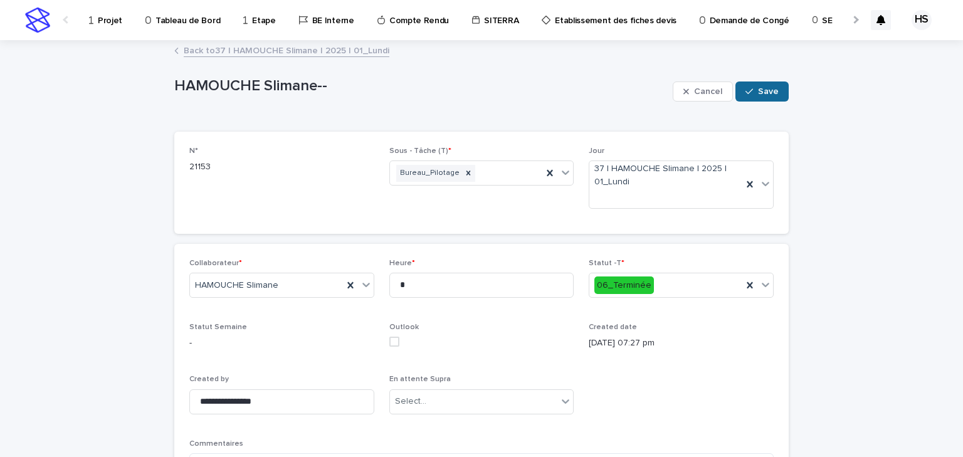
click at [768, 93] on span "Save" at bounding box center [768, 91] width 21 height 9
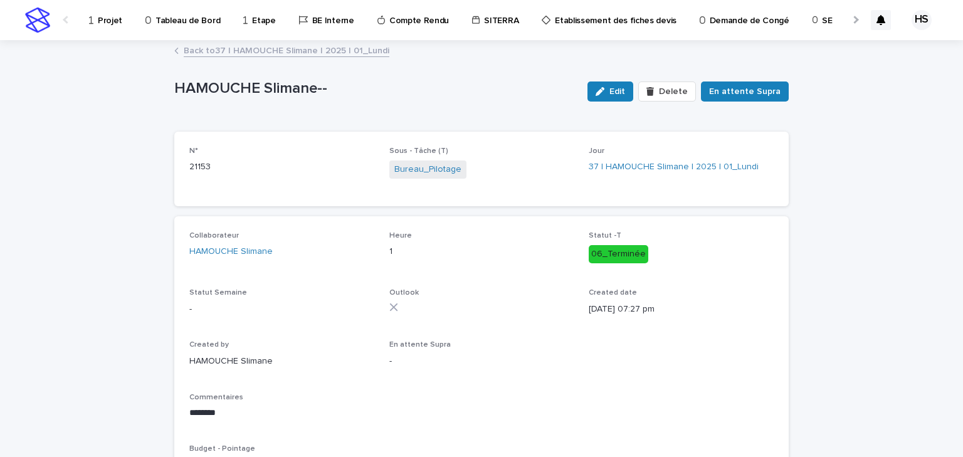
scroll to position [112, 0]
click at [623, 93] on span "Edit" at bounding box center [618, 91] width 16 height 9
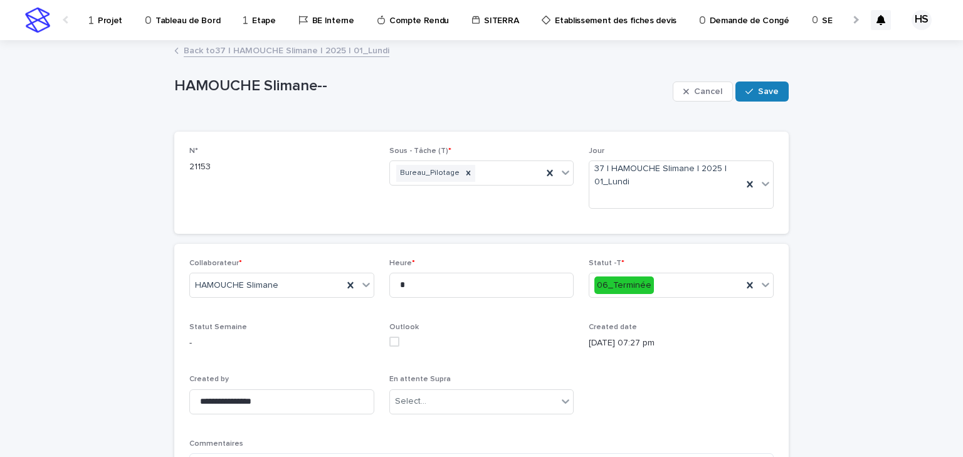
click at [414, 271] on div "Heure * *" at bounding box center [481, 283] width 185 height 49
click at [416, 294] on input "*" at bounding box center [481, 285] width 185 height 25
type input "**"
click at [776, 85] on button "Save" at bounding box center [762, 92] width 53 height 20
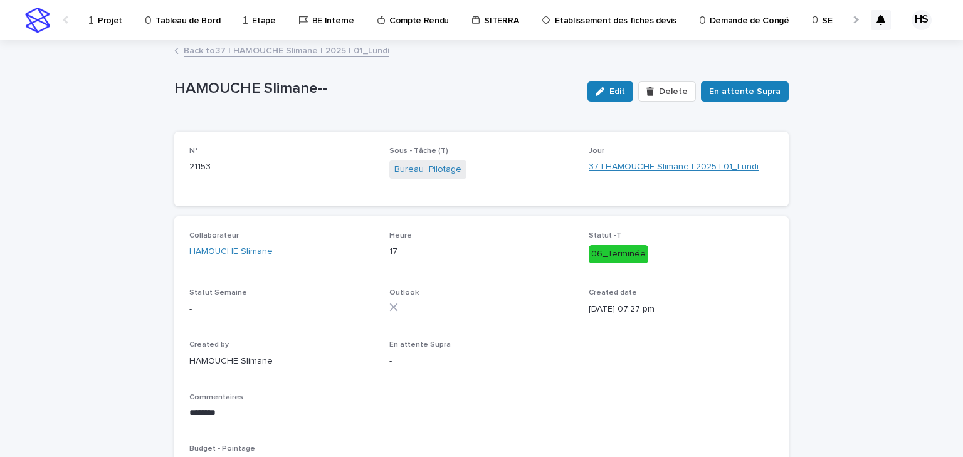
click at [669, 166] on link "37 | HAMOUCHE Slimane | 2025 | 01_Lundi" at bounding box center [674, 167] width 170 height 13
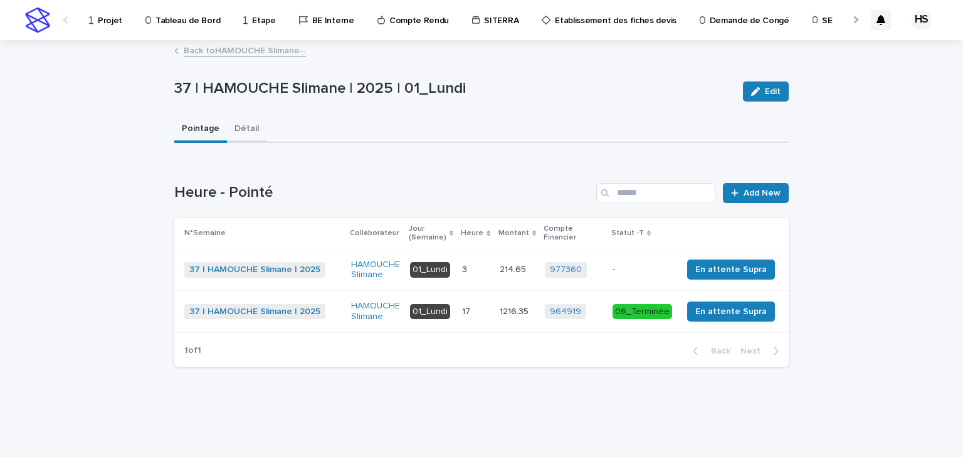
click at [246, 133] on button "Détail" at bounding box center [247, 130] width 40 height 26
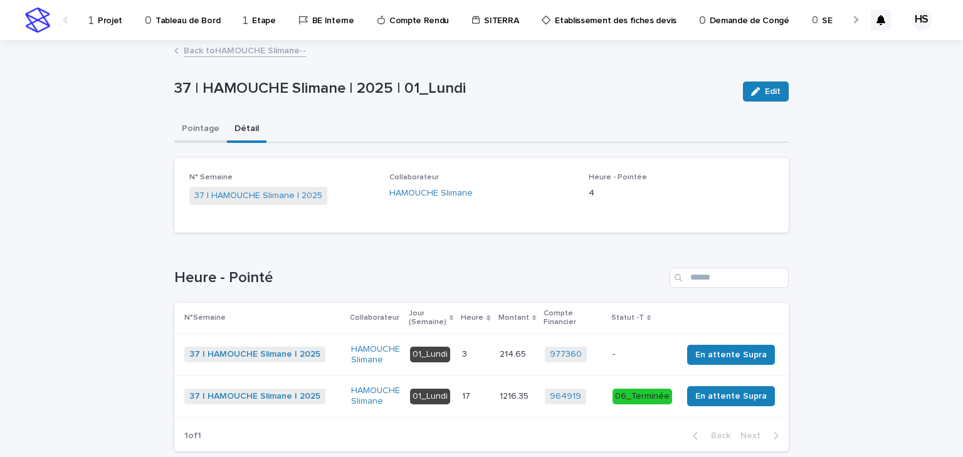
click at [204, 129] on button "Pointage" at bounding box center [200, 130] width 53 height 26
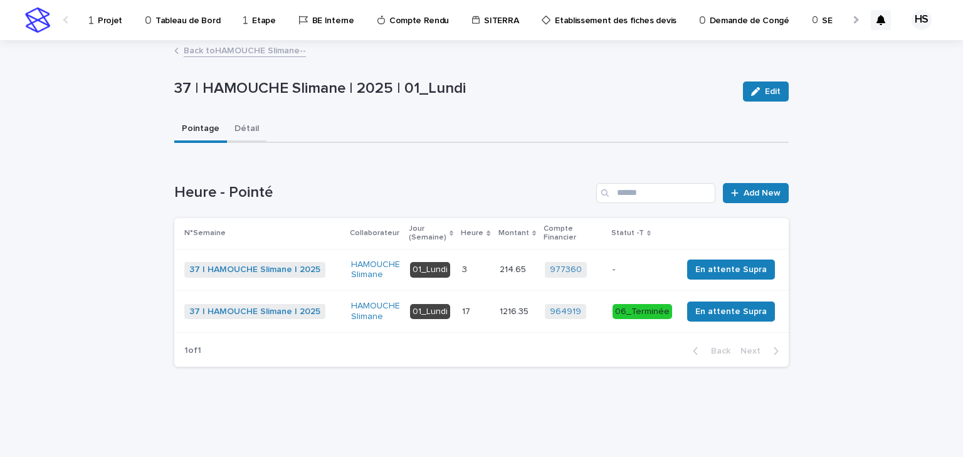
click at [241, 129] on button "Détail" at bounding box center [247, 130] width 40 height 26
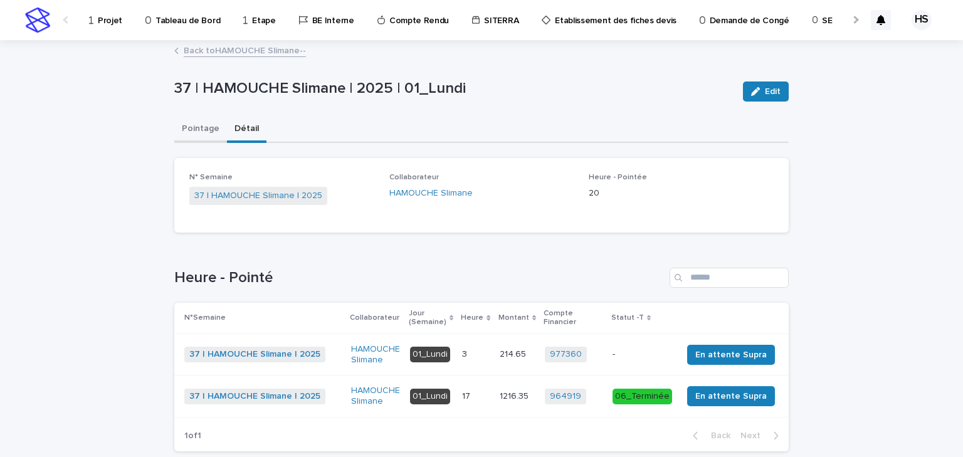
click at [209, 125] on button "Pointage" at bounding box center [200, 130] width 53 height 26
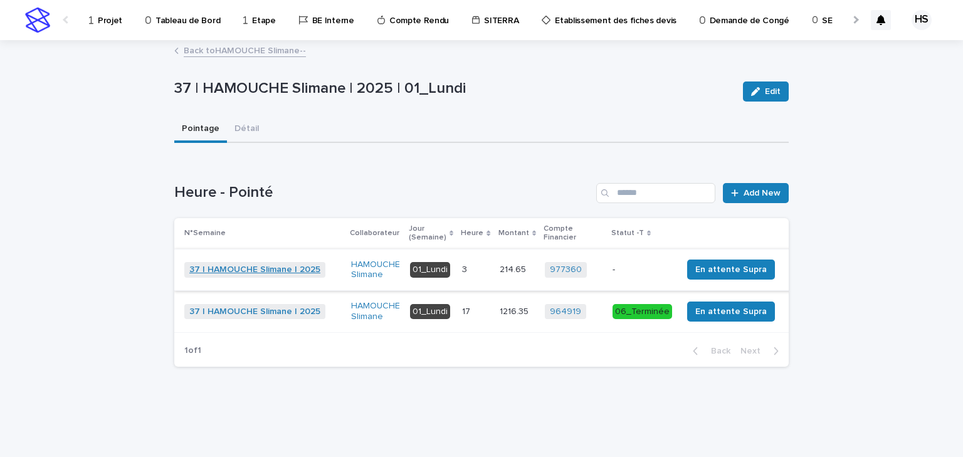
click at [249, 268] on link "37 | HAMOUCHE Slimane | 2025" at bounding box center [254, 270] width 131 height 11
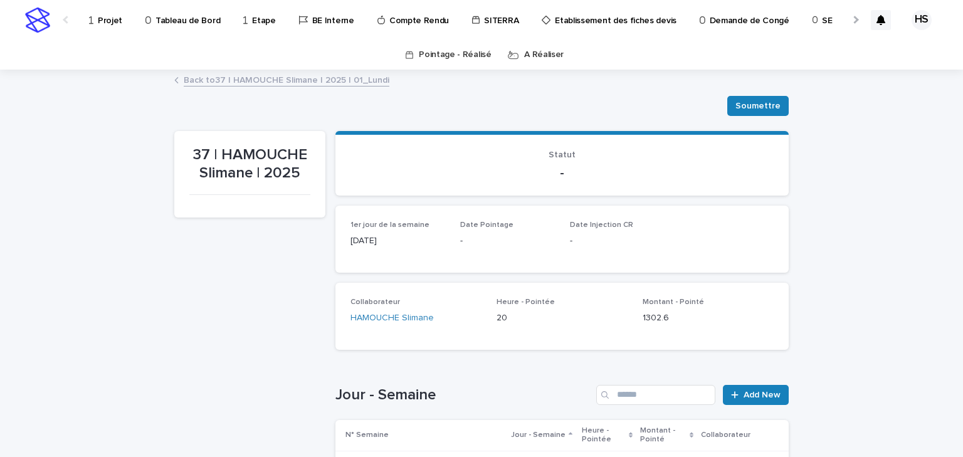
scroll to position [151, 0]
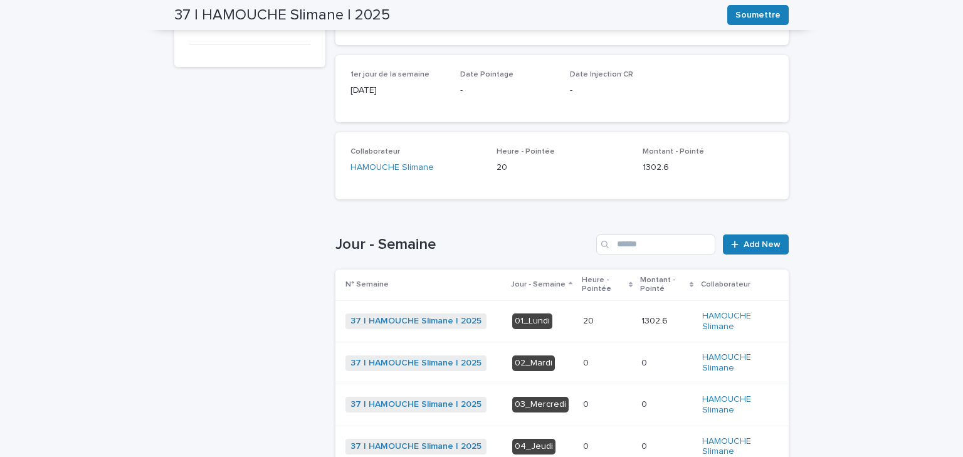
click at [596, 363] on p at bounding box center [607, 363] width 48 height 11
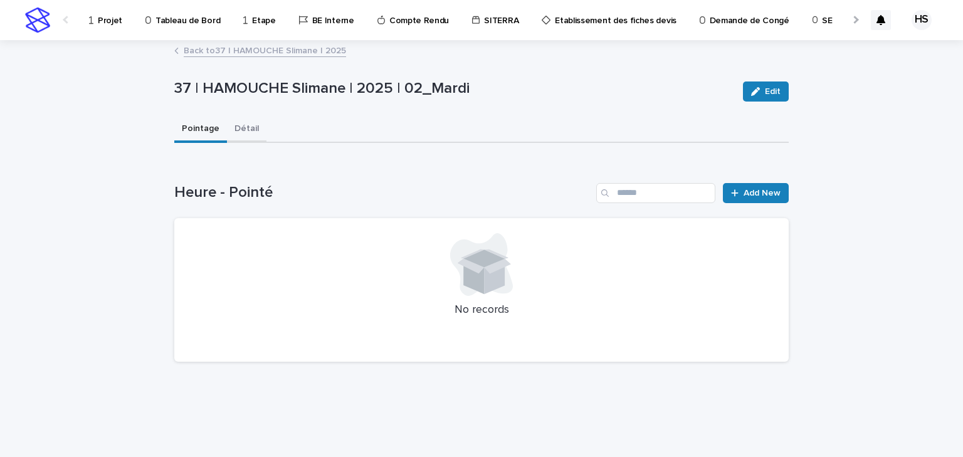
click at [245, 133] on button "Détail" at bounding box center [247, 130] width 40 height 26
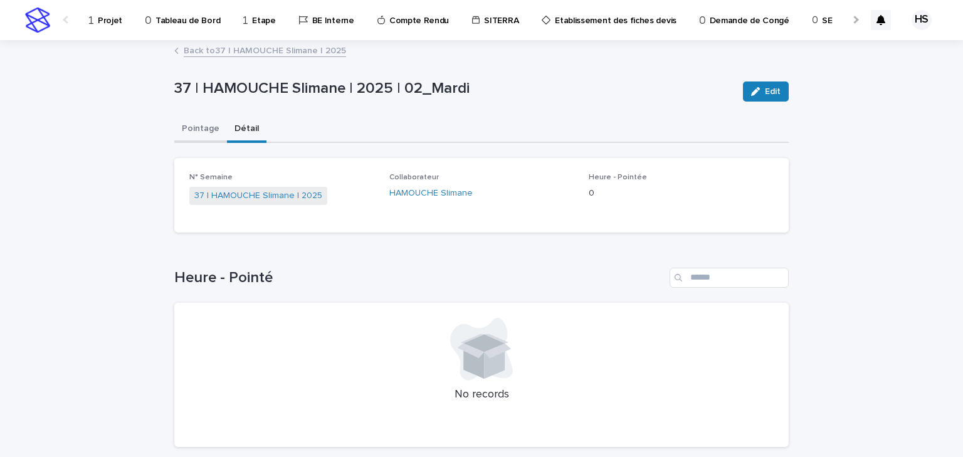
click at [203, 130] on button "Pointage" at bounding box center [200, 130] width 53 height 26
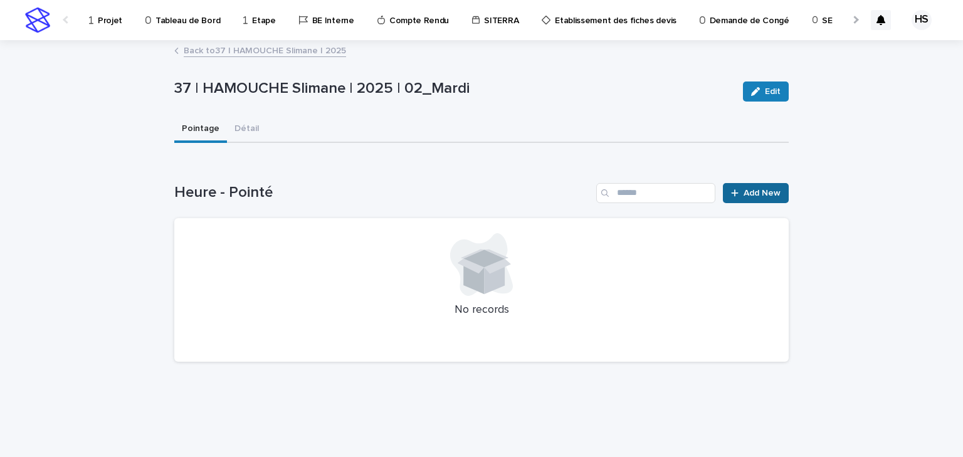
click at [743, 191] on div at bounding box center [737, 193] width 13 height 9
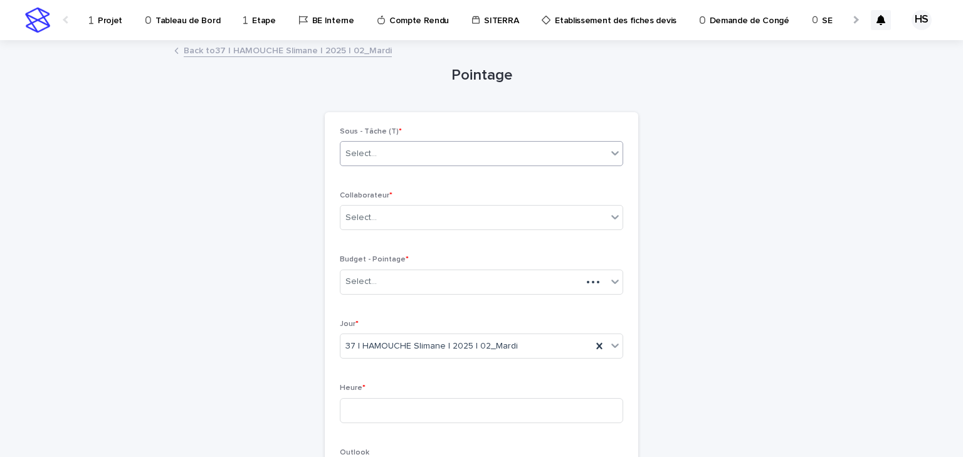
click at [395, 155] on div "Select..." at bounding box center [474, 154] width 267 height 21
type input "***"
click at [376, 220] on div "Select..." at bounding box center [474, 218] width 267 height 21
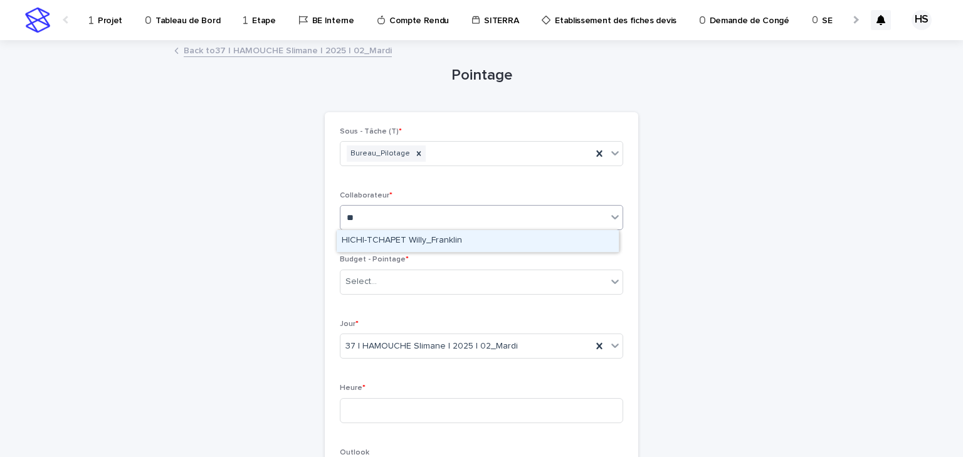
type input "*"
type input "****"
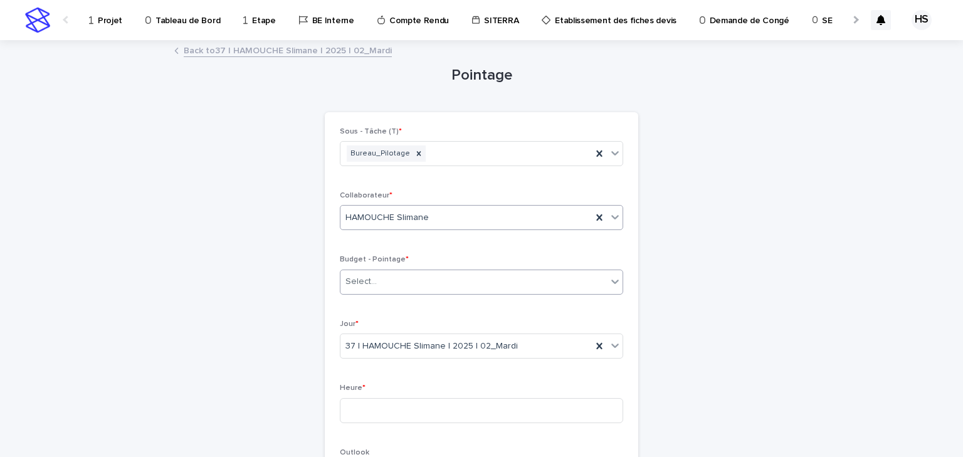
click at [378, 282] on input "text" at bounding box center [378, 282] width 1 height 11
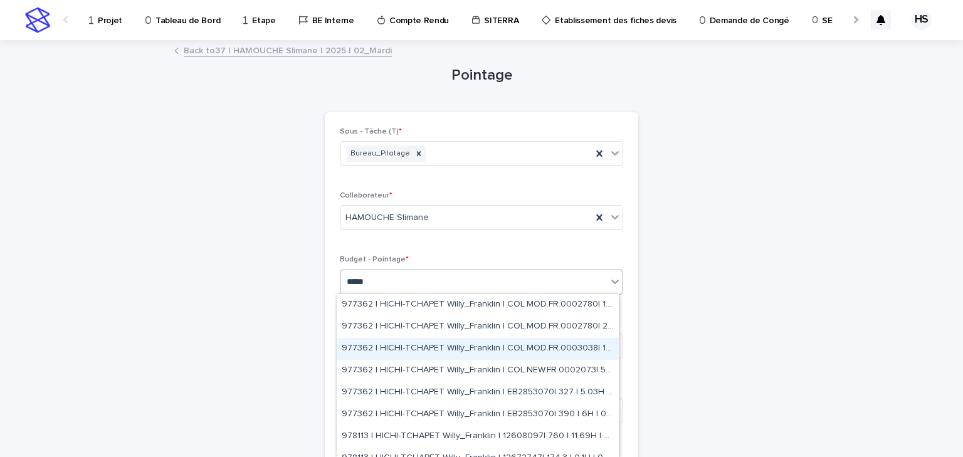
scroll to position [385, 0]
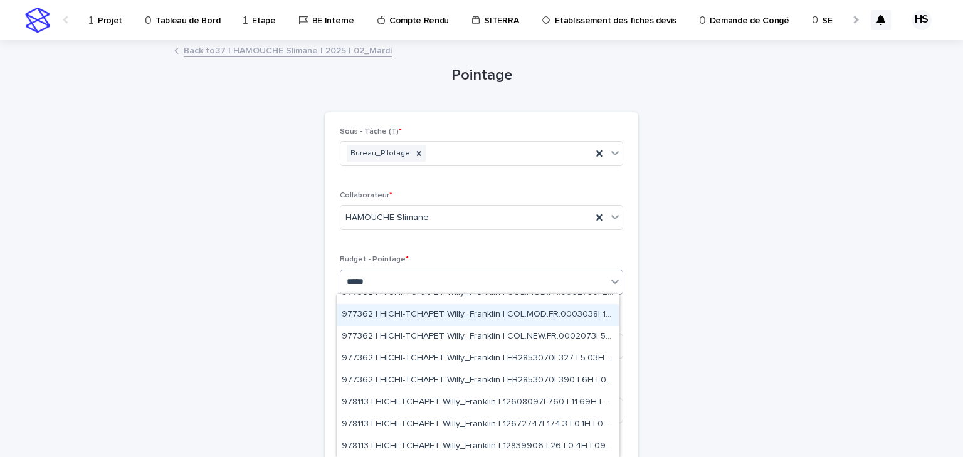
type input "*****"
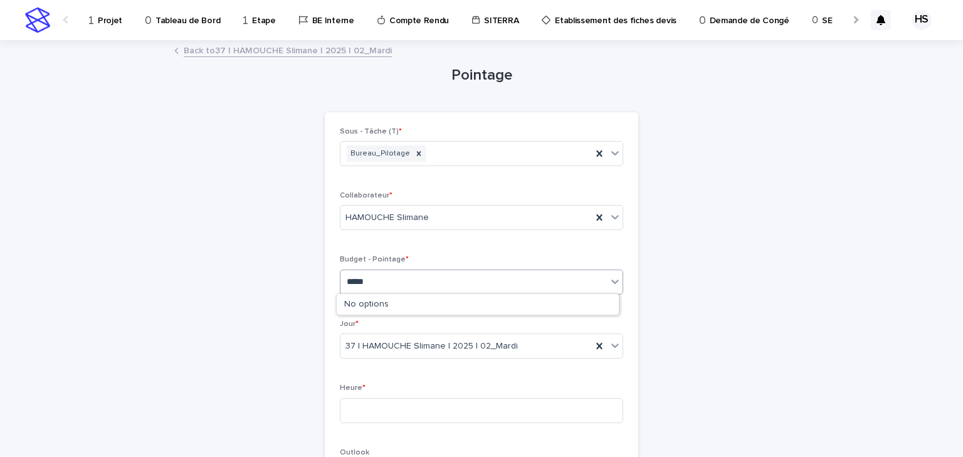
type input "*****"
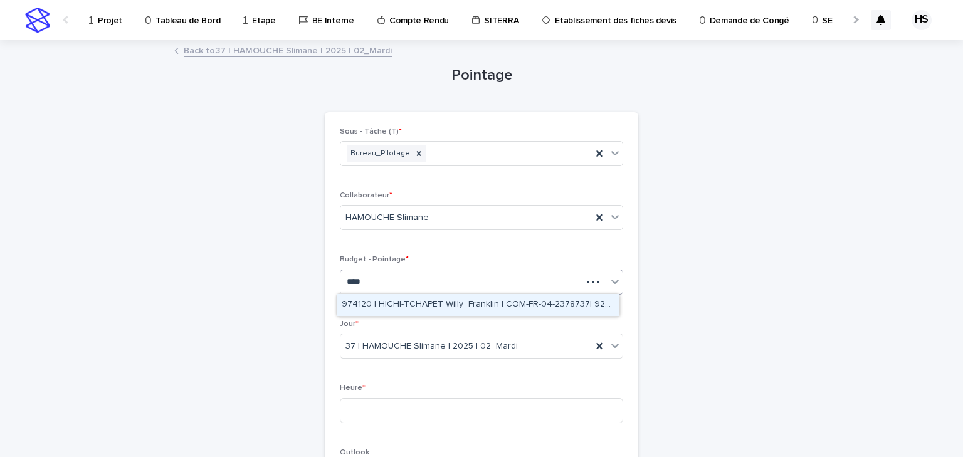
type input "*****"
click at [413, 309] on div "974120 | HICHI-TCHAPET Willy_Franklin | COM-FR-04-2378737| 928.57 | 14.29H | 10…" at bounding box center [478, 305] width 282 height 22
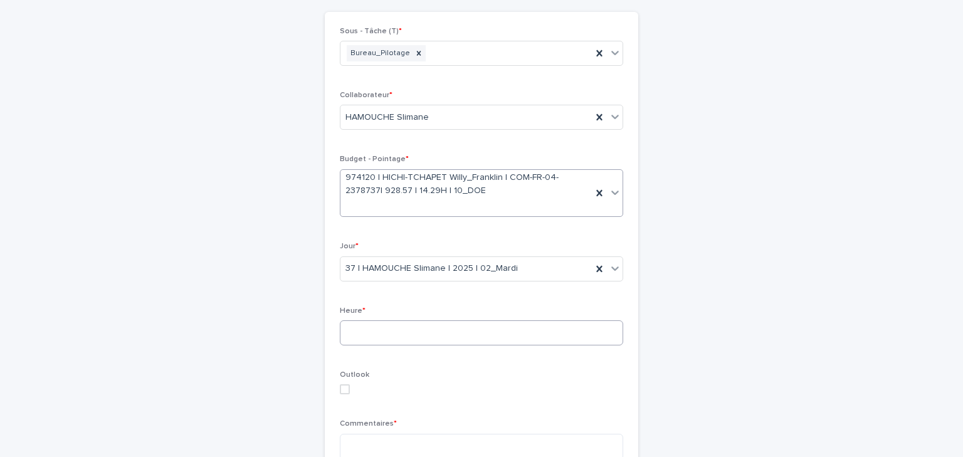
scroll to position [151, 0]
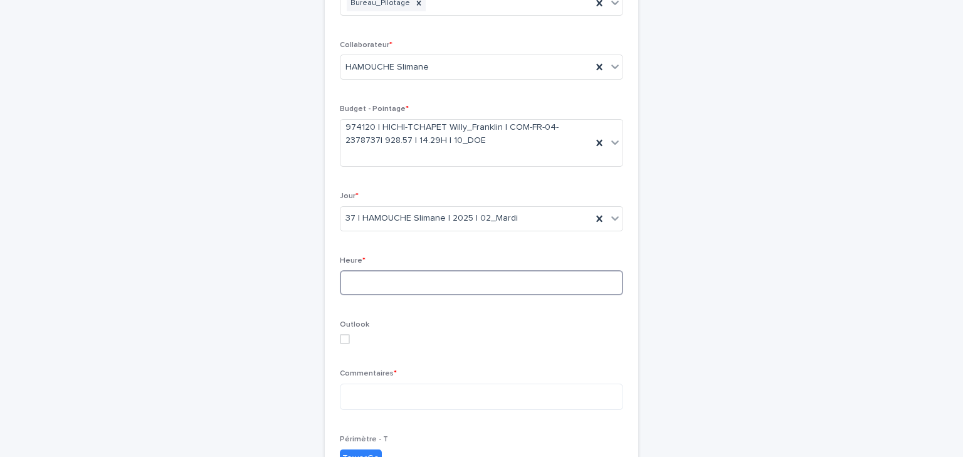
click at [449, 289] on input at bounding box center [481, 282] width 283 height 25
type input "**"
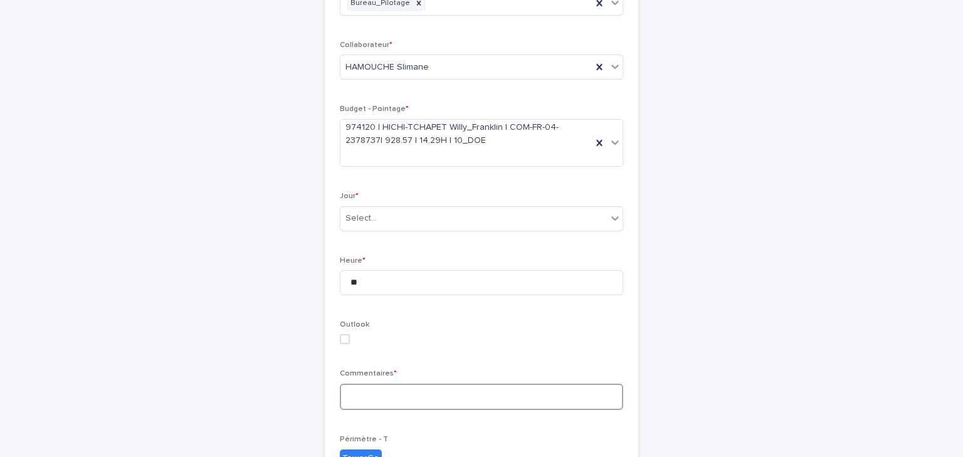
click at [416, 393] on textarea at bounding box center [481, 397] width 283 height 27
type textarea "**"
click at [424, 222] on div "Select..." at bounding box center [474, 218] width 267 height 21
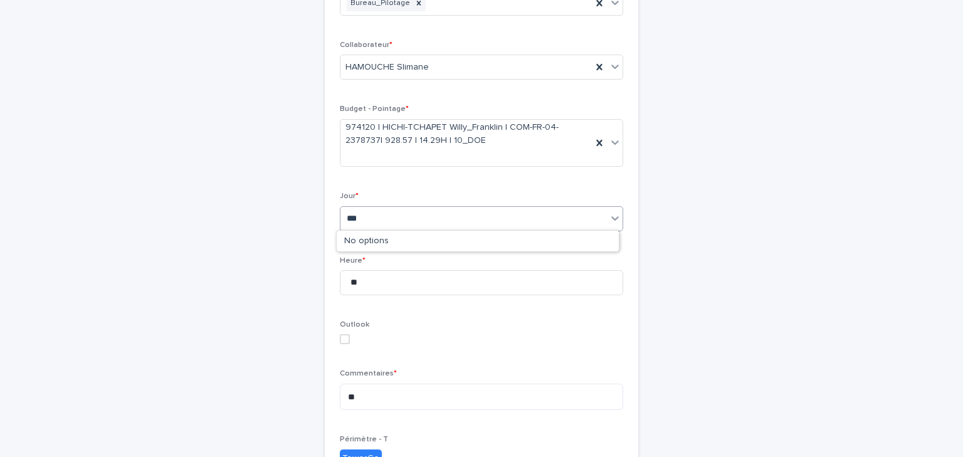
type input "****"
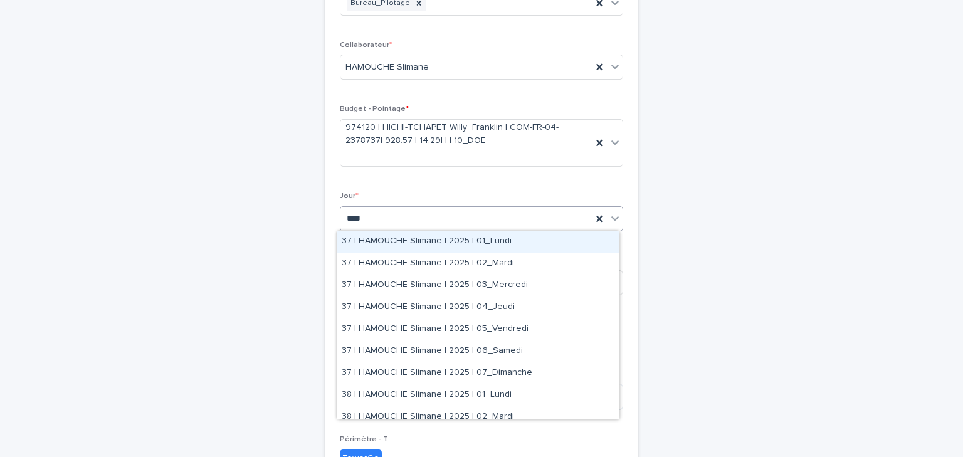
scroll to position [0, 0]
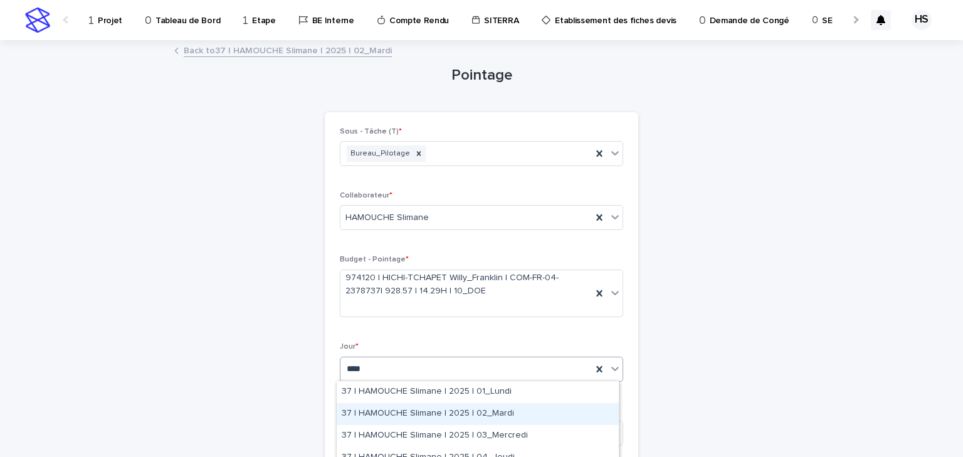
click at [466, 415] on div "37 | HAMOUCHE Slimane | 2025 | 02_Mardi" at bounding box center [478, 414] width 282 height 22
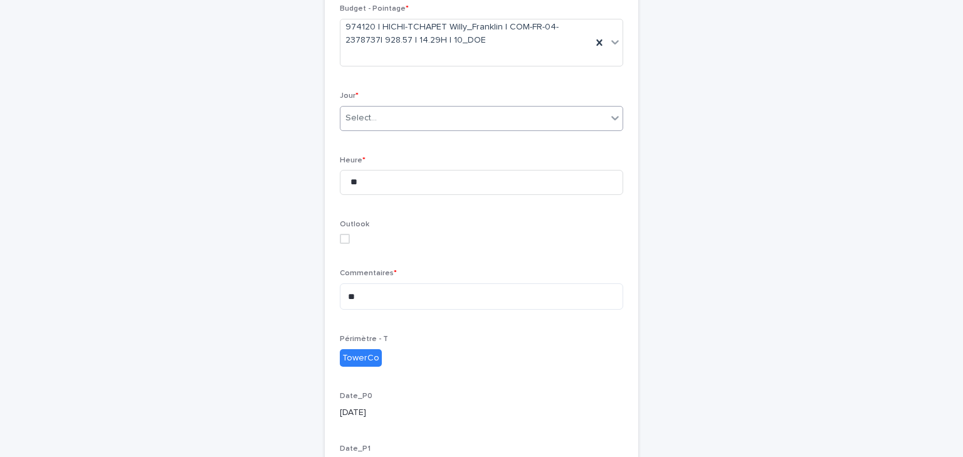
scroll to position [434, 0]
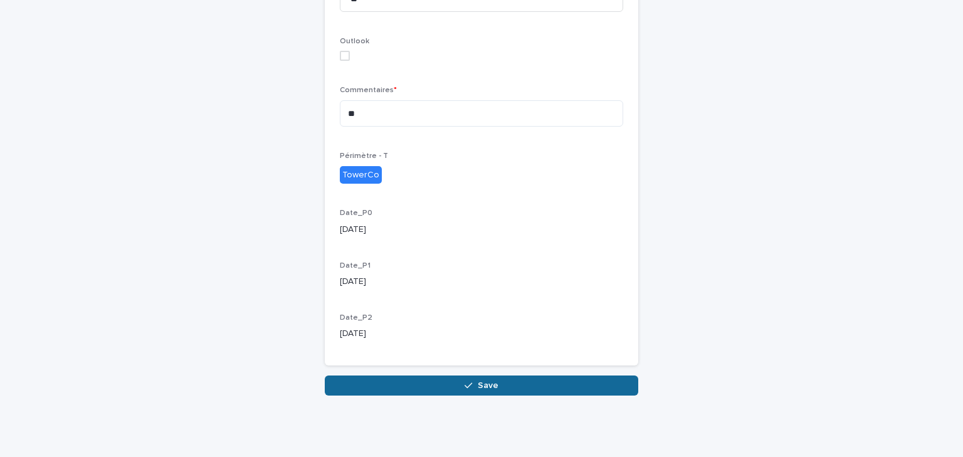
click at [465, 381] on icon "button" at bounding box center [469, 385] width 8 height 9
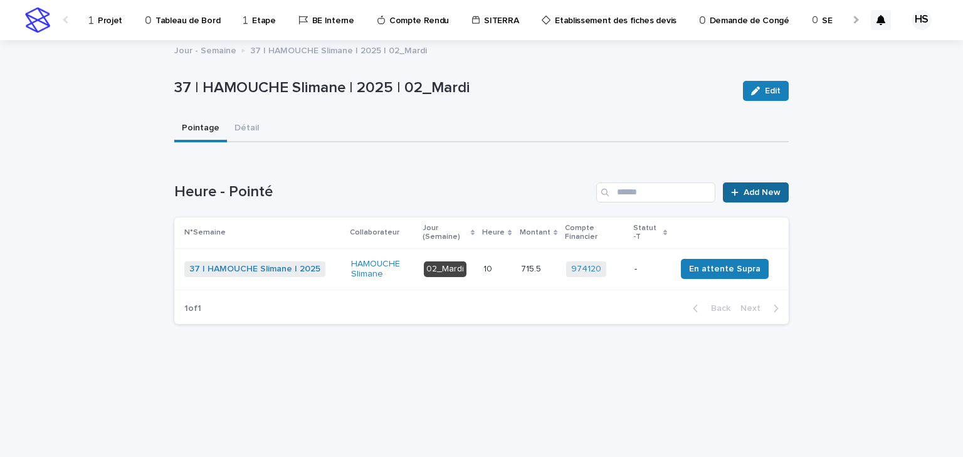
click at [753, 191] on span "Add New" at bounding box center [762, 192] width 37 height 9
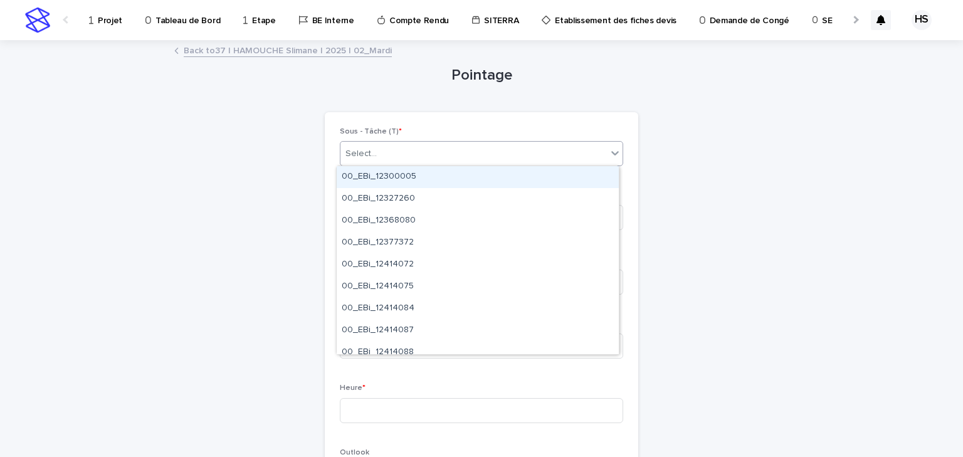
click at [391, 162] on div "Select..." at bounding box center [474, 154] width 267 height 21
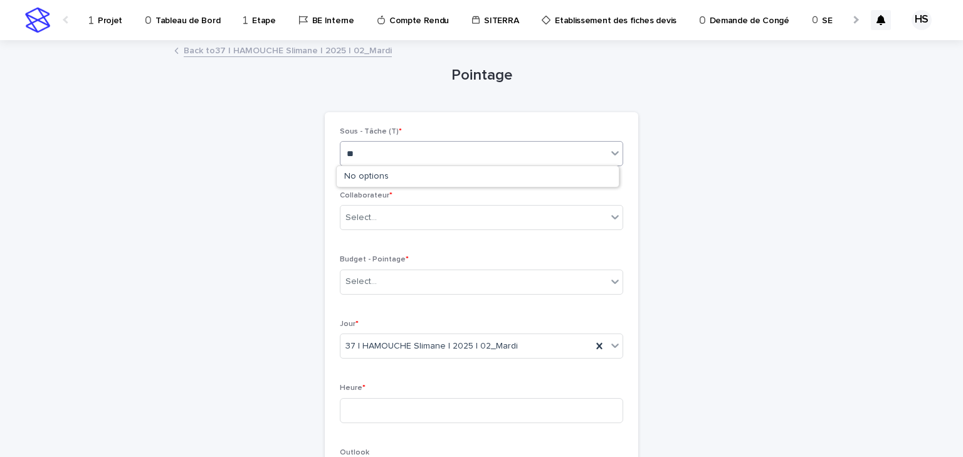
type input "***"
click at [400, 223] on div "Select..." at bounding box center [474, 218] width 267 height 21
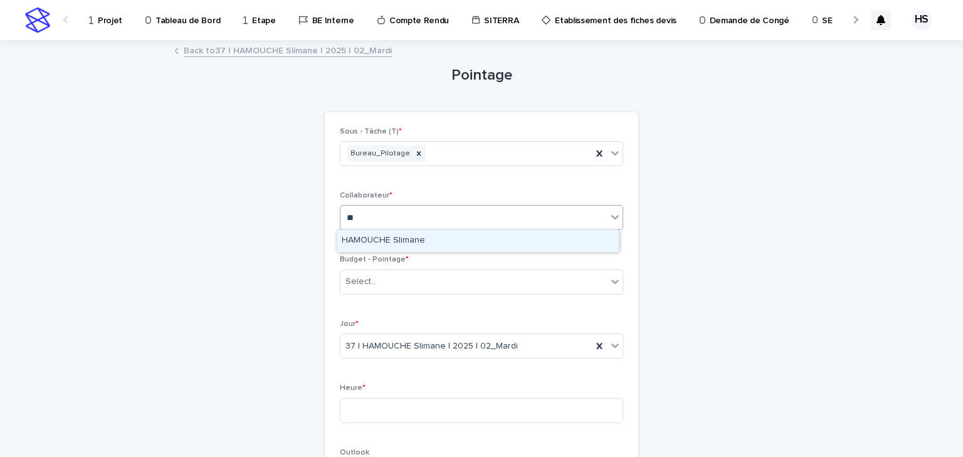
type input "***"
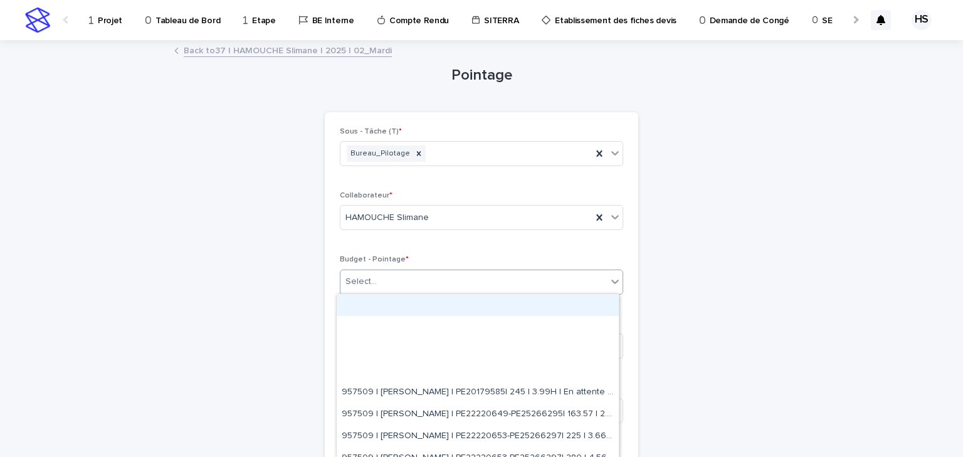
click at [378, 272] on div "Select..." at bounding box center [474, 282] width 267 height 21
paste input "********"
type input "********"
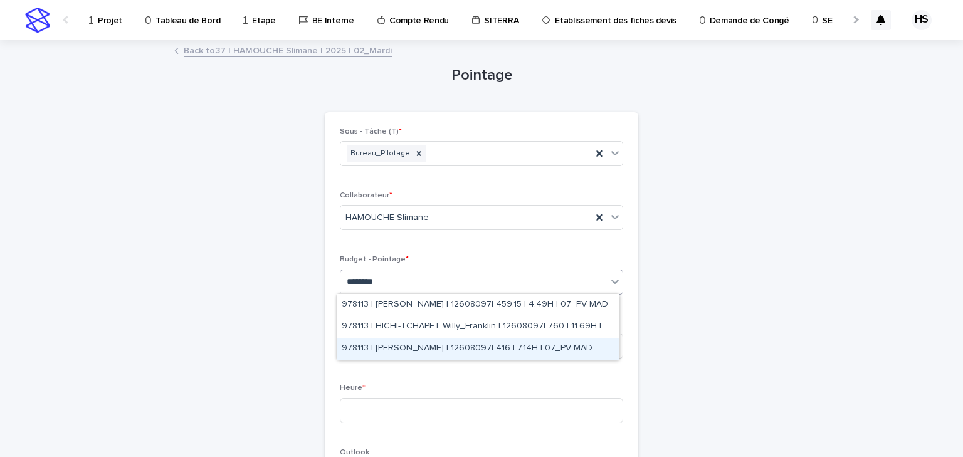
click at [566, 349] on div "978113 | MONIN Vincent | 12608097| 416 | 7.14H | 07_PV MAD" at bounding box center [478, 349] width 282 height 22
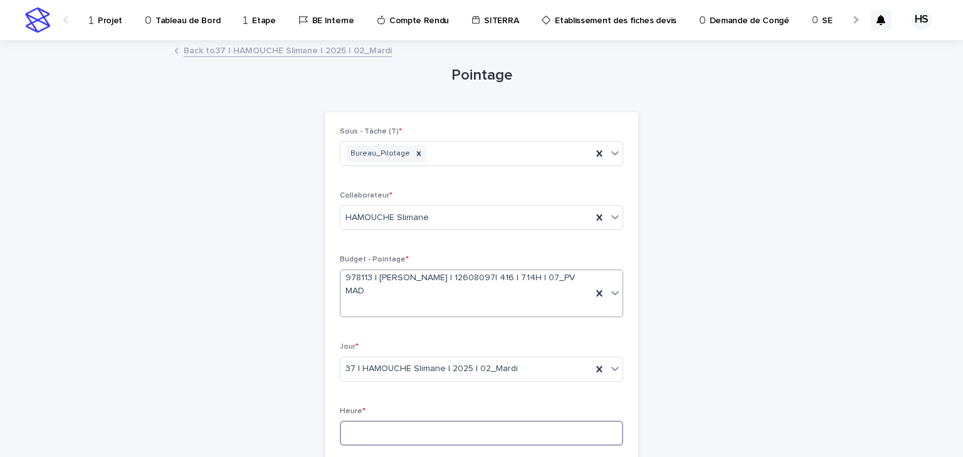
click at [424, 421] on input at bounding box center [481, 433] width 283 height 25
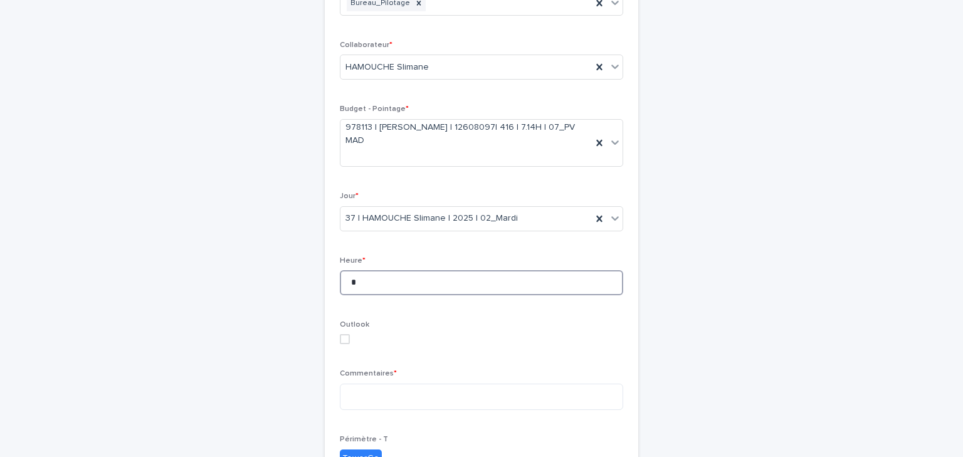
type input "*"
click at [380, 370] on span "Commentaires *" at bounding box center [368, 374] width 57 height 8
click at [376, 384] on textarea at bounding box center [481, 397] width 283 height 27
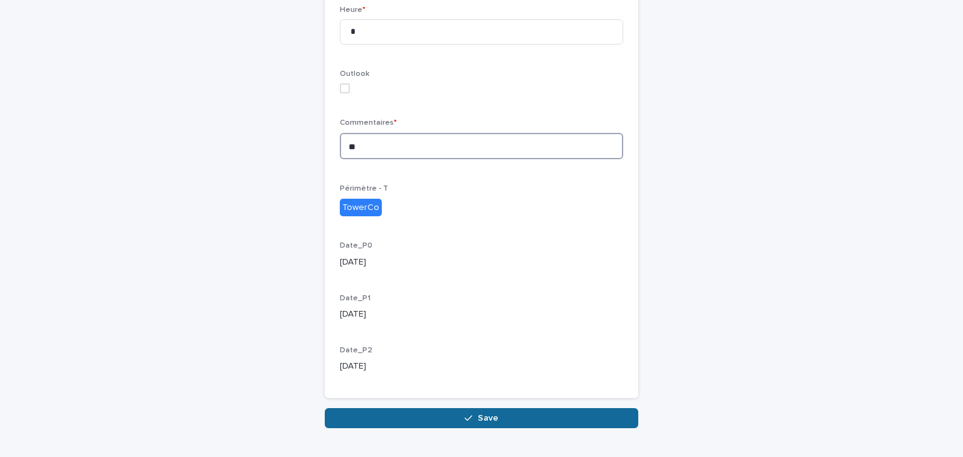
type textarea "**"
click at [414, 408] on button "Save" at bounding box center [482, 418] width 314 height 20
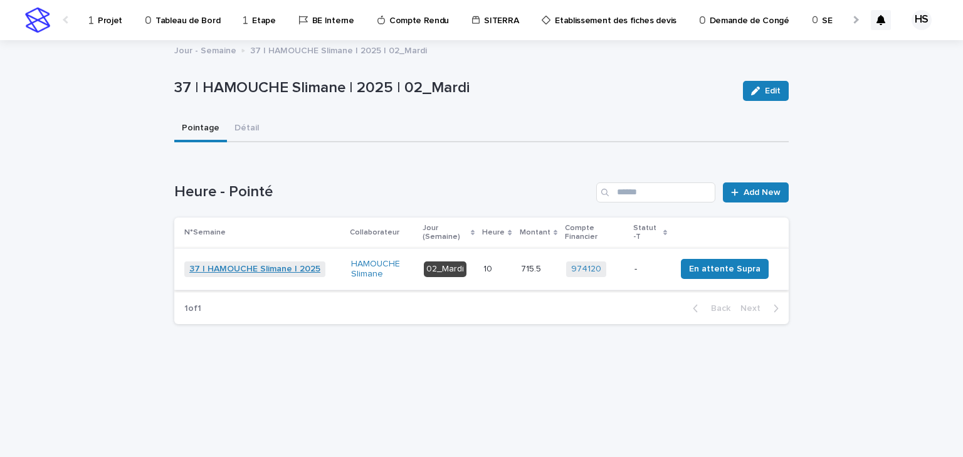
click at [250, 271] on link "37 | HAMOUCHE Slimane | 2025" at bounding box center [254, 269] width 131 height 11
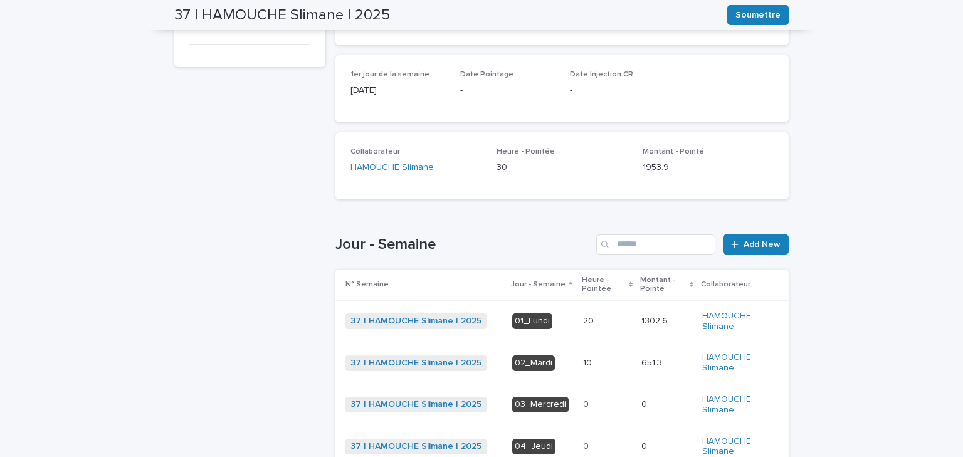
scroll to position [251, 0]
